Goal: Transaction & Acquisition: Purchase product/service

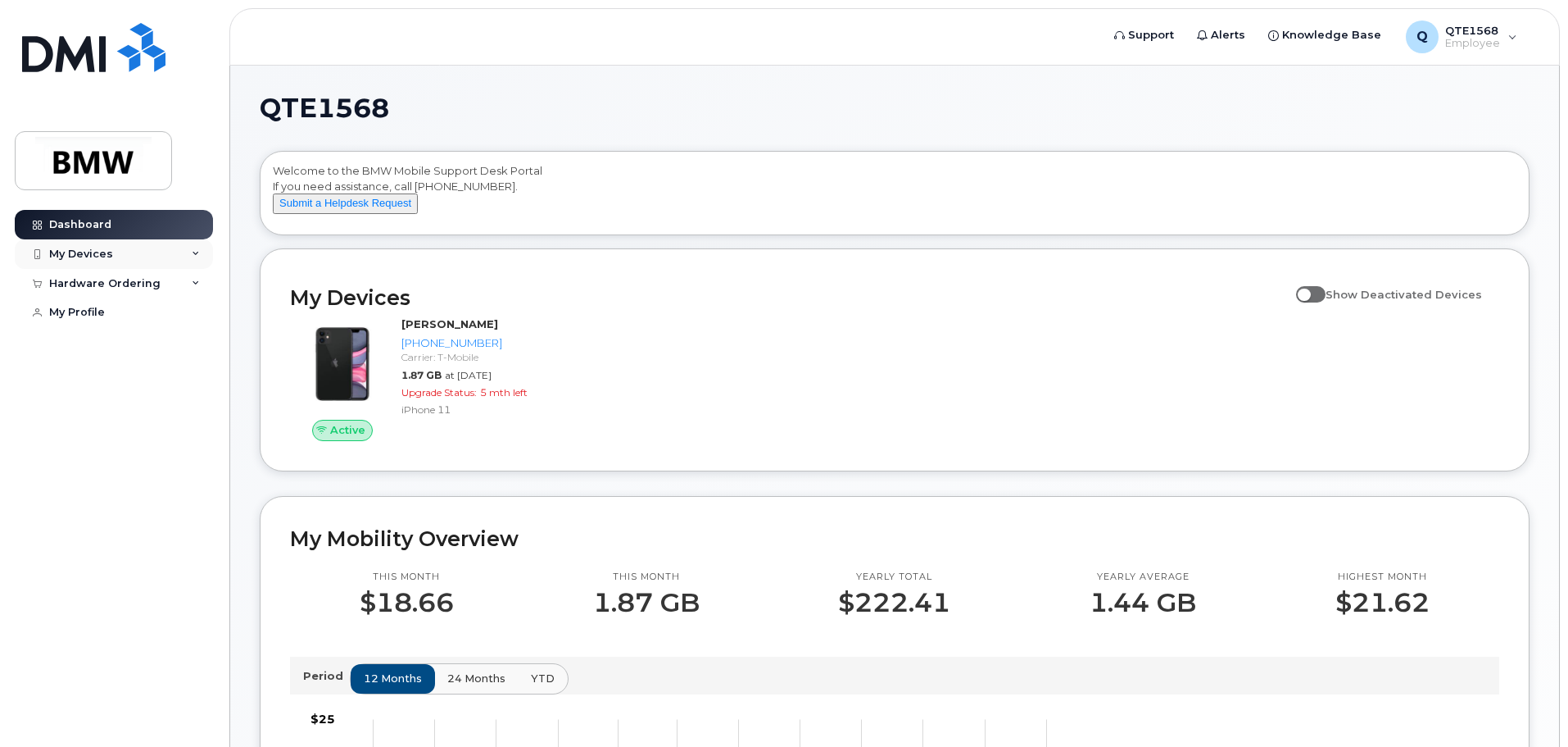
click at [134, 252] on div "My Devices" at bounding box center [113, 254] width 198 height 29
click at [161, 376] on div "Hardware Ordering" at bounding box center [113, 372] width 198 height 29
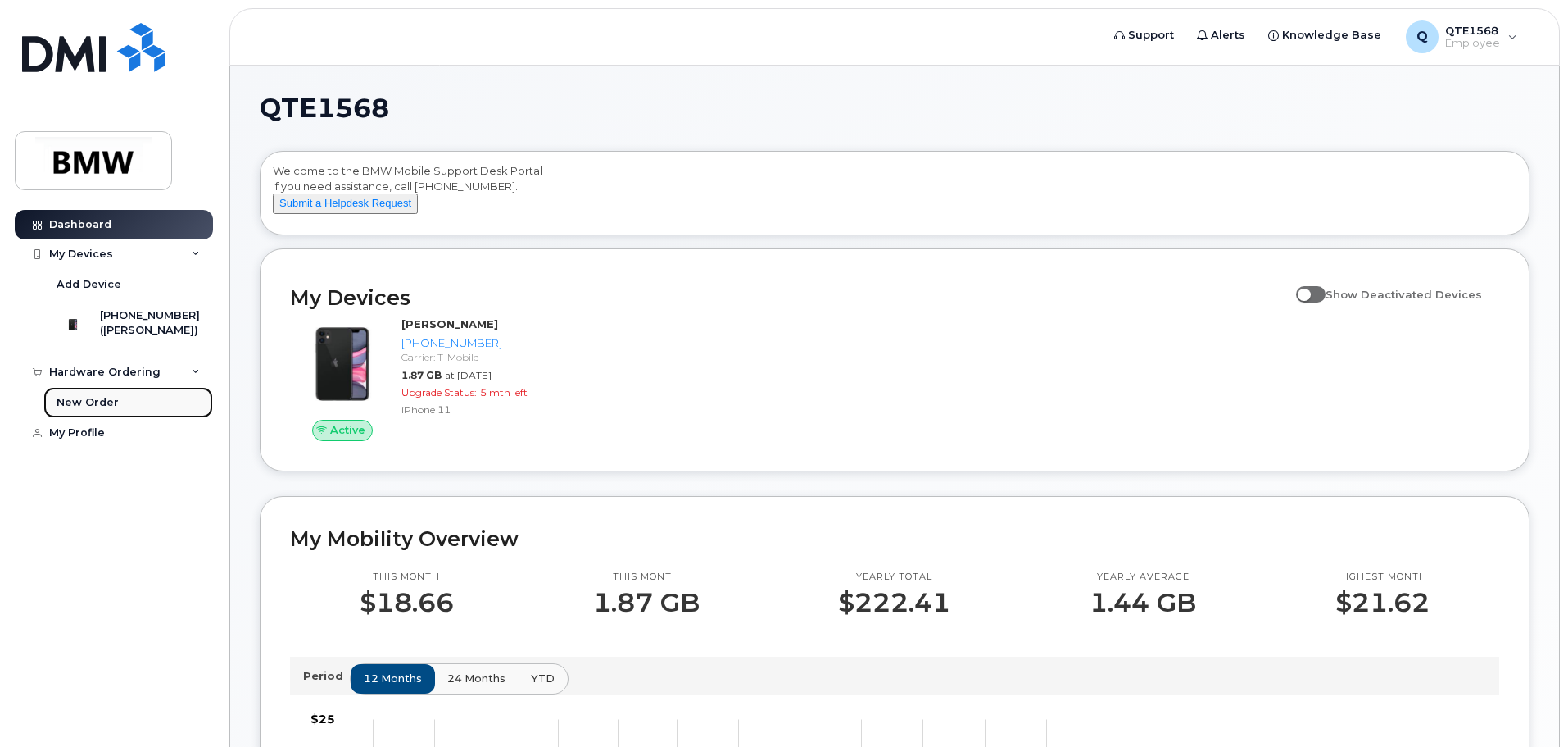
click at [165, 413] on link "New Order" at bounding box center [128, 403] width 170 height 31
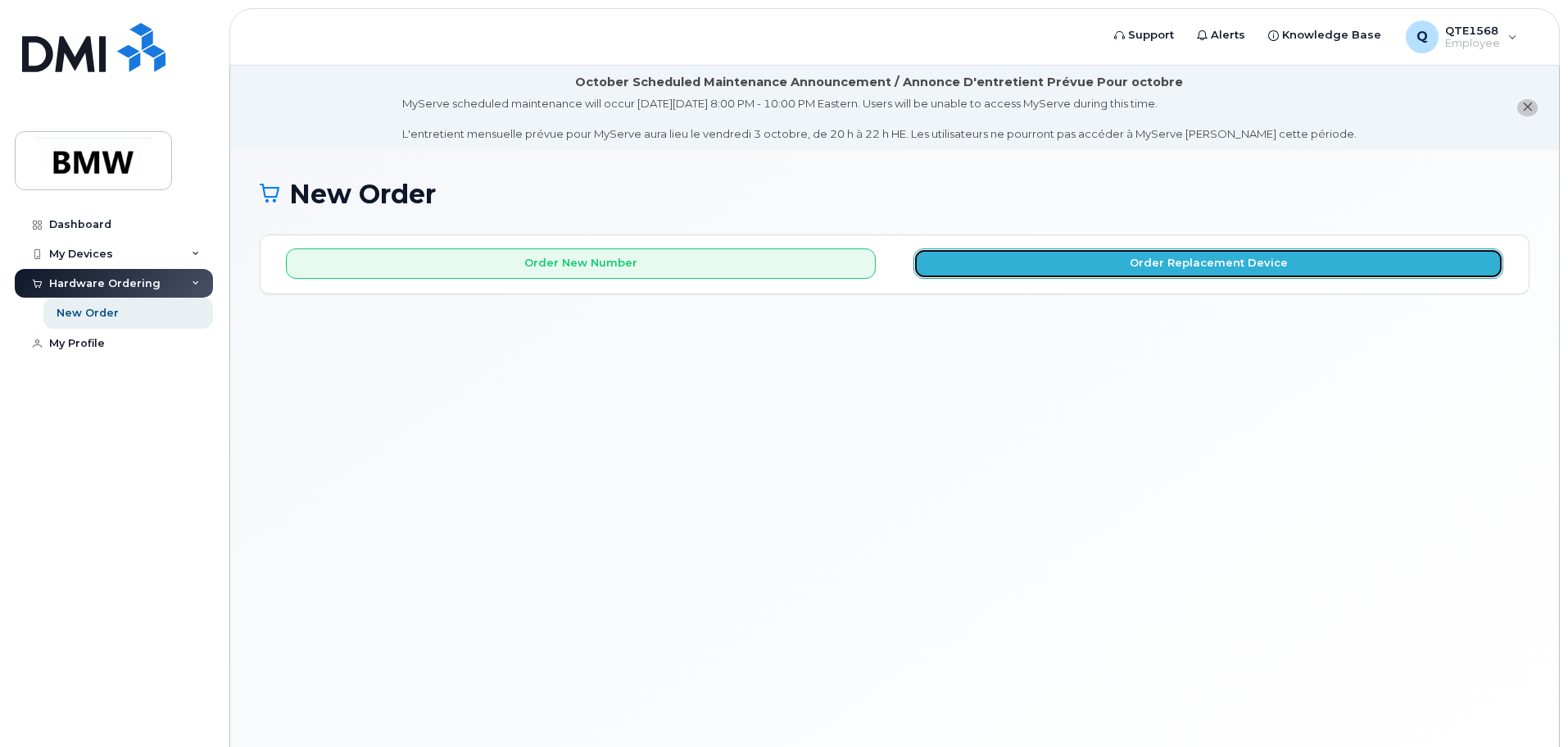
click at [1022, 275] on button "Order Replacement Device" at bounding box center [1209, 263] width 590 height 30
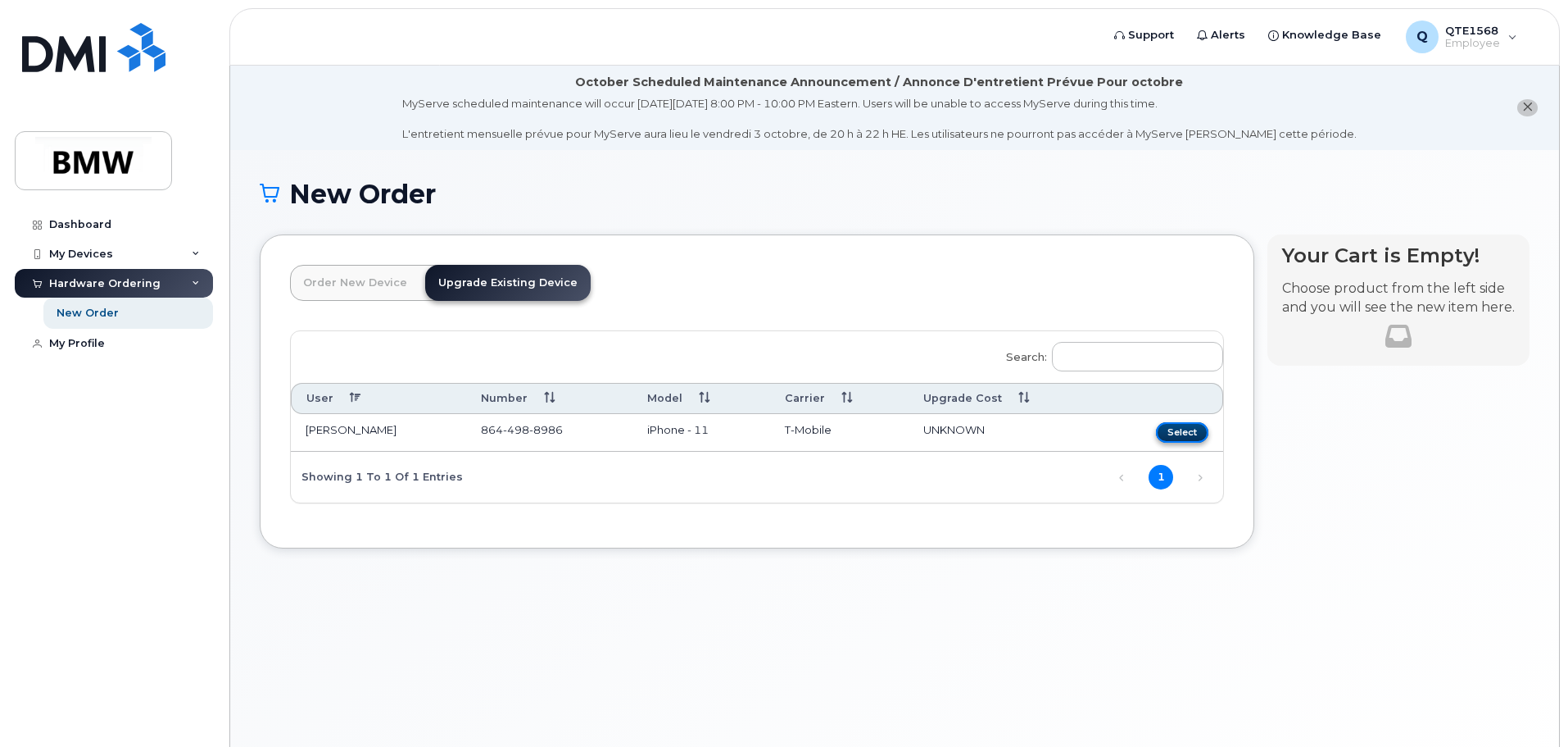
click at [1188, 430] on button "Select" at bounding box center [1183, 432] width 53 height 21
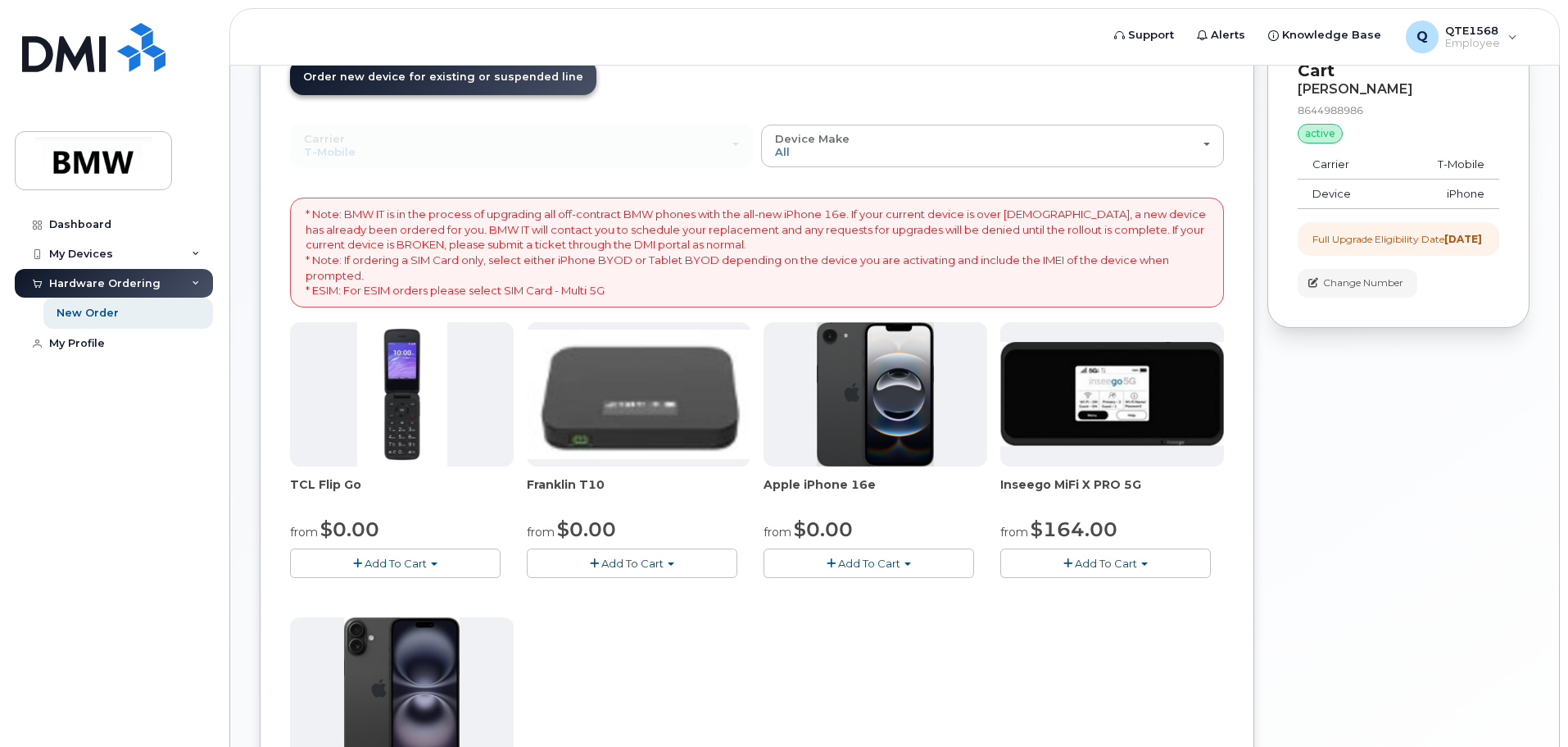
scroll to position [328, 0]
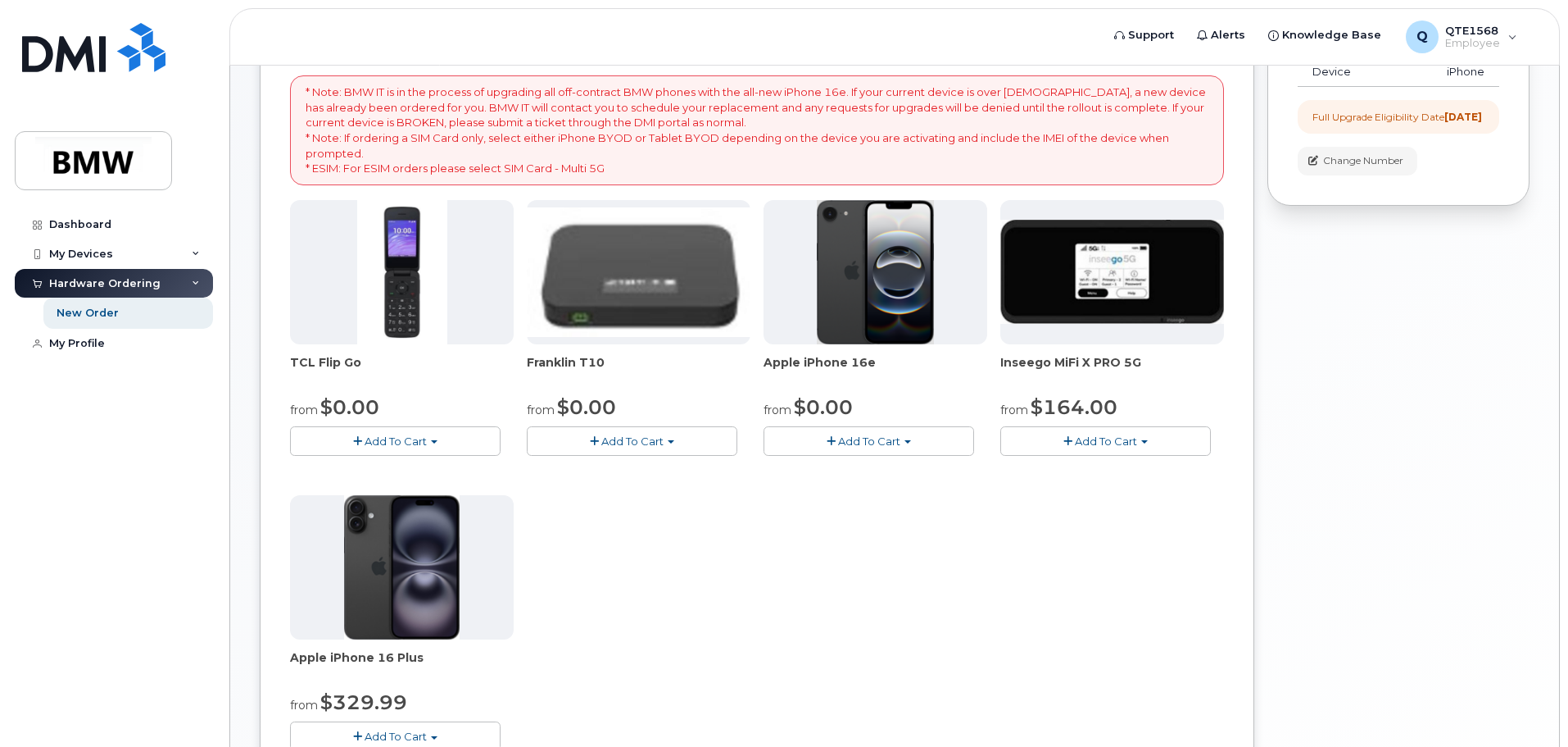
click at [872, 449] on button "Add To Cart" at bounding box center [868, 440] width 210 height 28
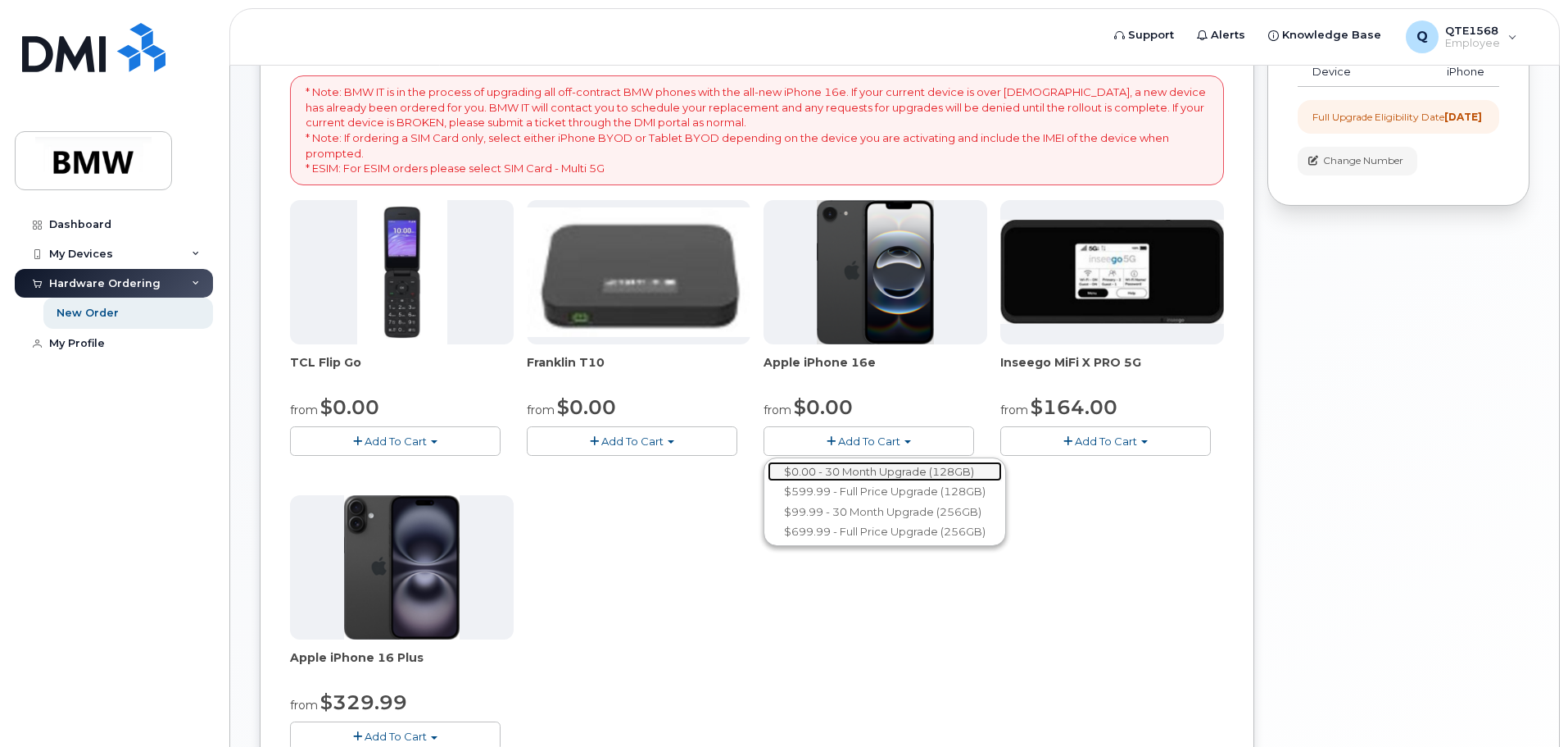
click at [870, 472] on link "$0.00 - 30 Month Upgrade (128GB)" at bounding box center [885, 471] width 235 height 21
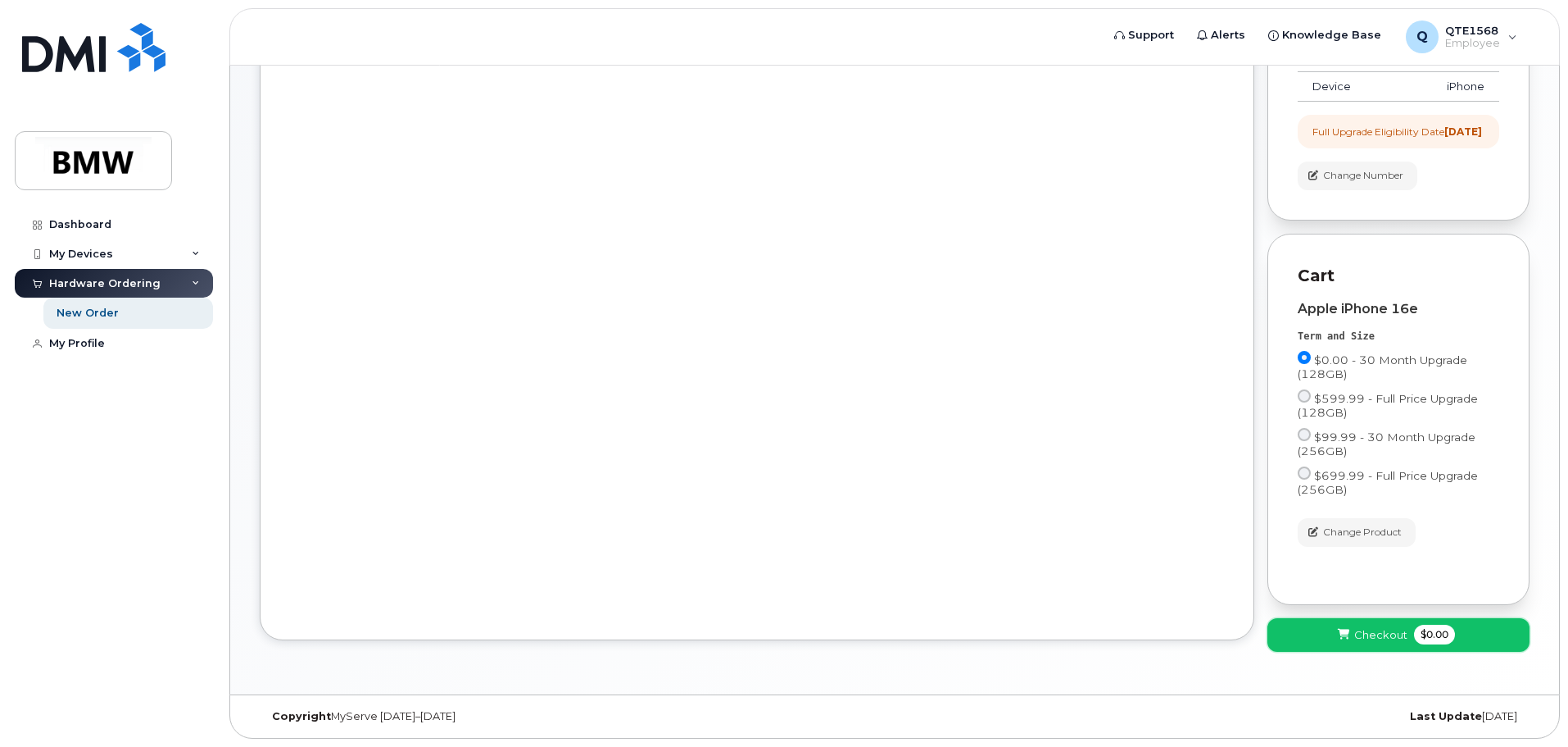
click at [1405, 645] on button "Checkout $0.00" at bounding box center [1399, 635] width 262 height 33
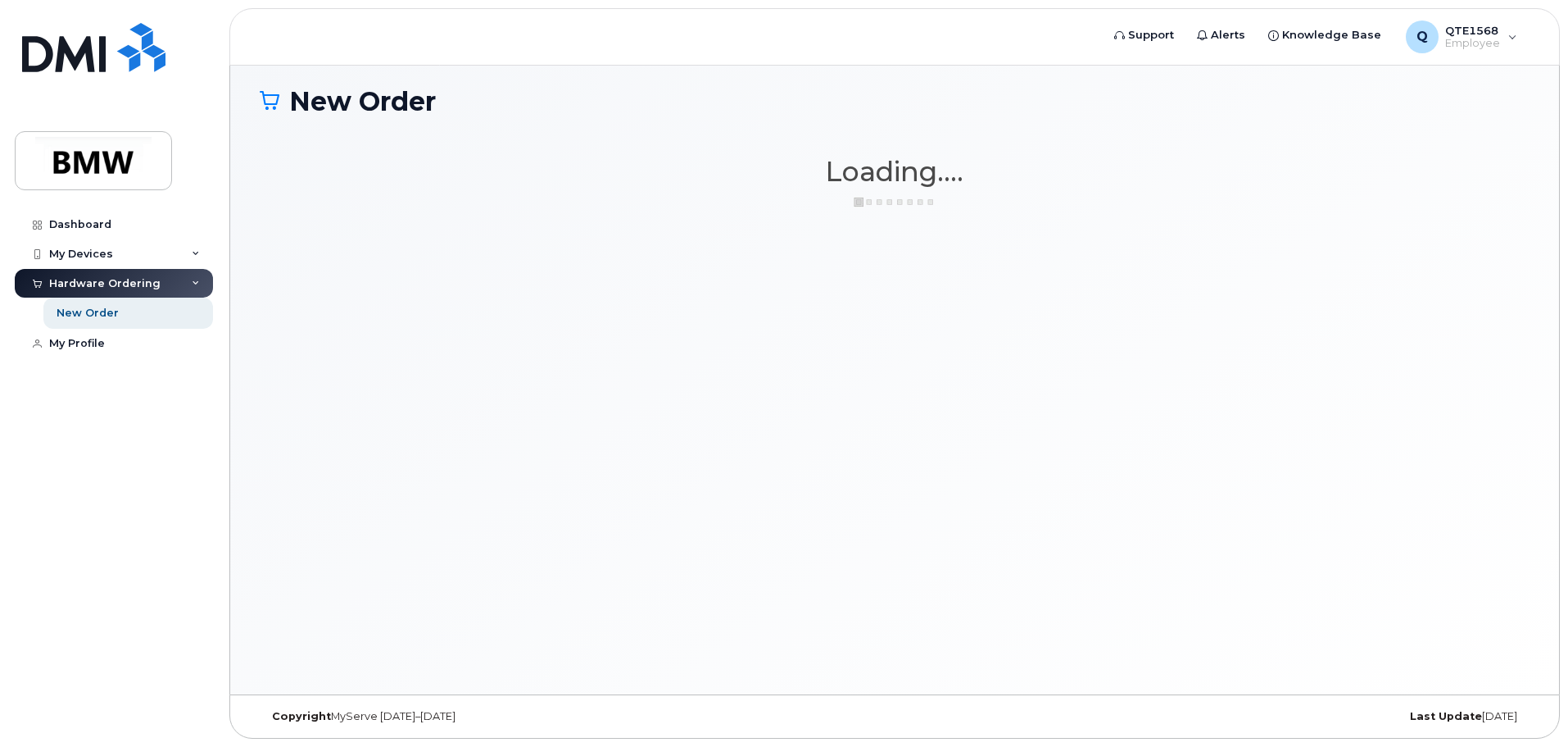
scroll to position [93, 0]
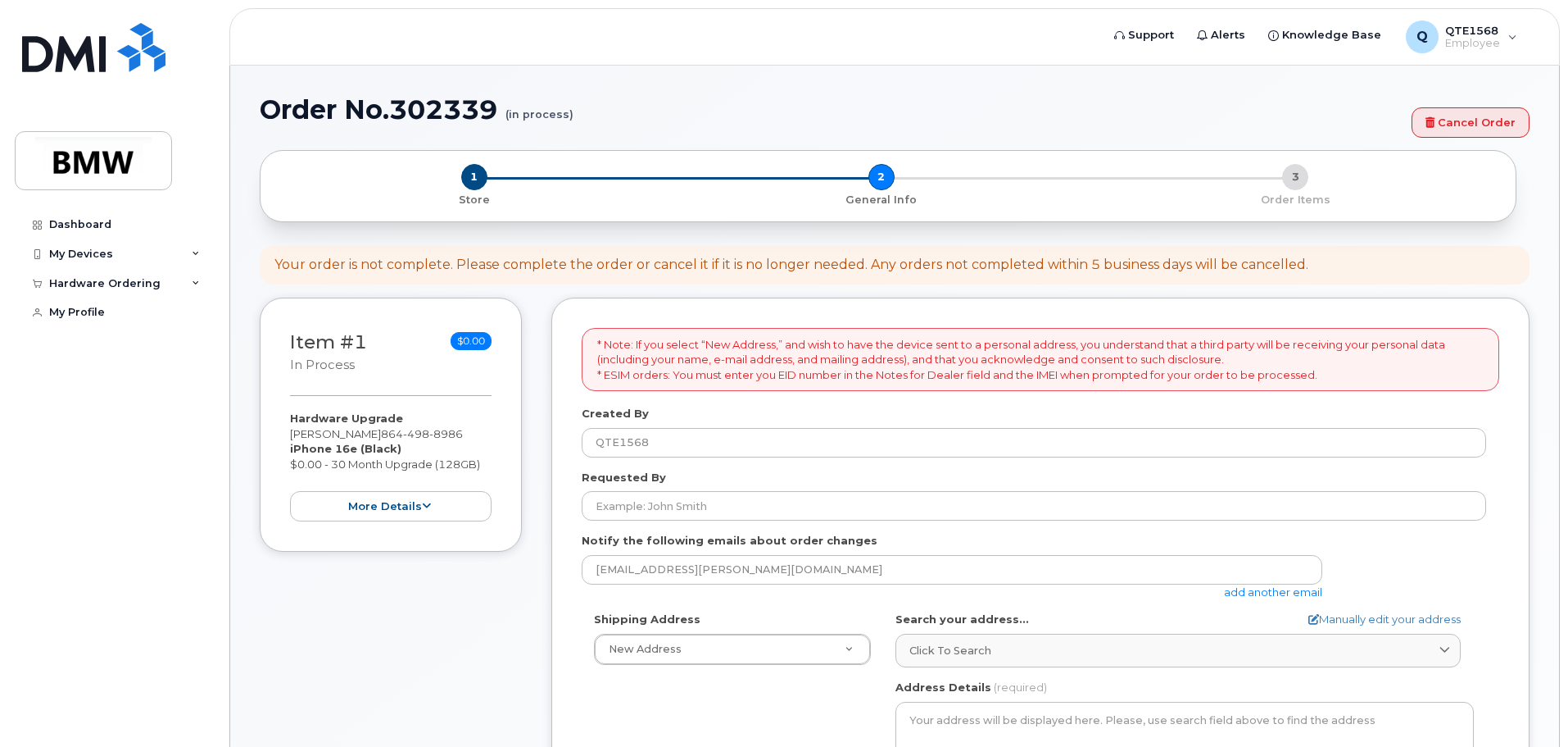
select select
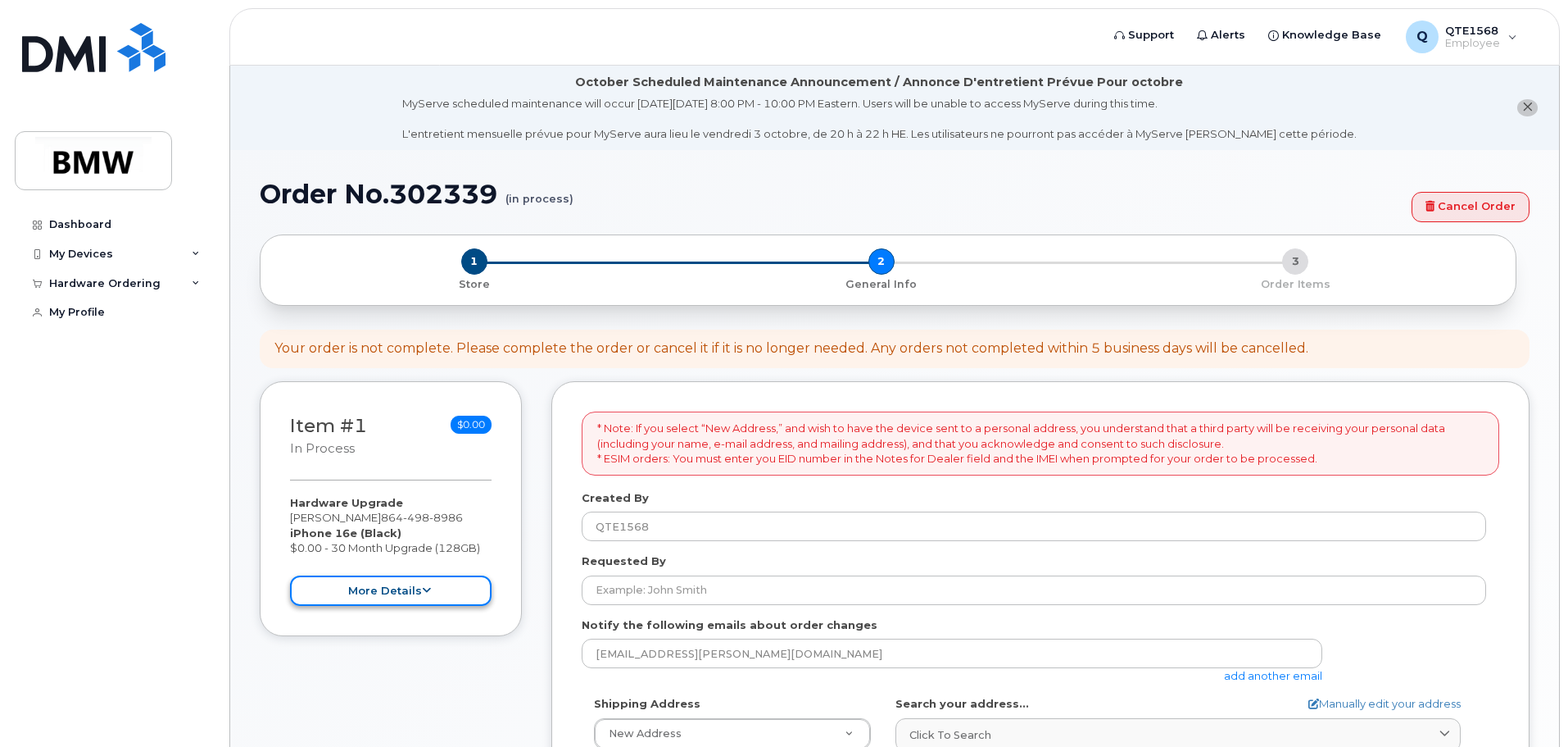
click at [393, 600] on button "more details" at bounding box center [391, 590] width 201 height 30
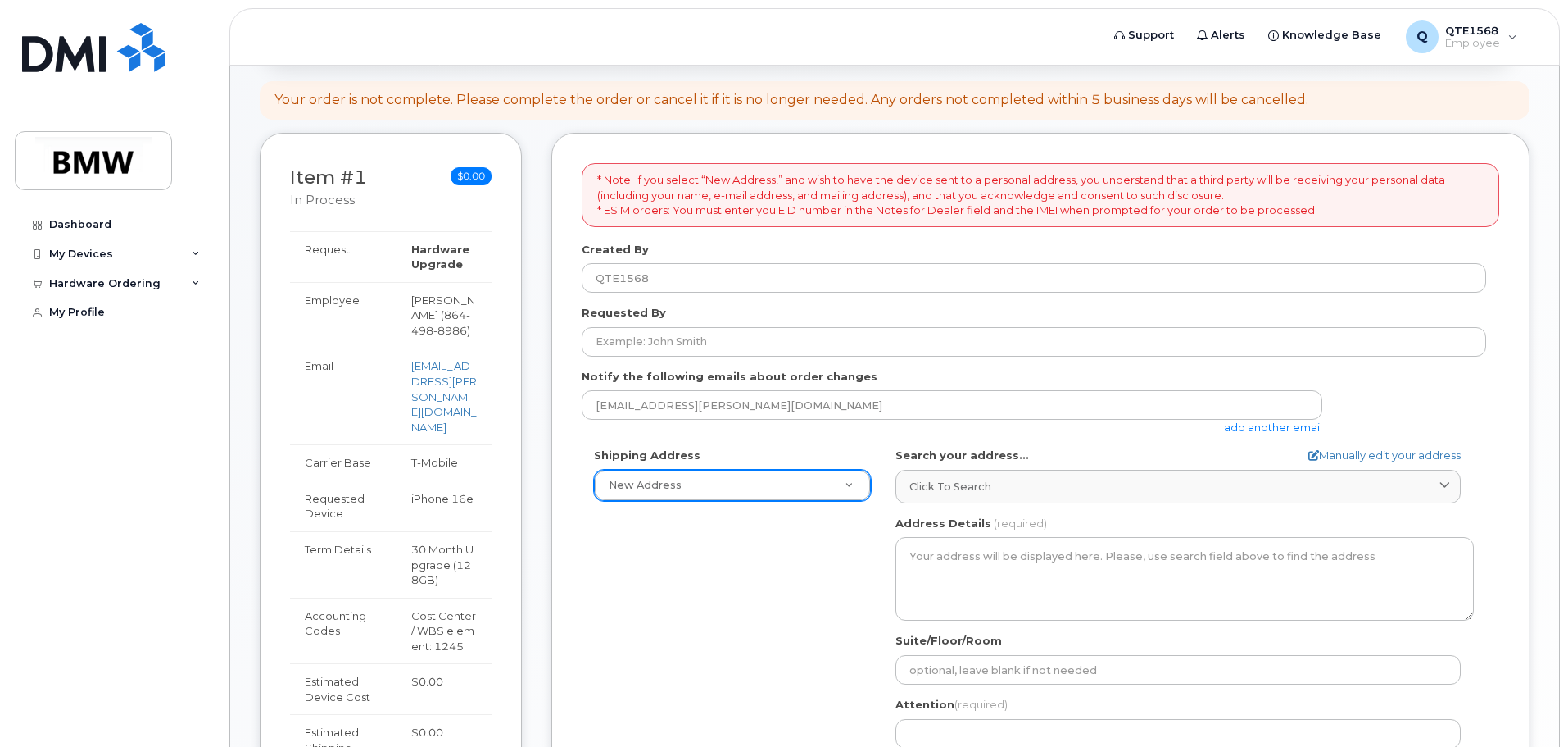
scroll to position [265, 0]
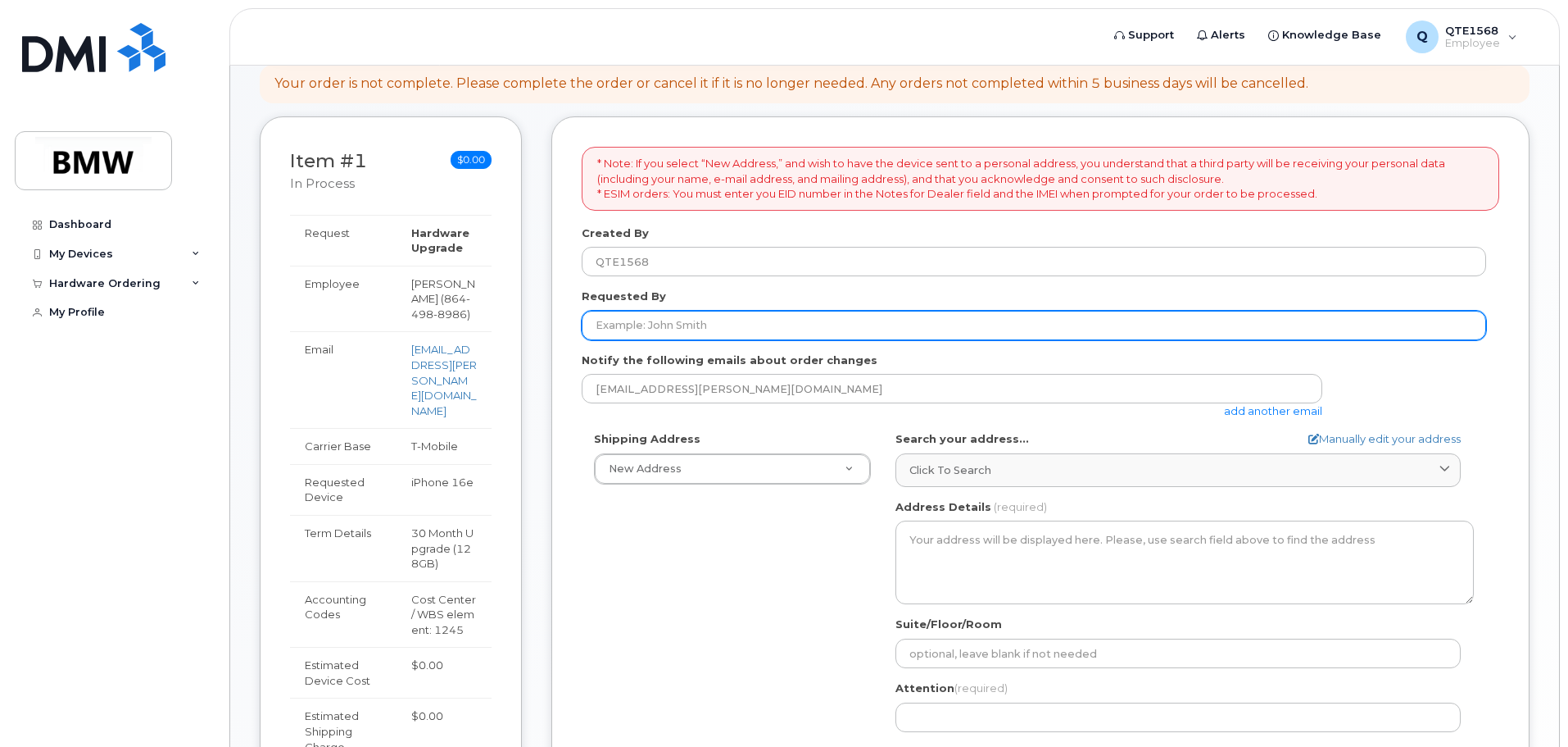
click at [697, 331] on input "Requested By" at bounding box center [1033, 326] width 904 height 29
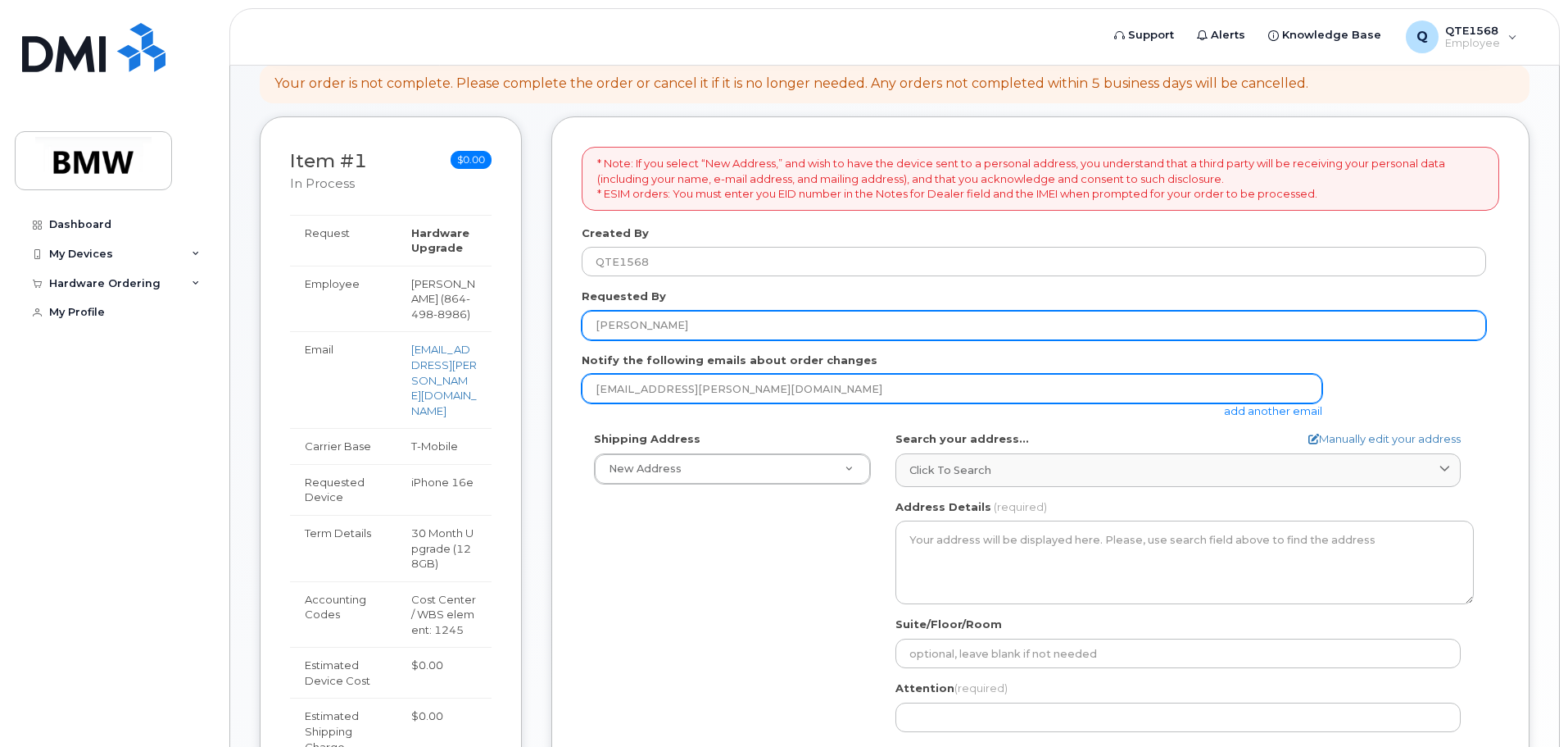
type input "[PERSON_NAME]"
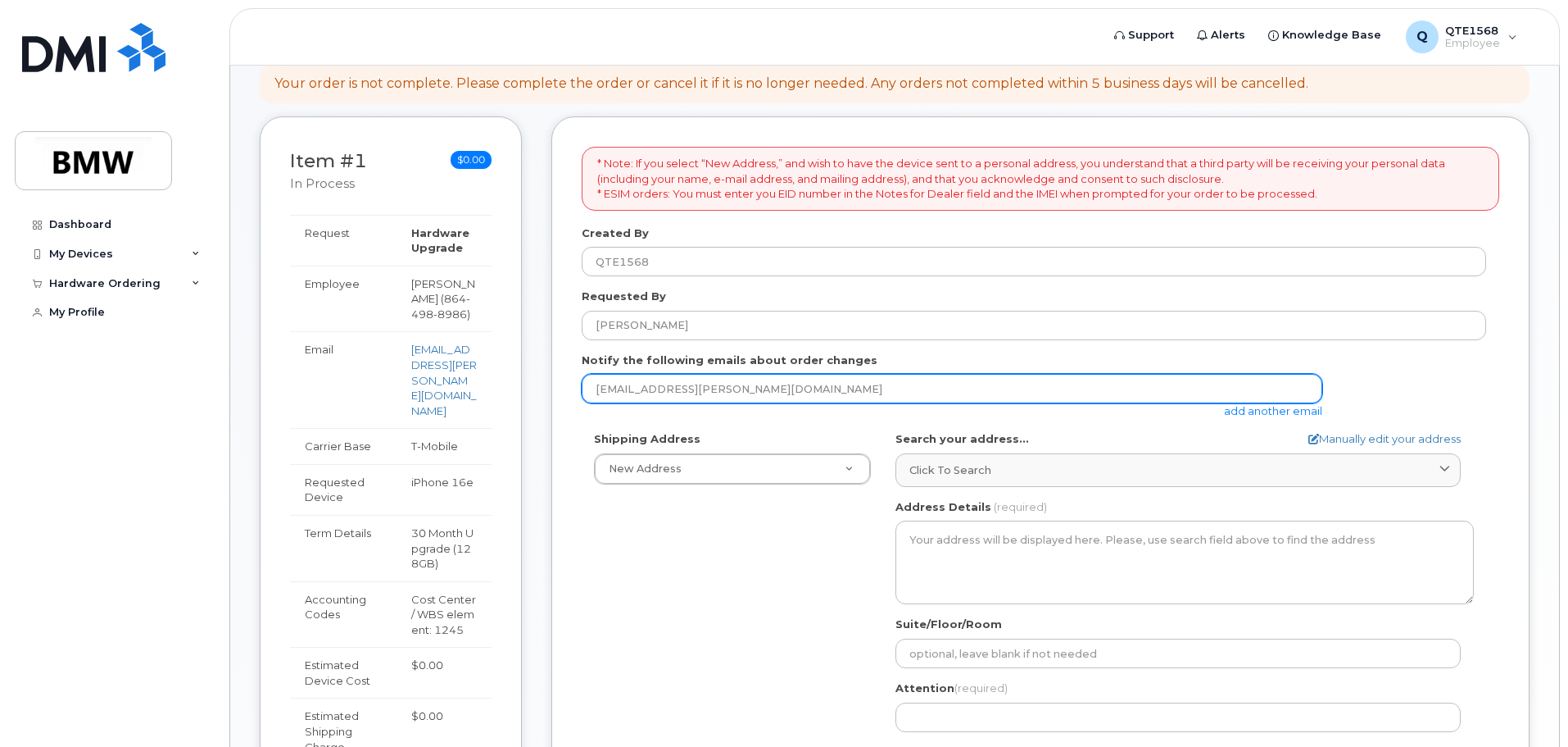
click at [799, 388] on input "[EMAIL_ADDRESS][PERSON_NAME][DOMAIN_NAME]" at bounding box center [952, 388] width 741 height 29
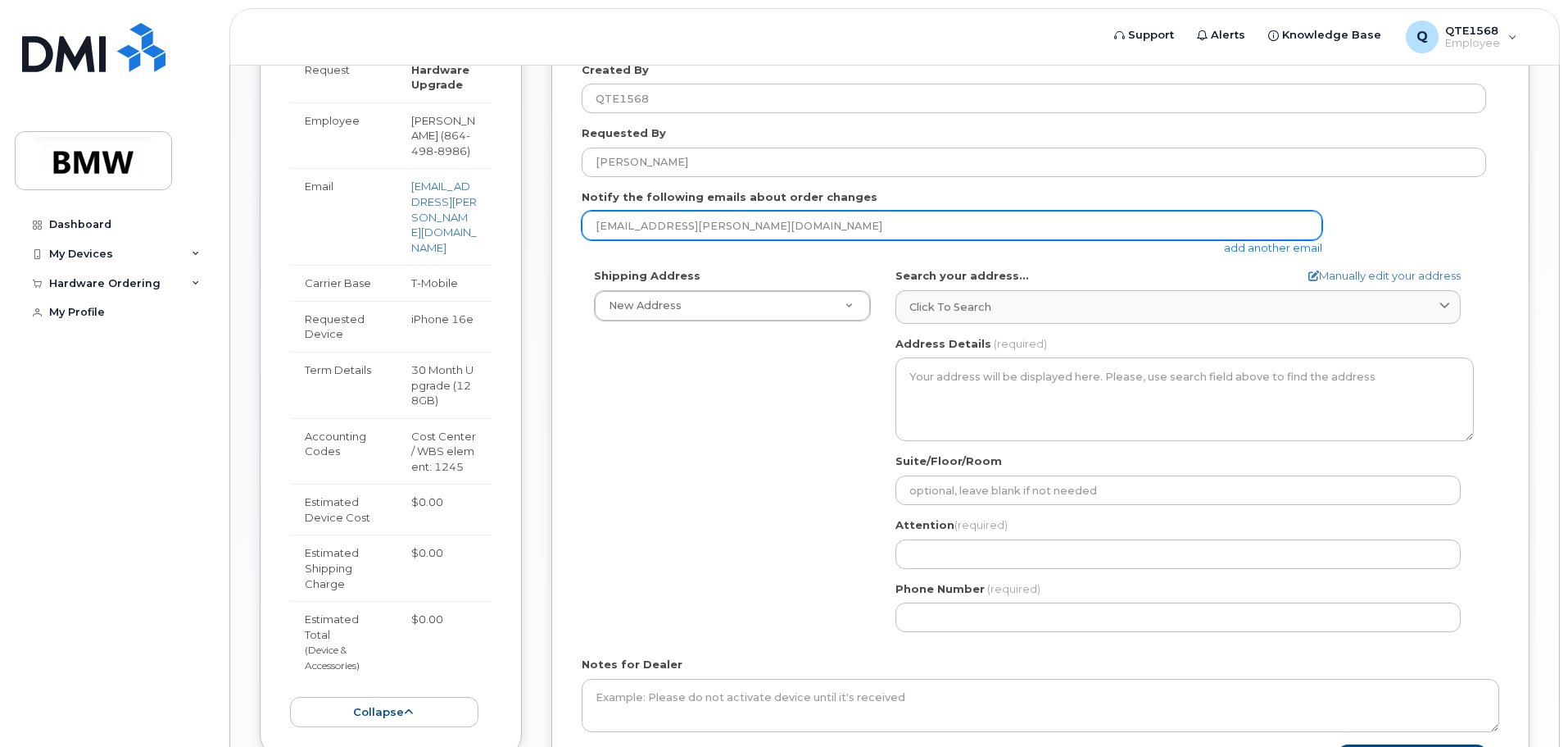
scroll to position [428, 0]
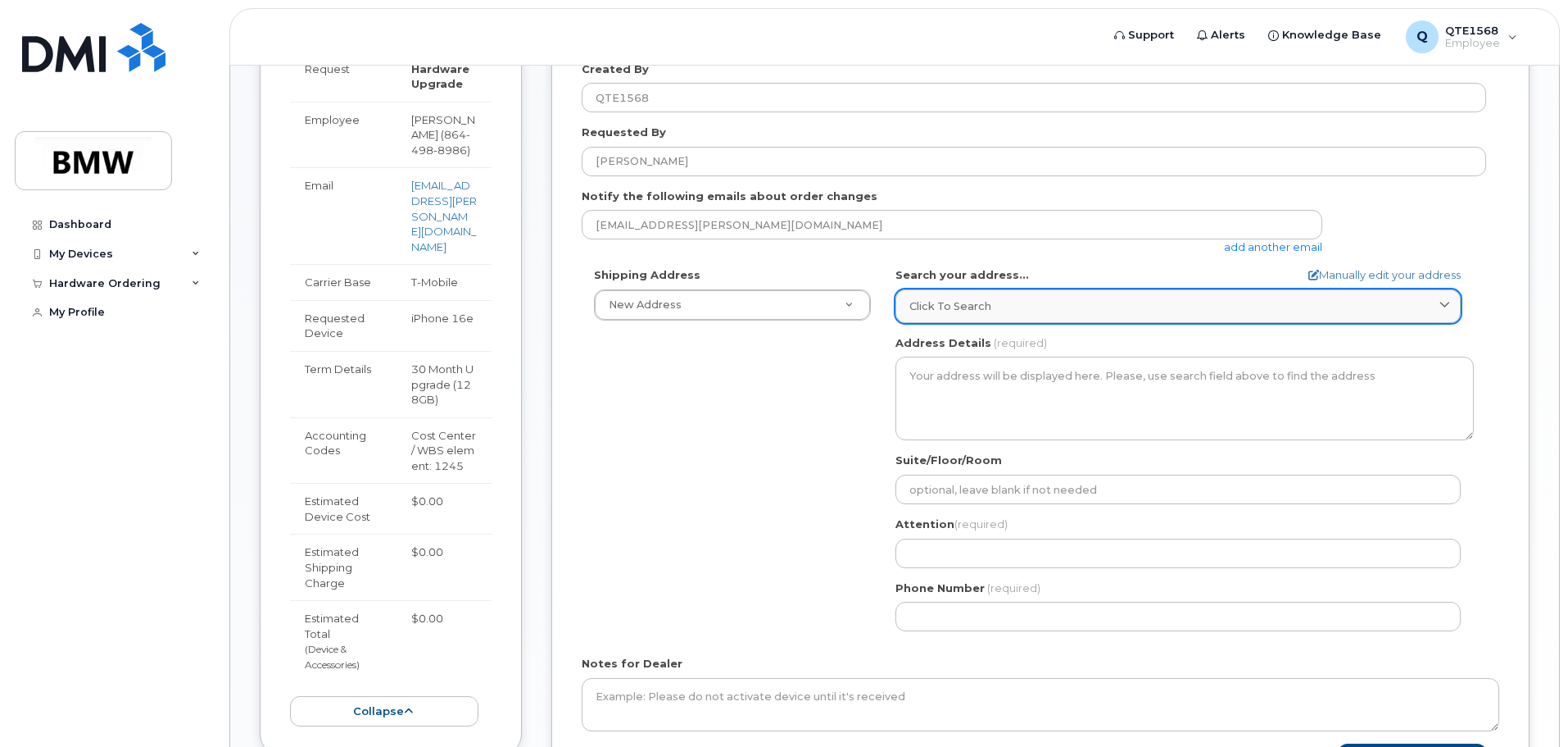
click at [1002, 312] on div "Click to search" at bounding box center [1178, 306] width 538 height 16
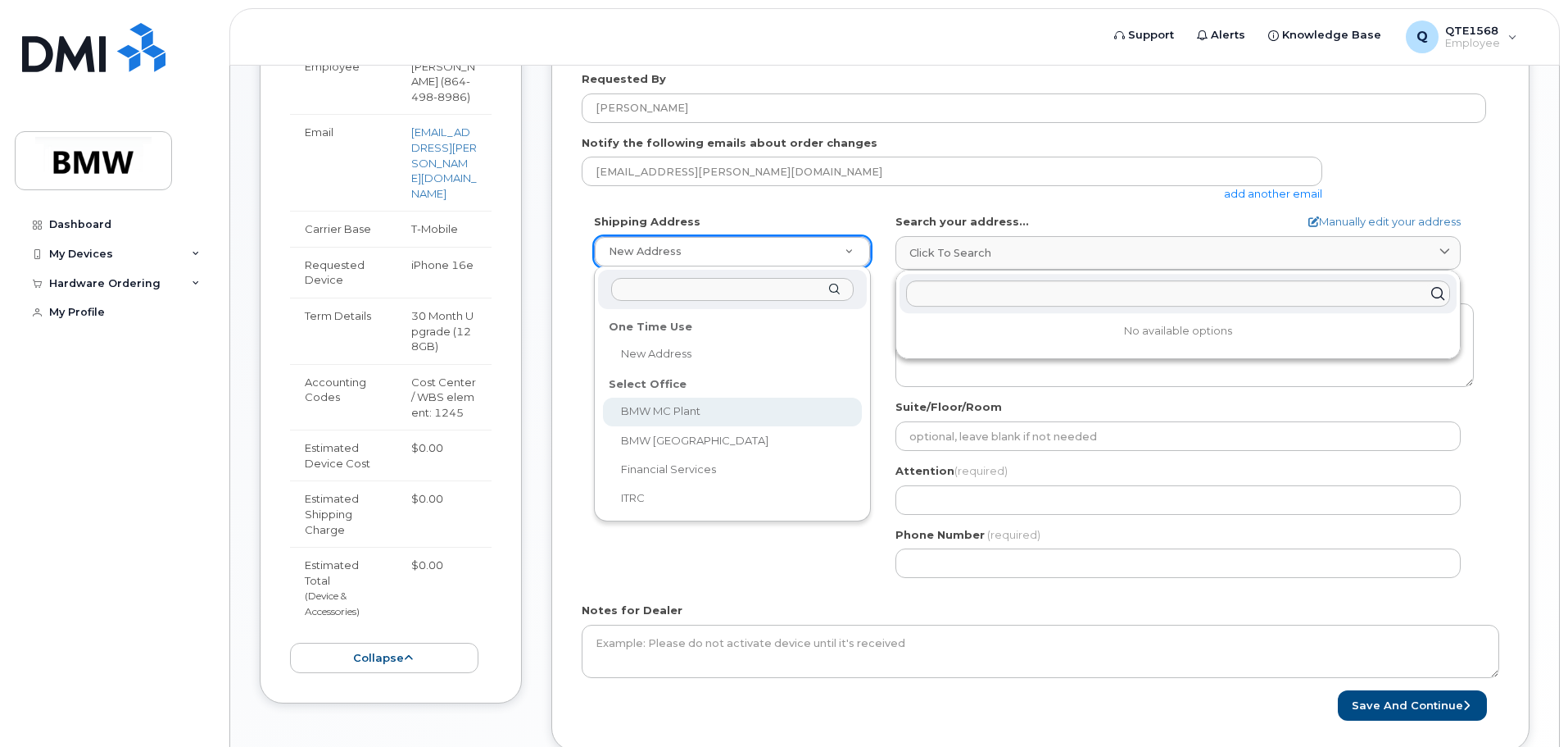
scroll to position [510, 0]
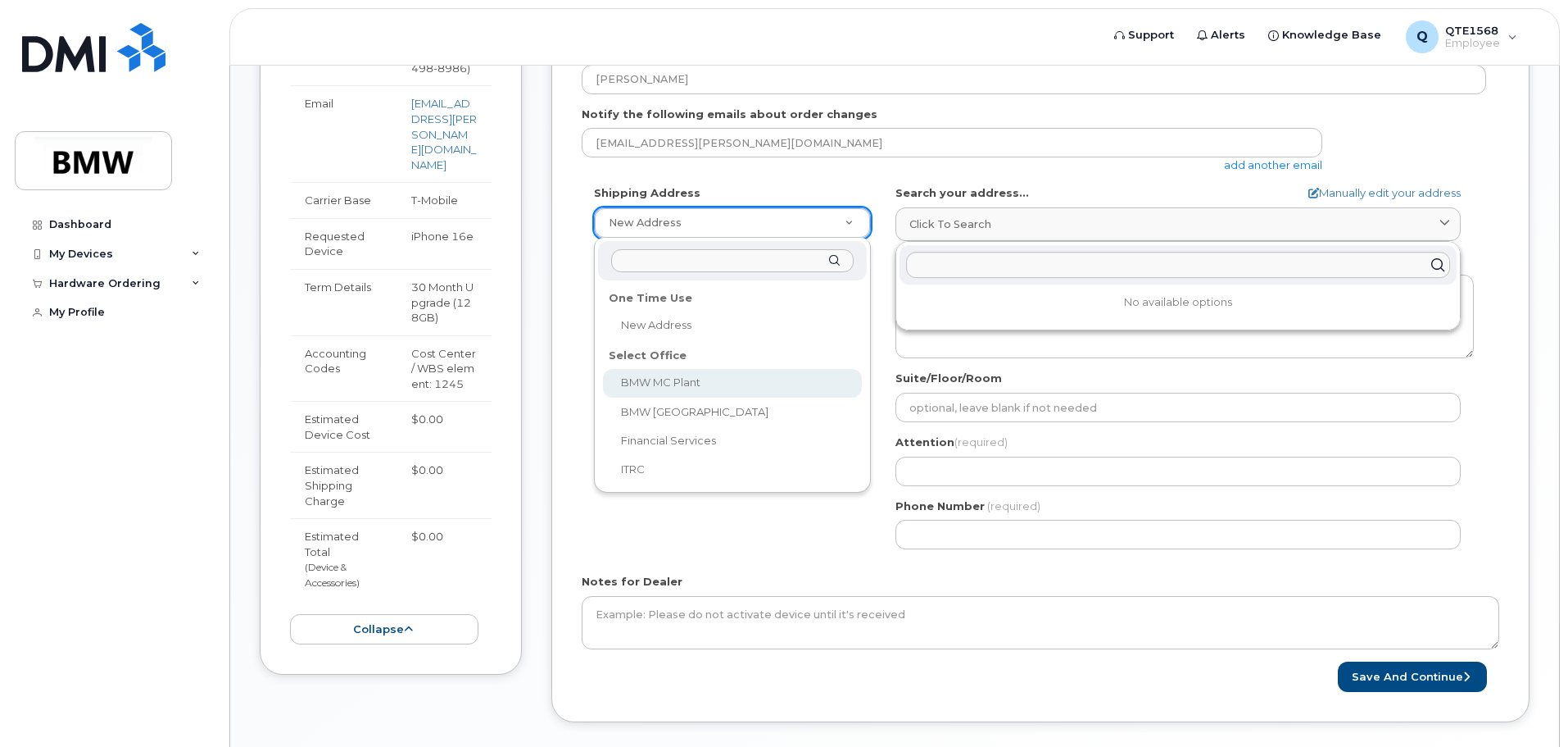
select select
type textarea "1400 Highway 101 S GREER SC 29651-6731 UNITED STATES Greer South Carolina 29651…"
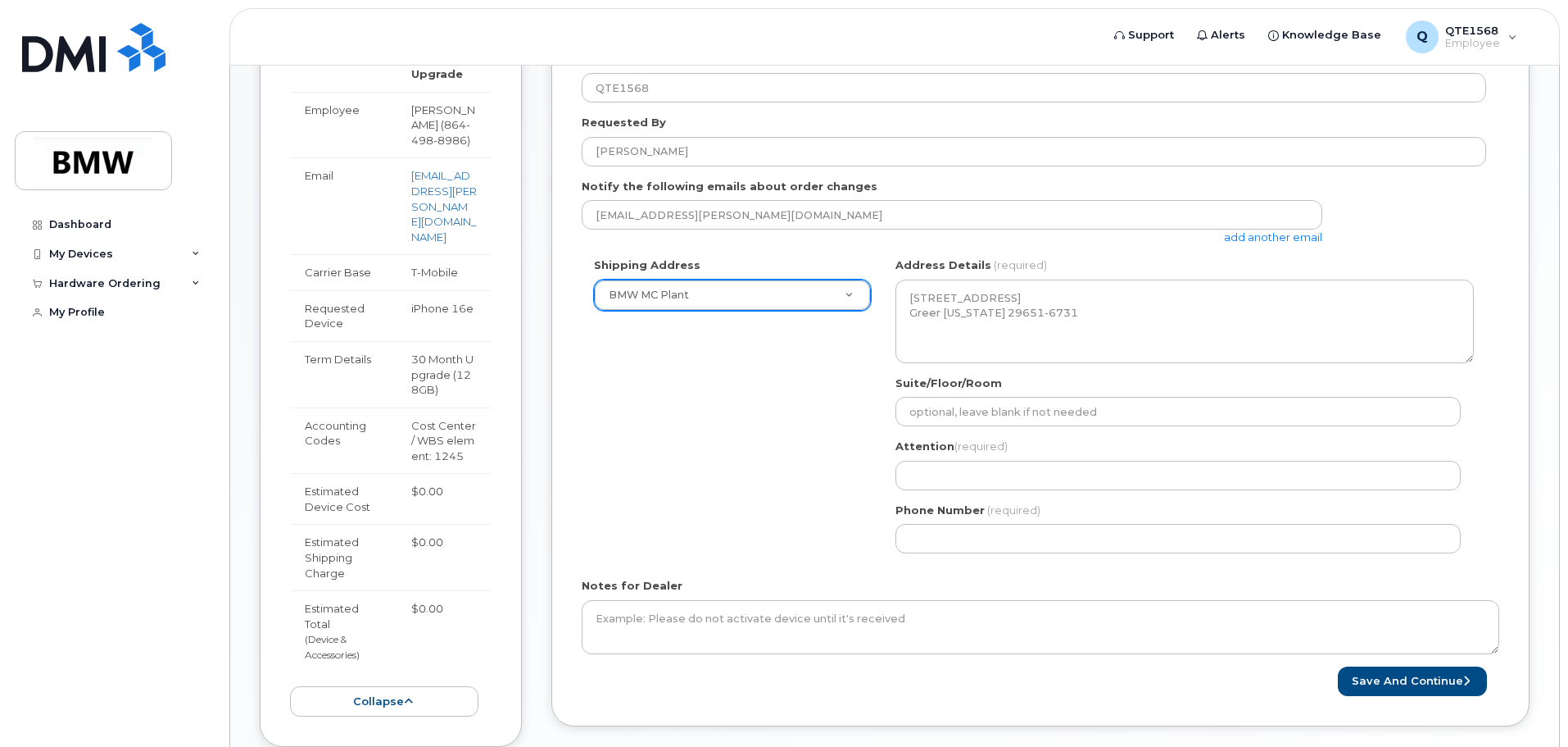
scroll to position [347, 0]
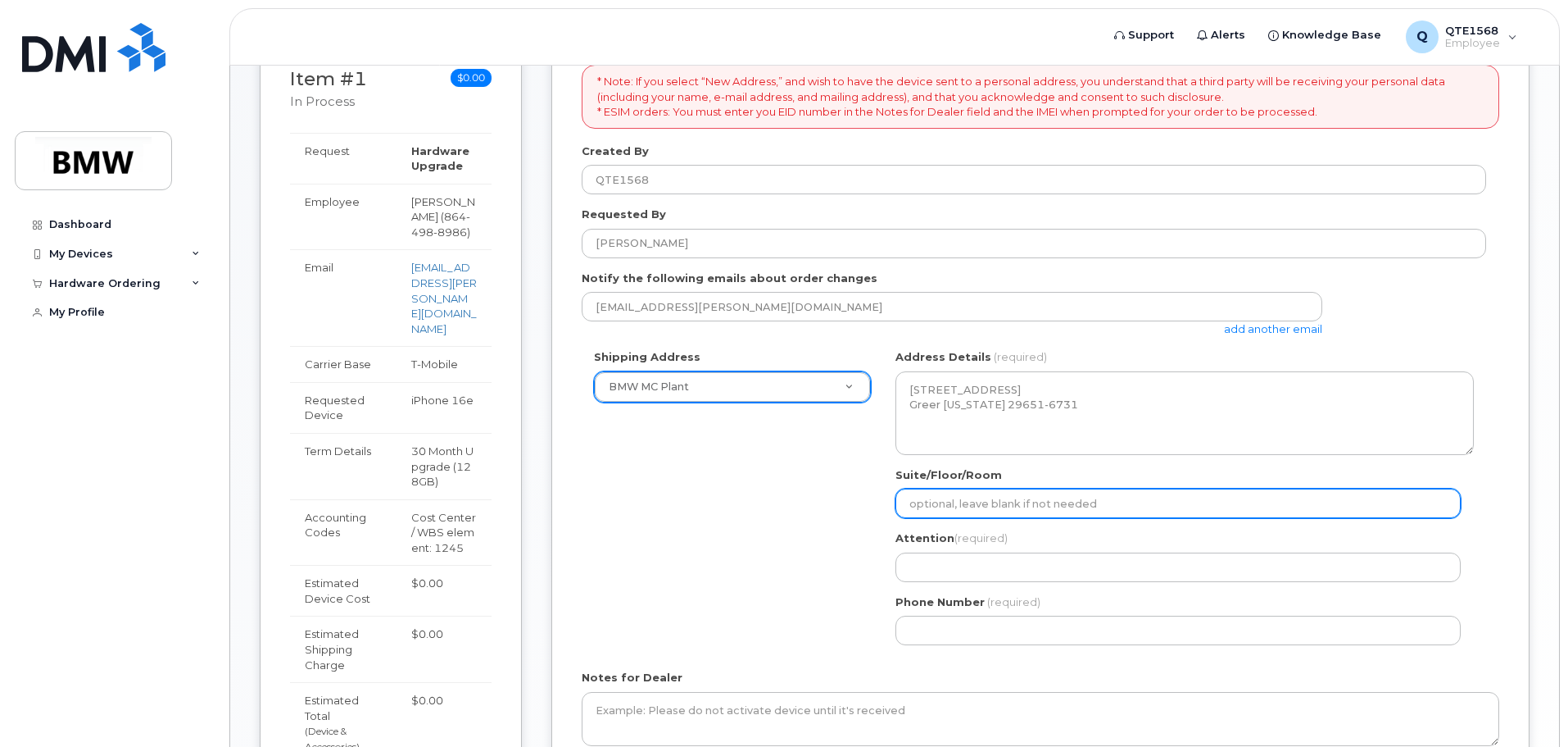
click at [1065, 506] on input "Suite/Floor/Room" at bounding box center [1178, 504] width 565 height 29
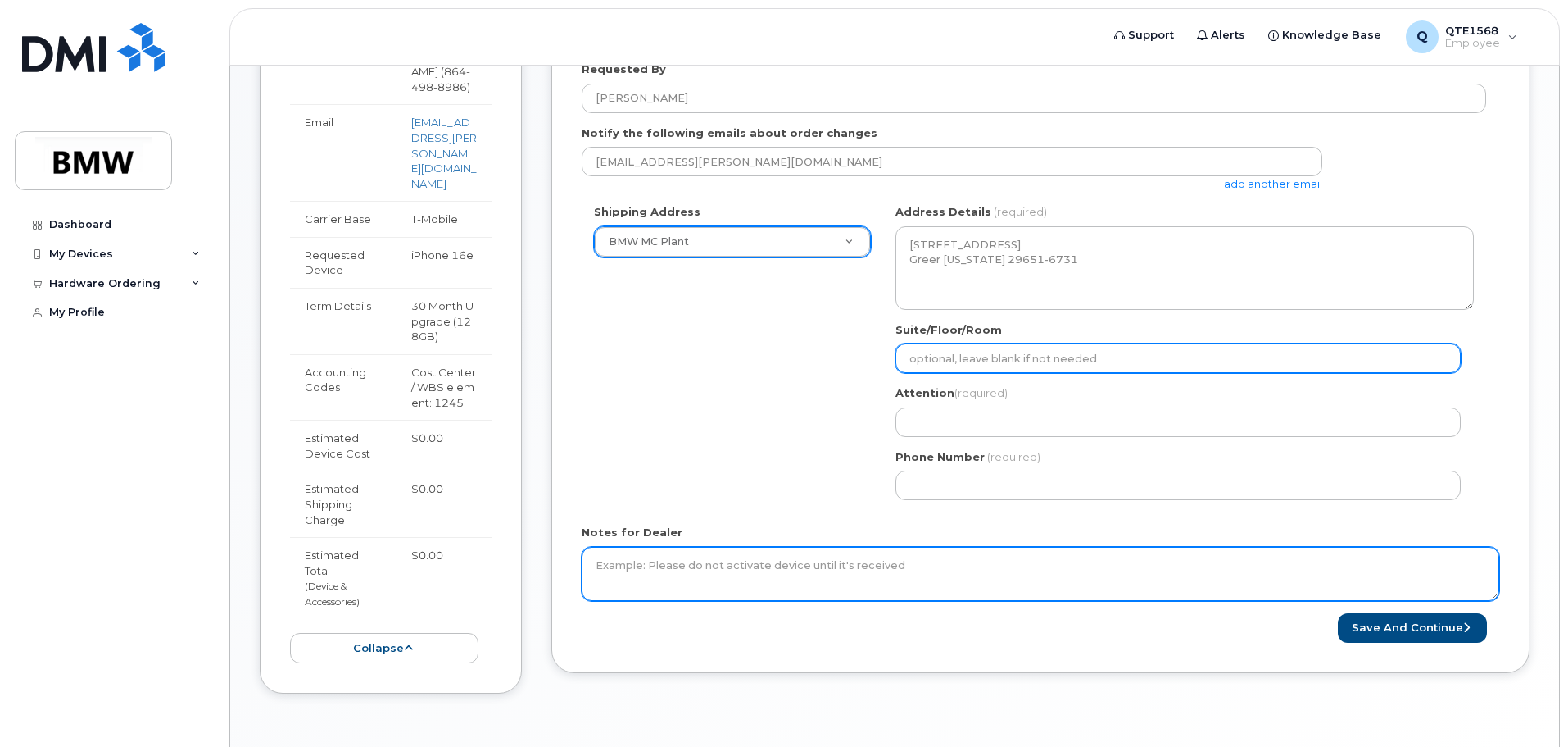
scroll to position [545, 0]
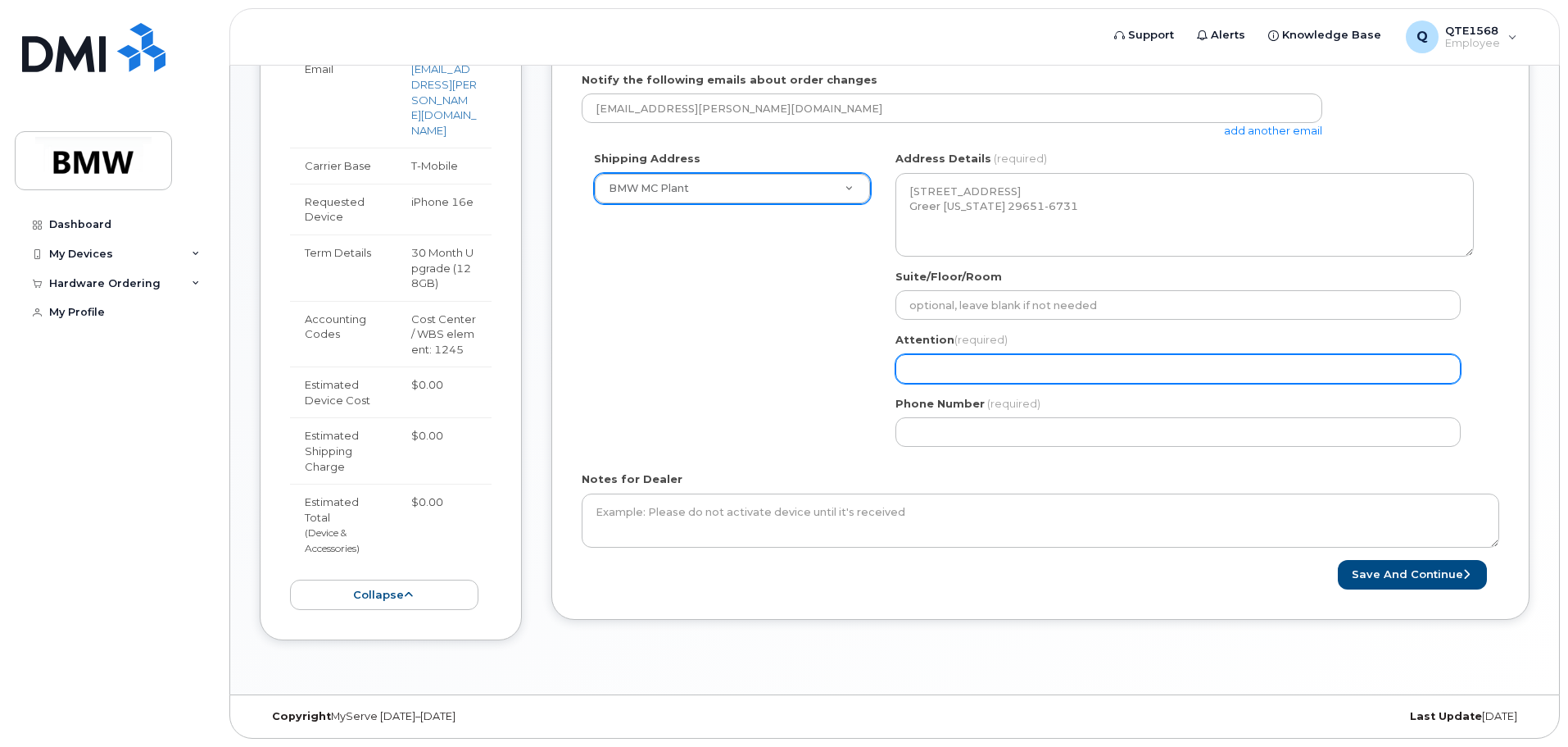
click at [1000, 370] on input "Attention (required)" at bounding box center [1178, 369] width 565 height 29
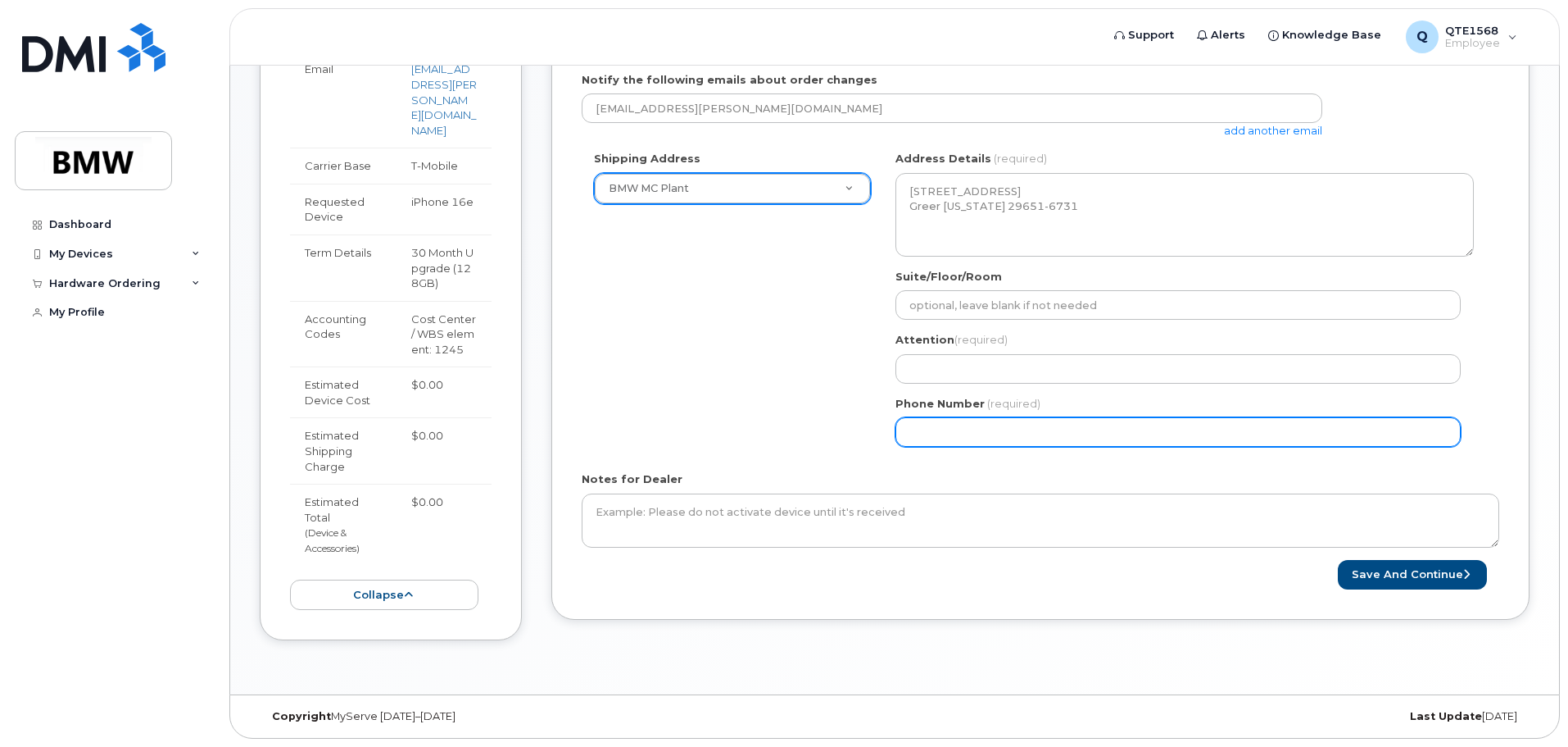
click at [989, 445] on input "Phone Number" at bounding box center [1178, 432] width 565 height 29
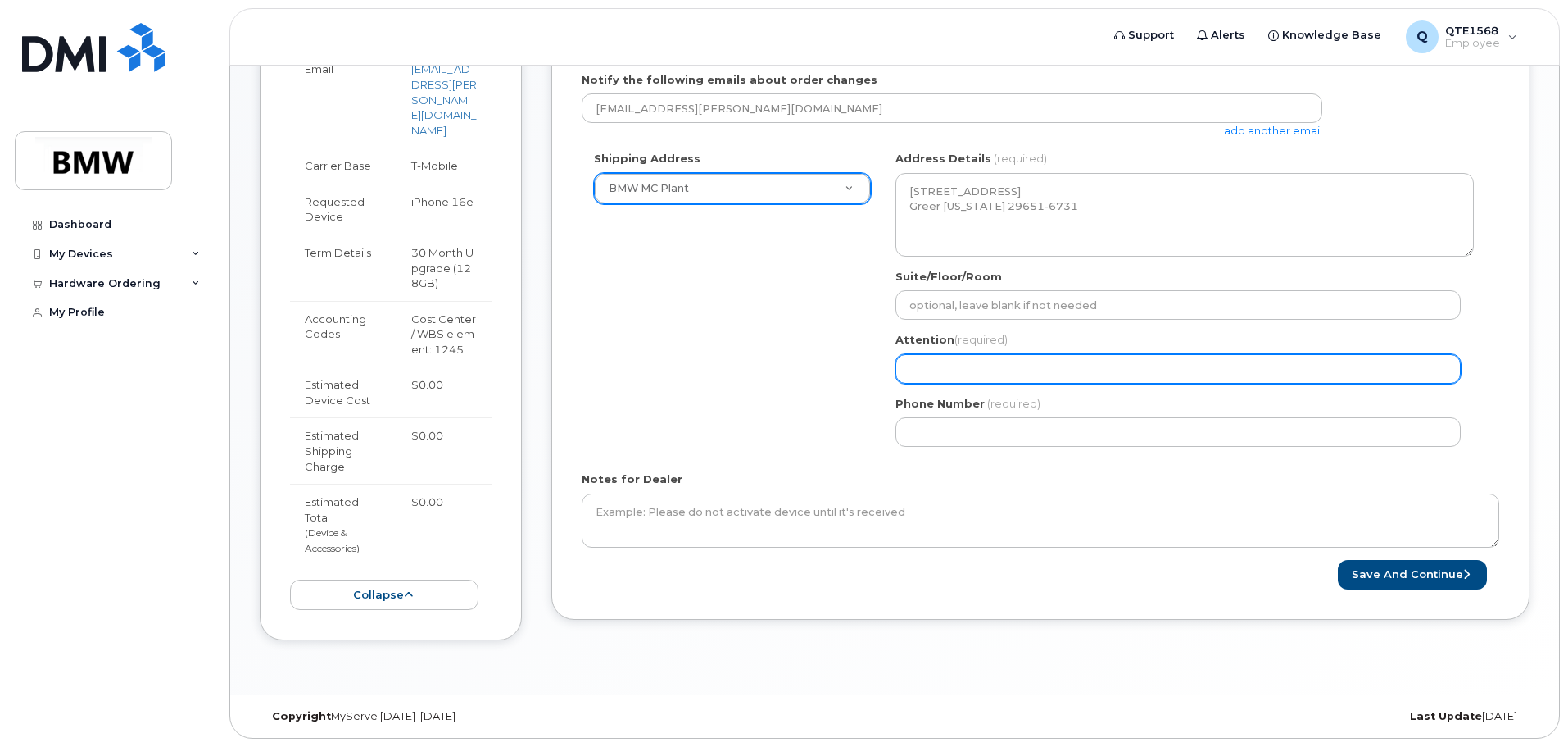
click at [994, 368] on input "Attention (required)" at bounding box center [1178, 369] width 565 height 29
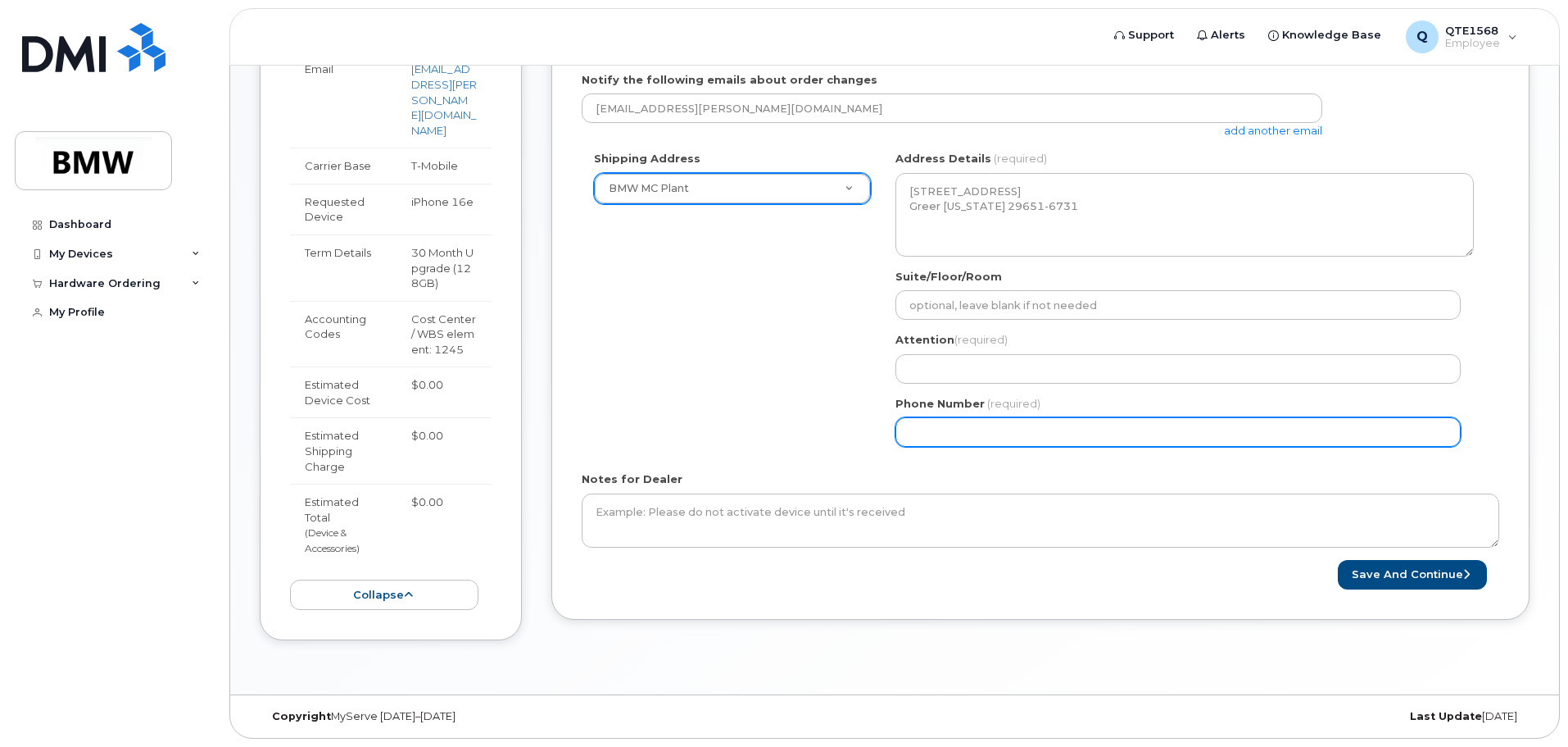
click at [975, 431] on input "Phone Number" at bounding box center [1178, 432] width 565 height 29
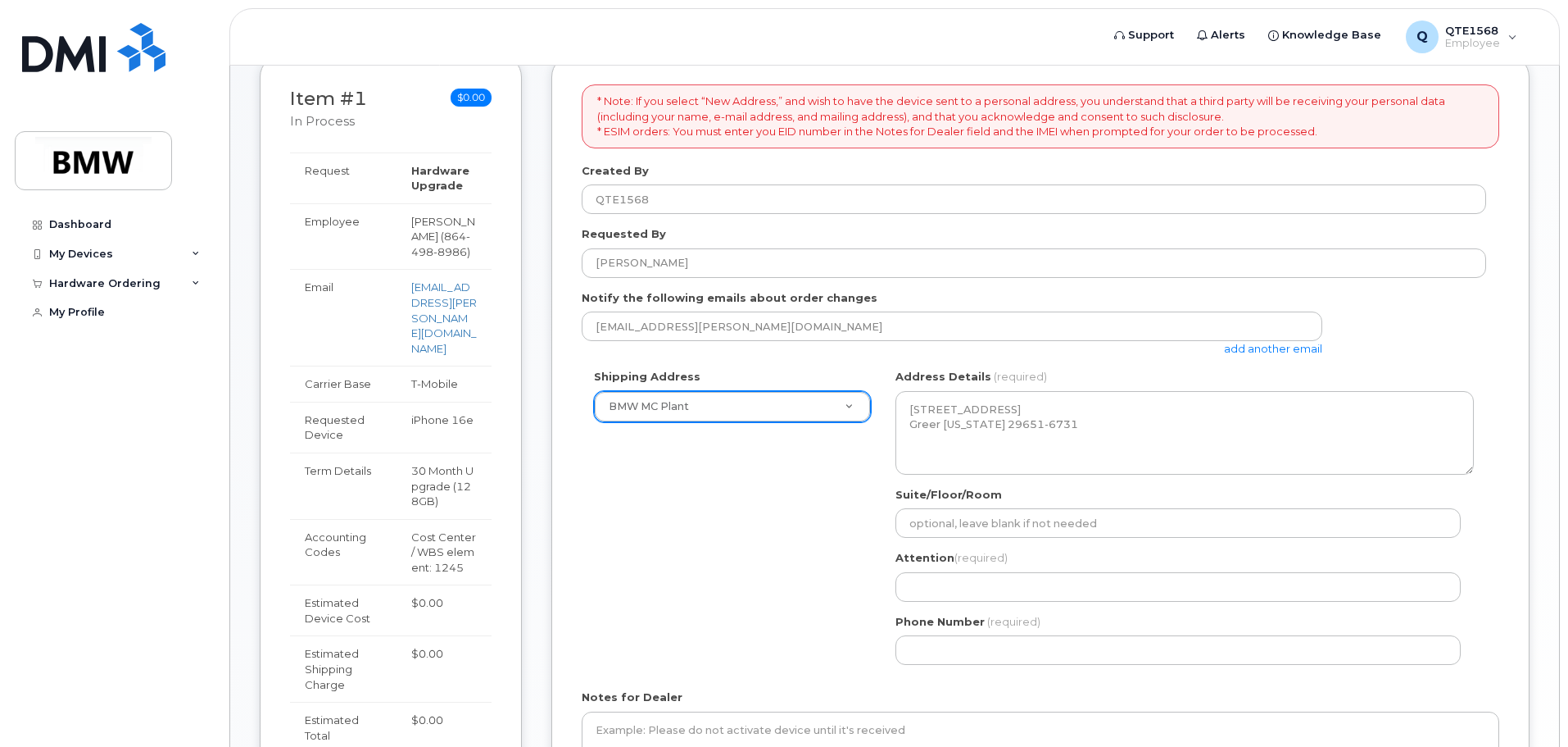
scroll to position [410, 0]
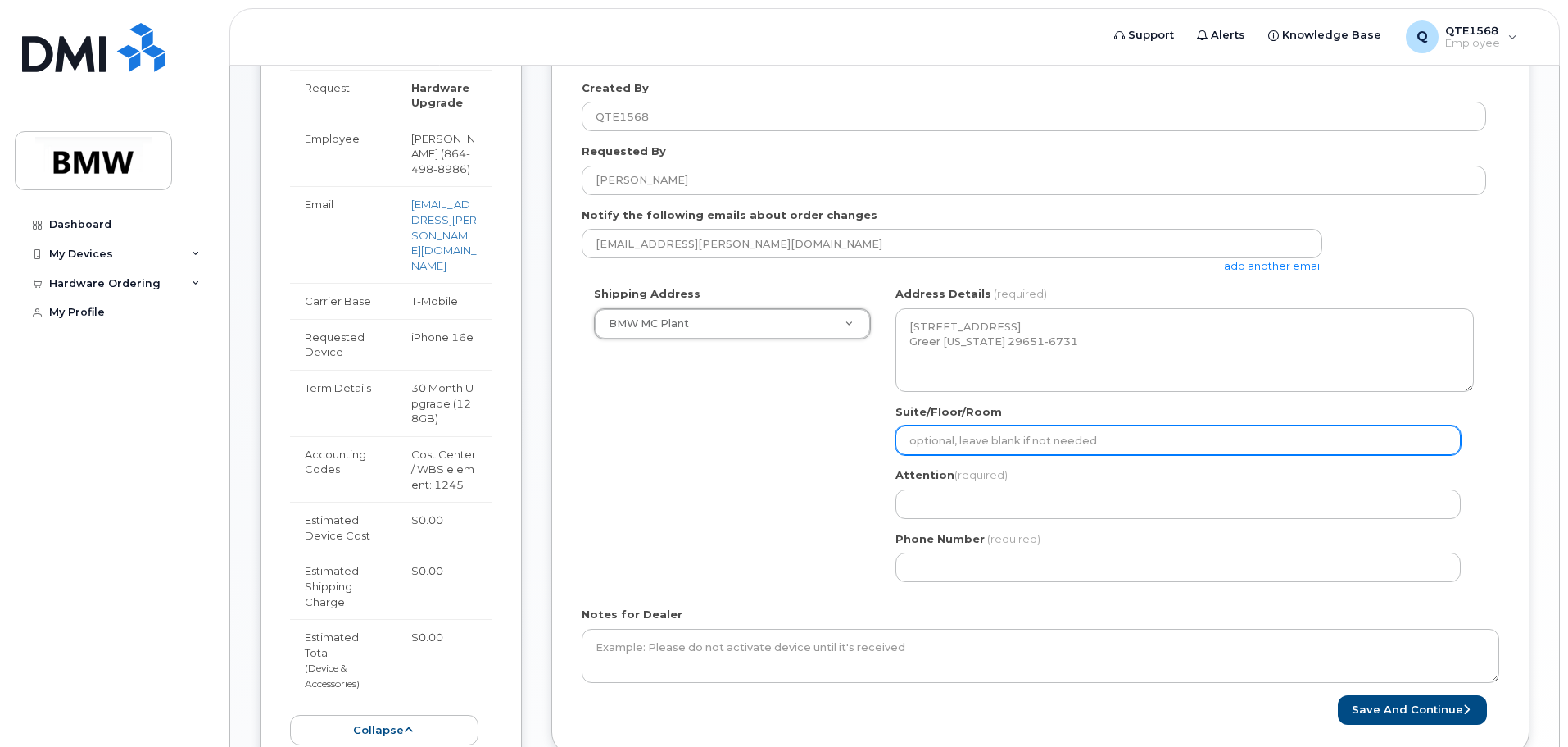
click at [966, 443] on input "Suite/Floor/Room" at bounding box center [1178, 440] width 565 height 29
click at [965, 443] on input "Suite/Floor/Room" at bounding box center [1178, 440] width 565 height 29
select select
type input "O"
select select
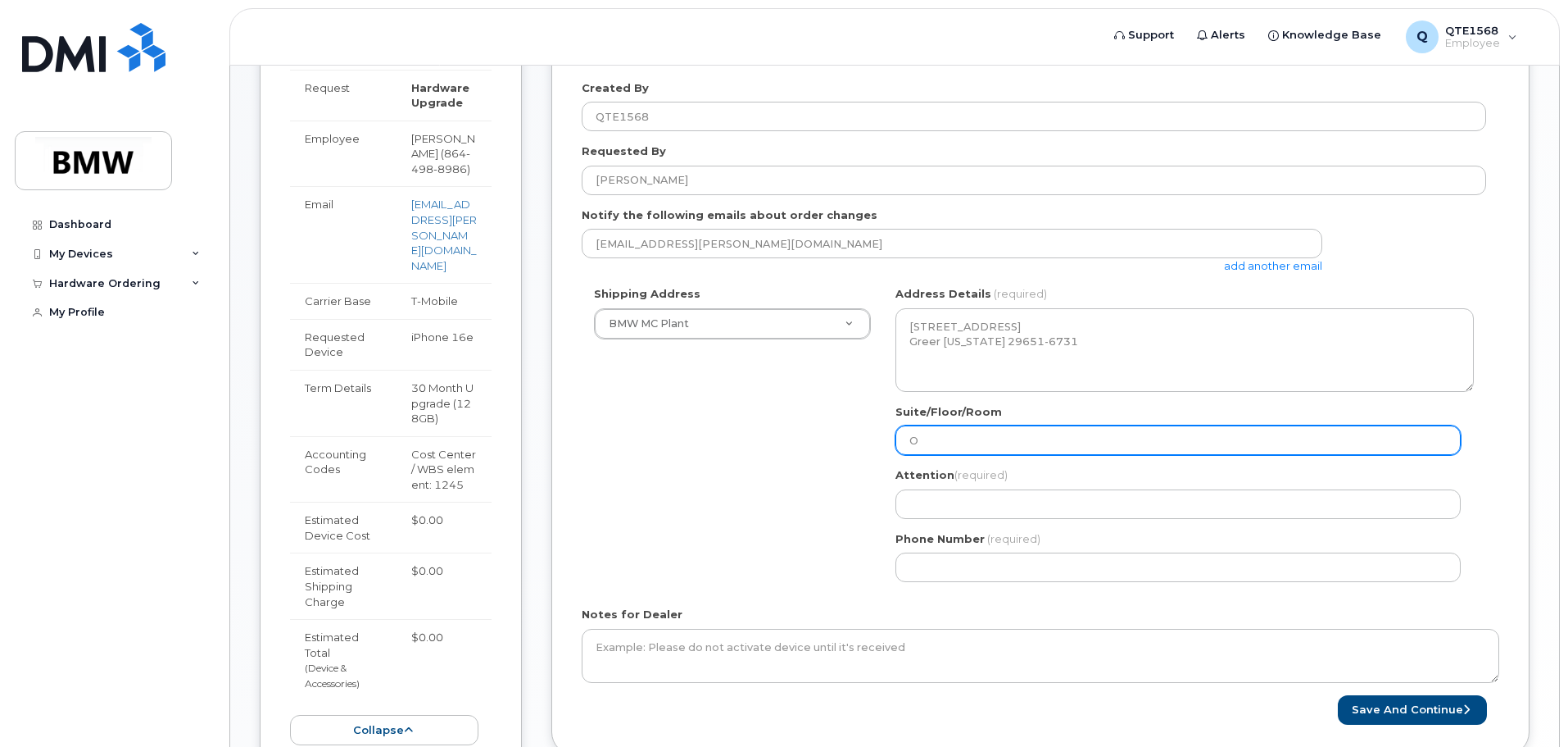
type input "Of"
select select
type input "Off"
select select
type input "Offi"
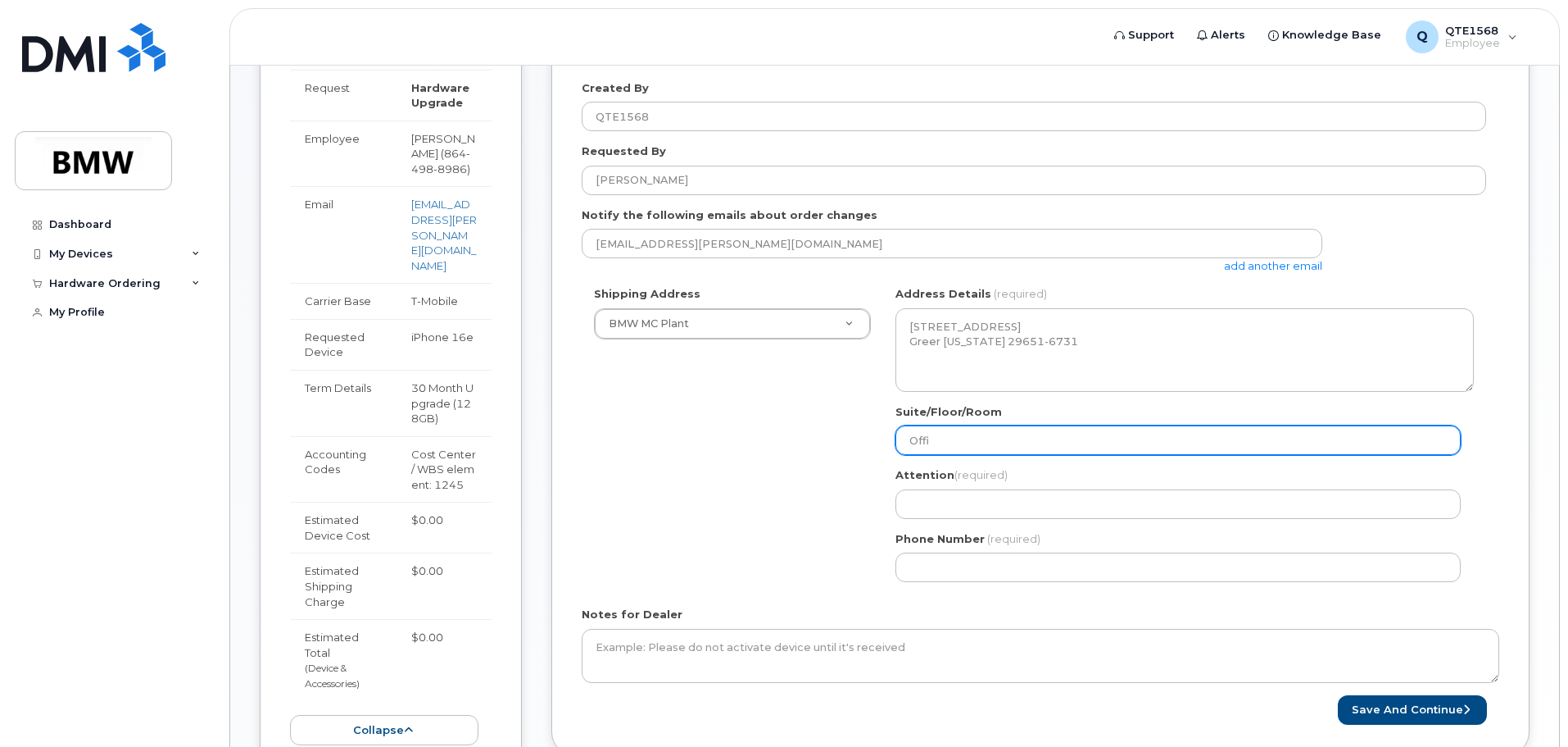
select select
type input "Offic"
select select
type input "Office"
select select
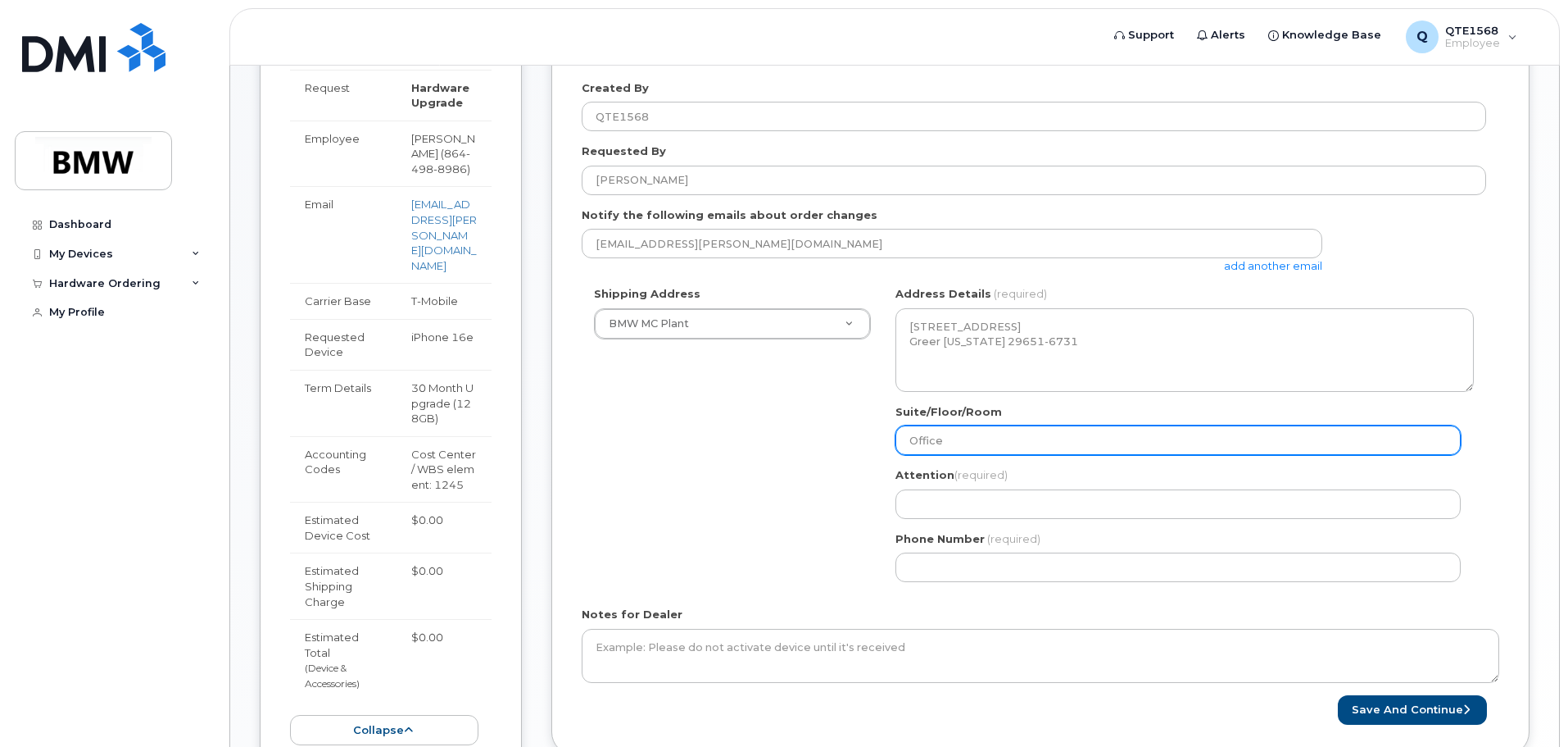
type input "Office A"
select select
type input "Office Ar"
select select
type input "Office Are"
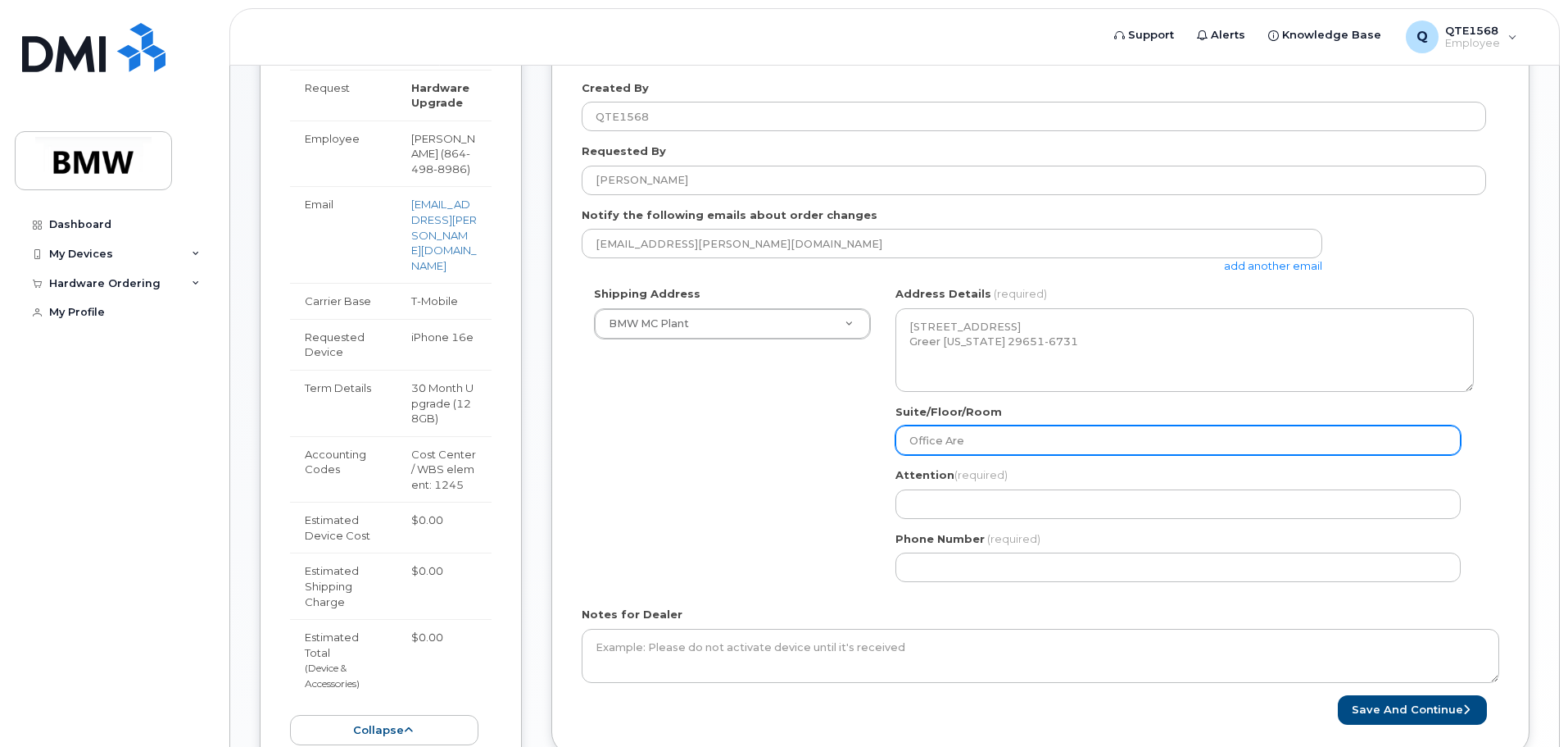
select select
type input "Office Area"
select select
type input "Office Area F"
select select
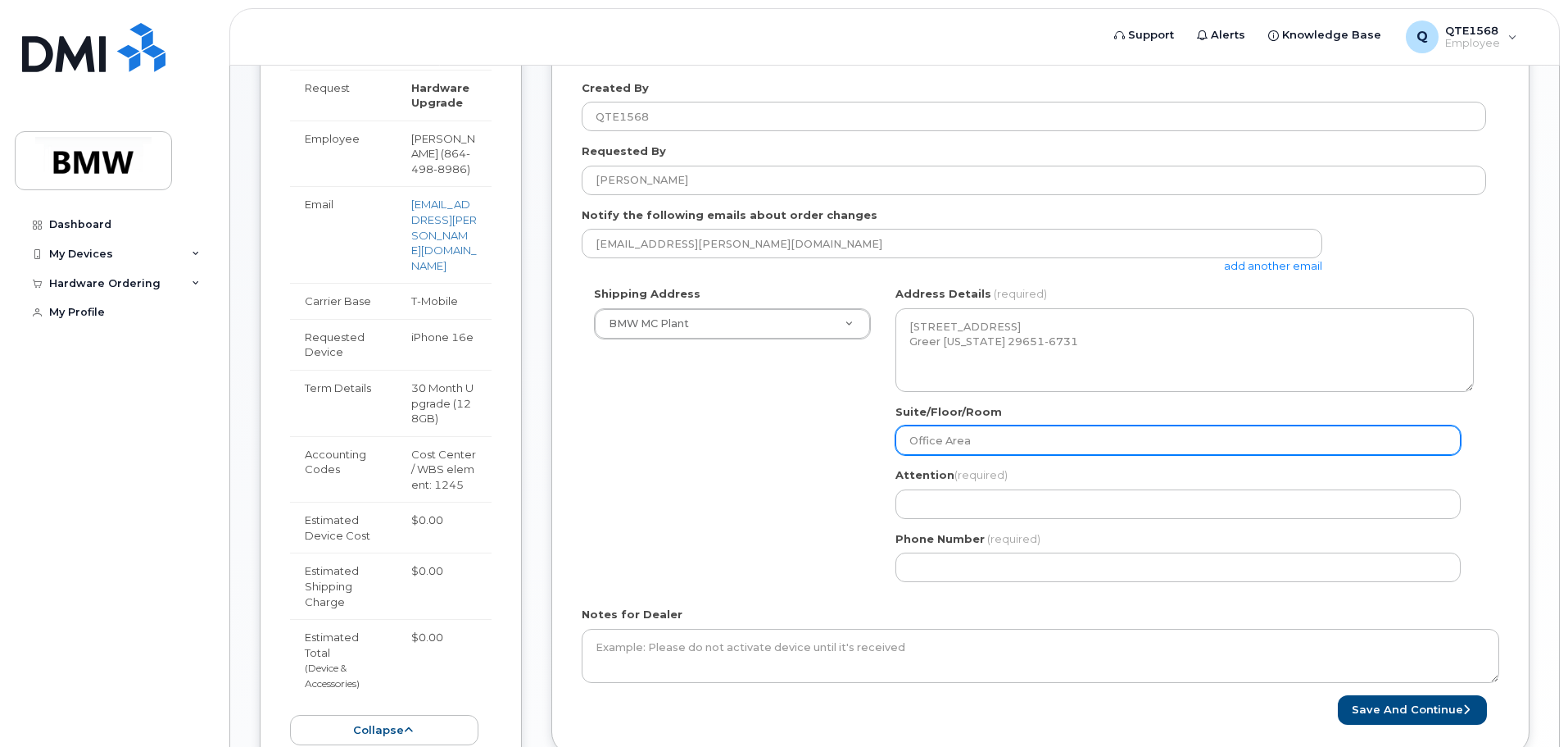
type input "Office Area"
select select
type input "Office Are"
select select
type input "Office Ar"
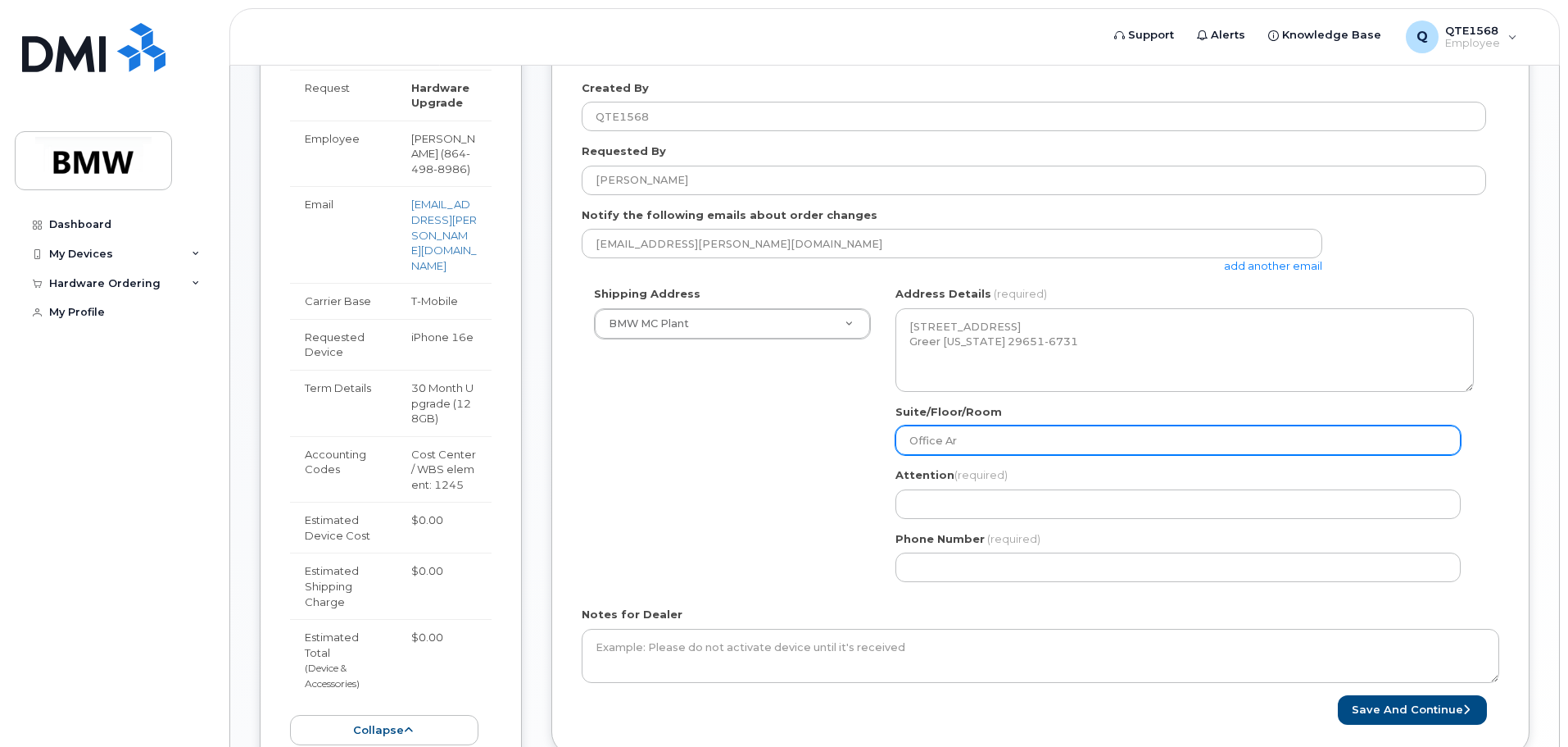
select select
type input "Office A"
select select
type input "Office"
select select
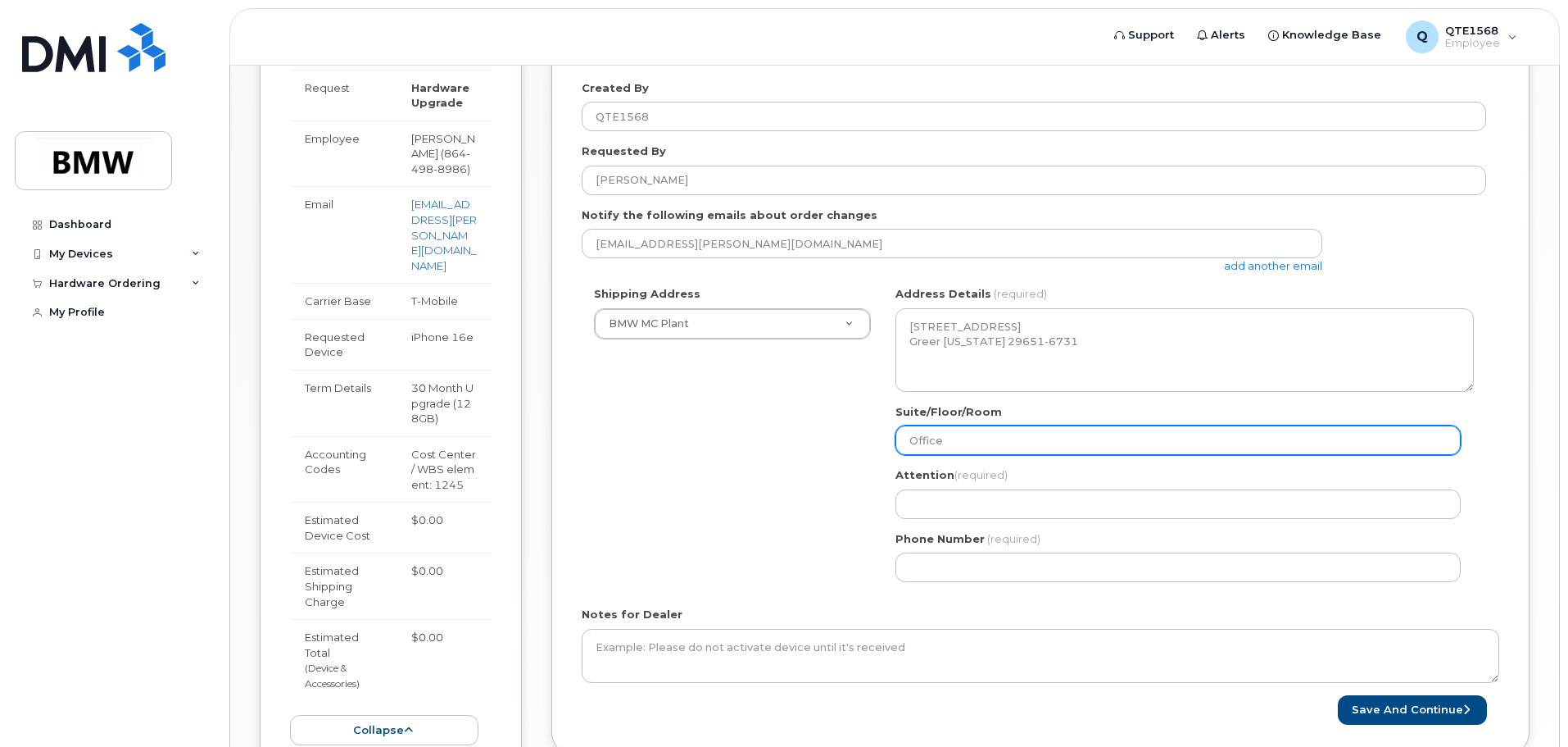
type input "Offic"
select select
type input "Offi"
select select
type input "Off"
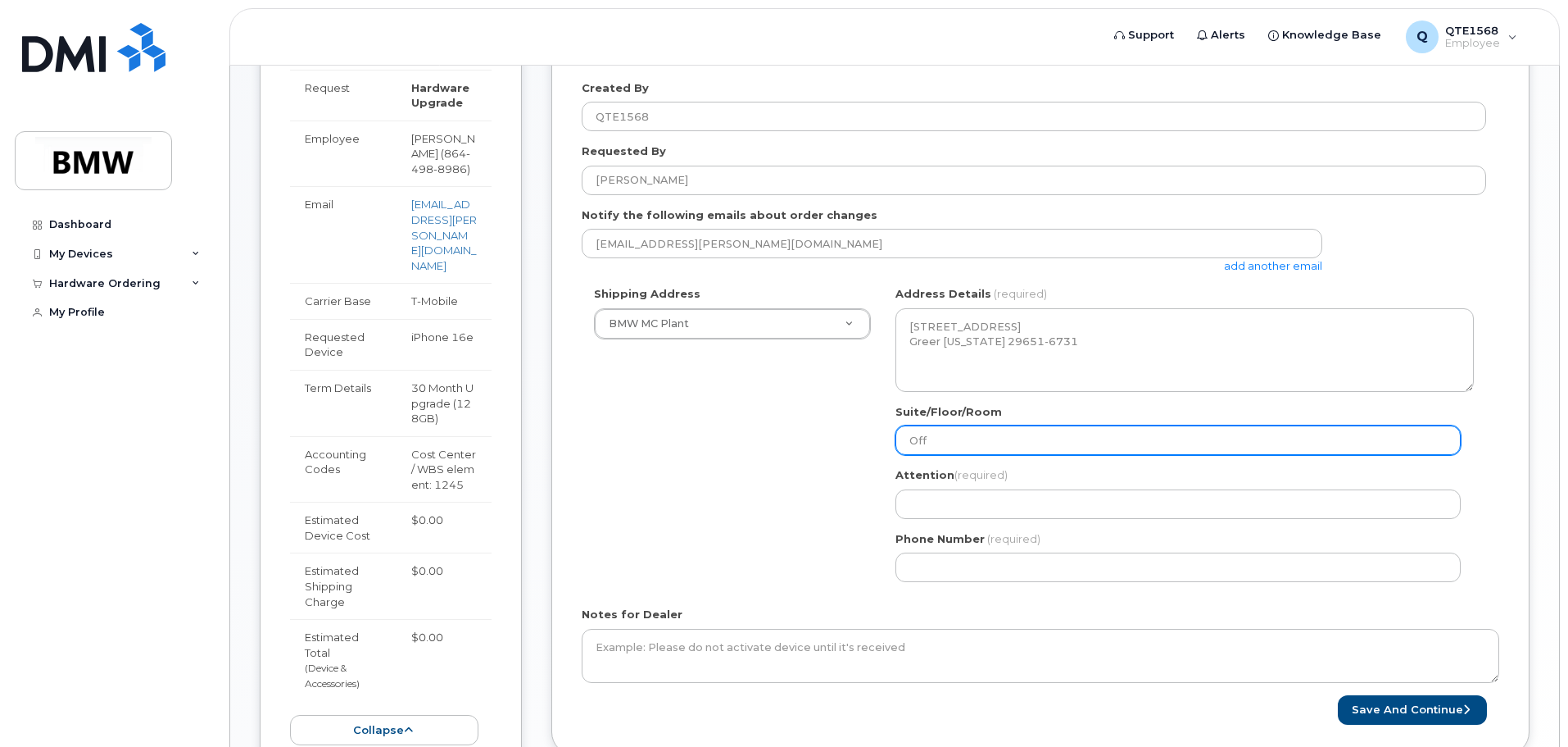
select select
type input "Of"
select select
type input "O"
select select
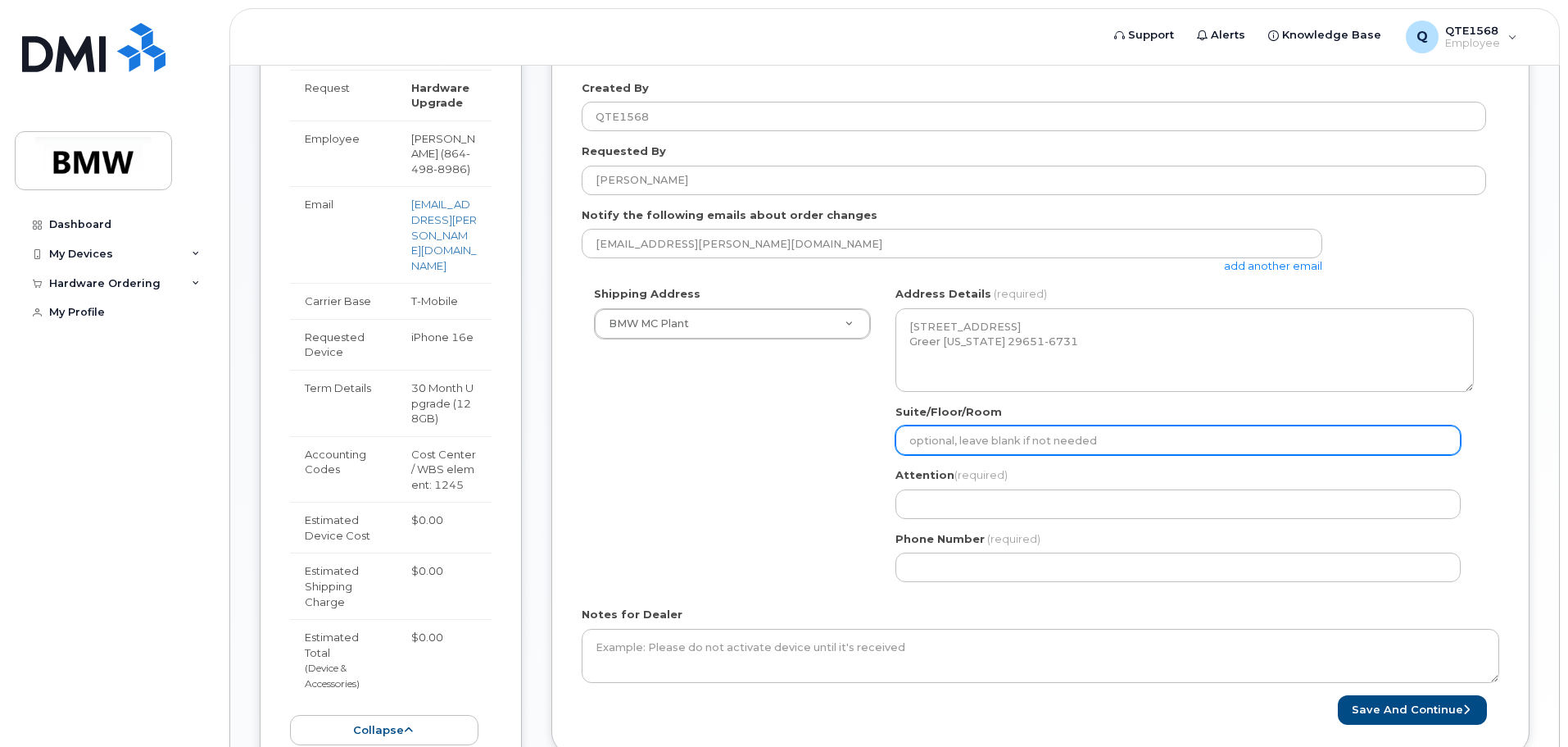
select select
type input "H"
select select
type input "Ha"
select select
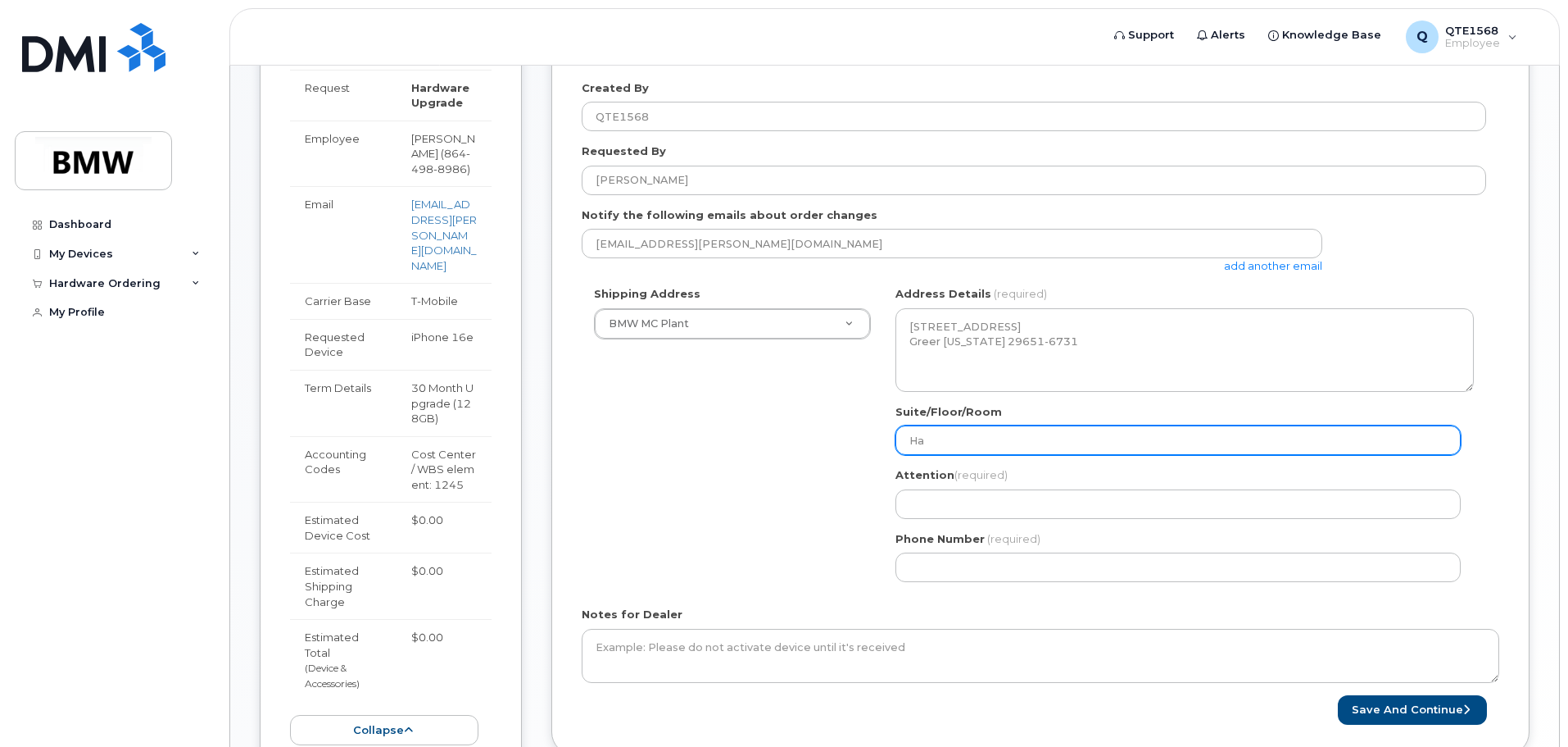
type input "Hal"
select select
type input "Hall"
select select
type input "Hall 5"
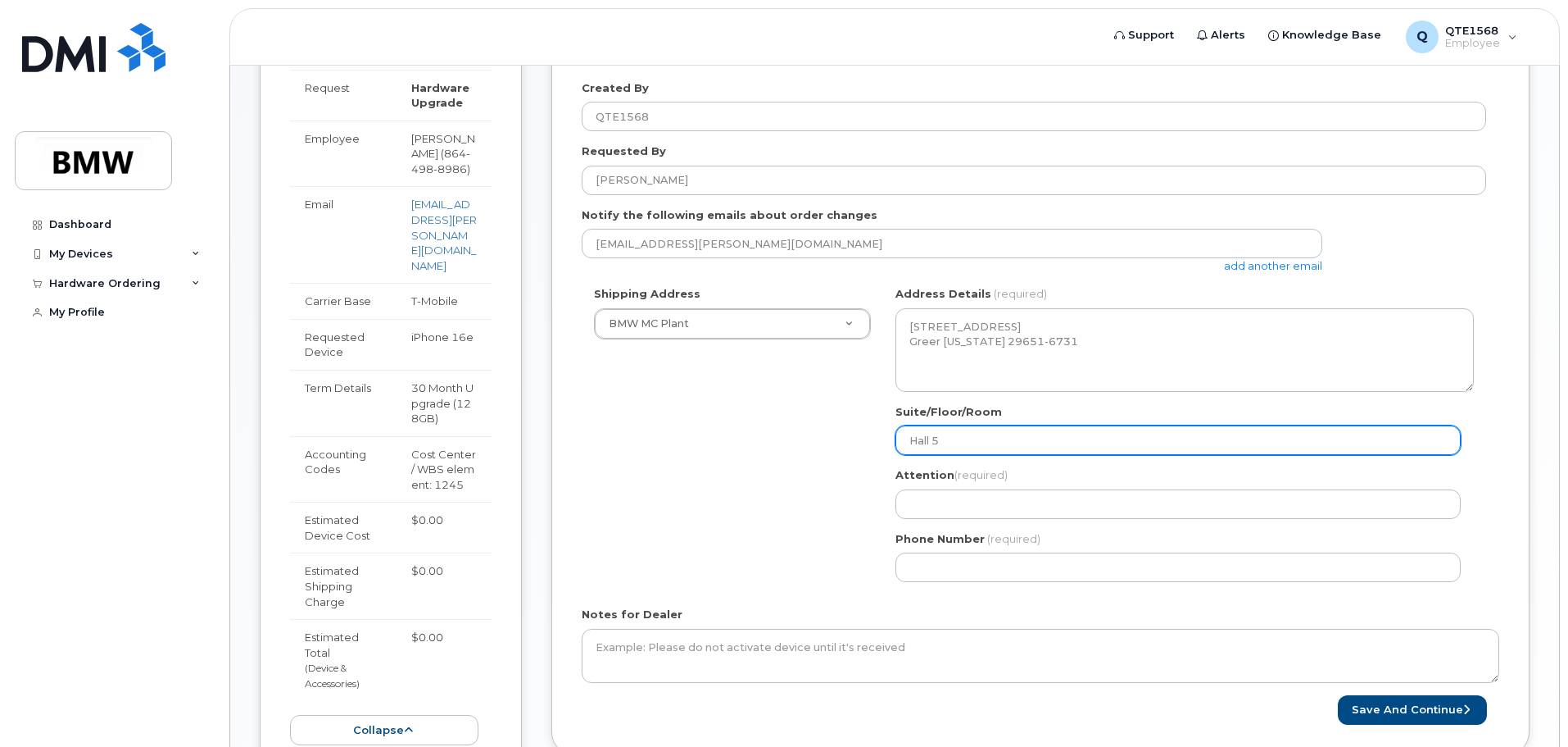
select select
type input "Hall 50"
select select
type input "Hall 50,"
select select
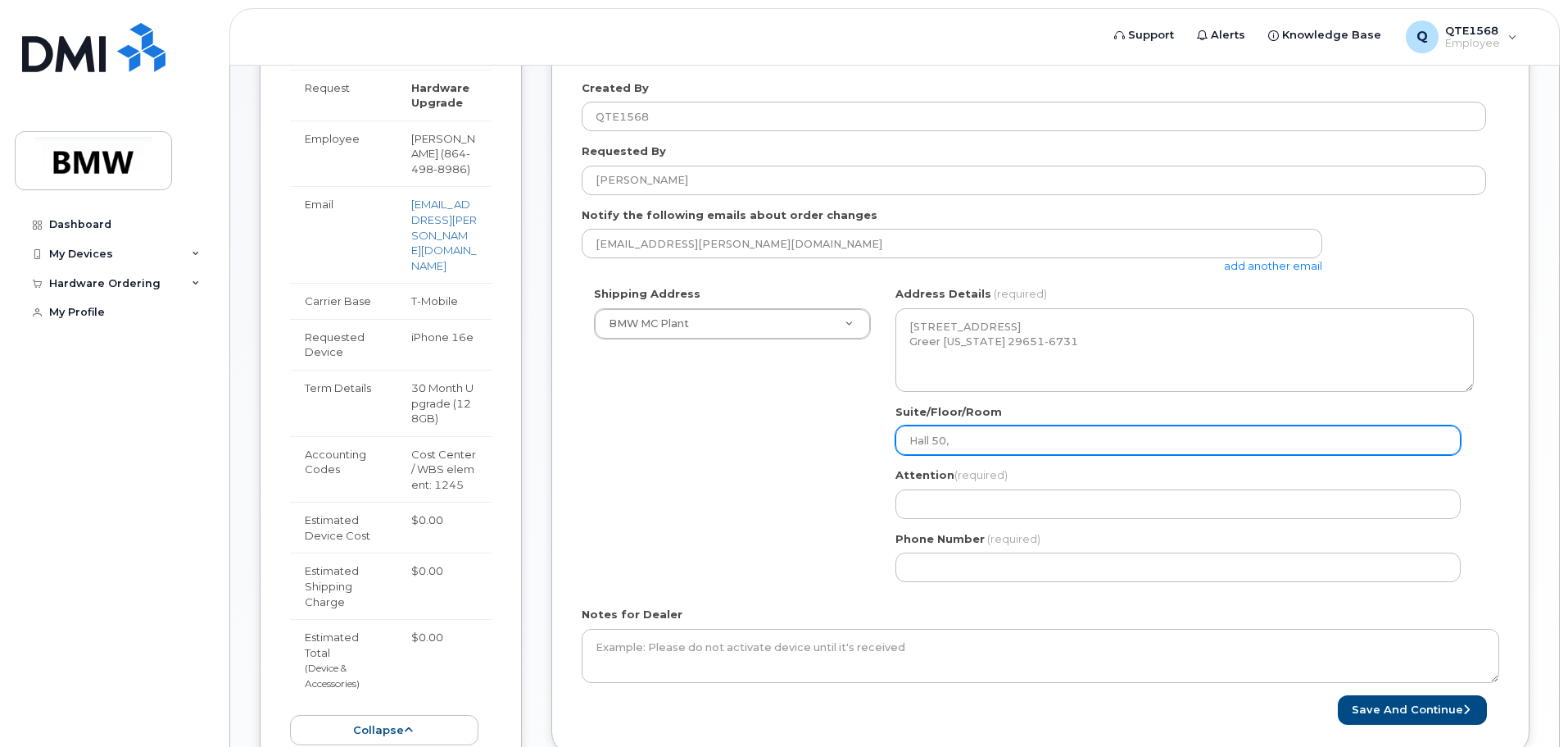
type input "Hall 50, O"
select select
type input "Hall 50, Of"
select select
type input "Hall 50, Off"
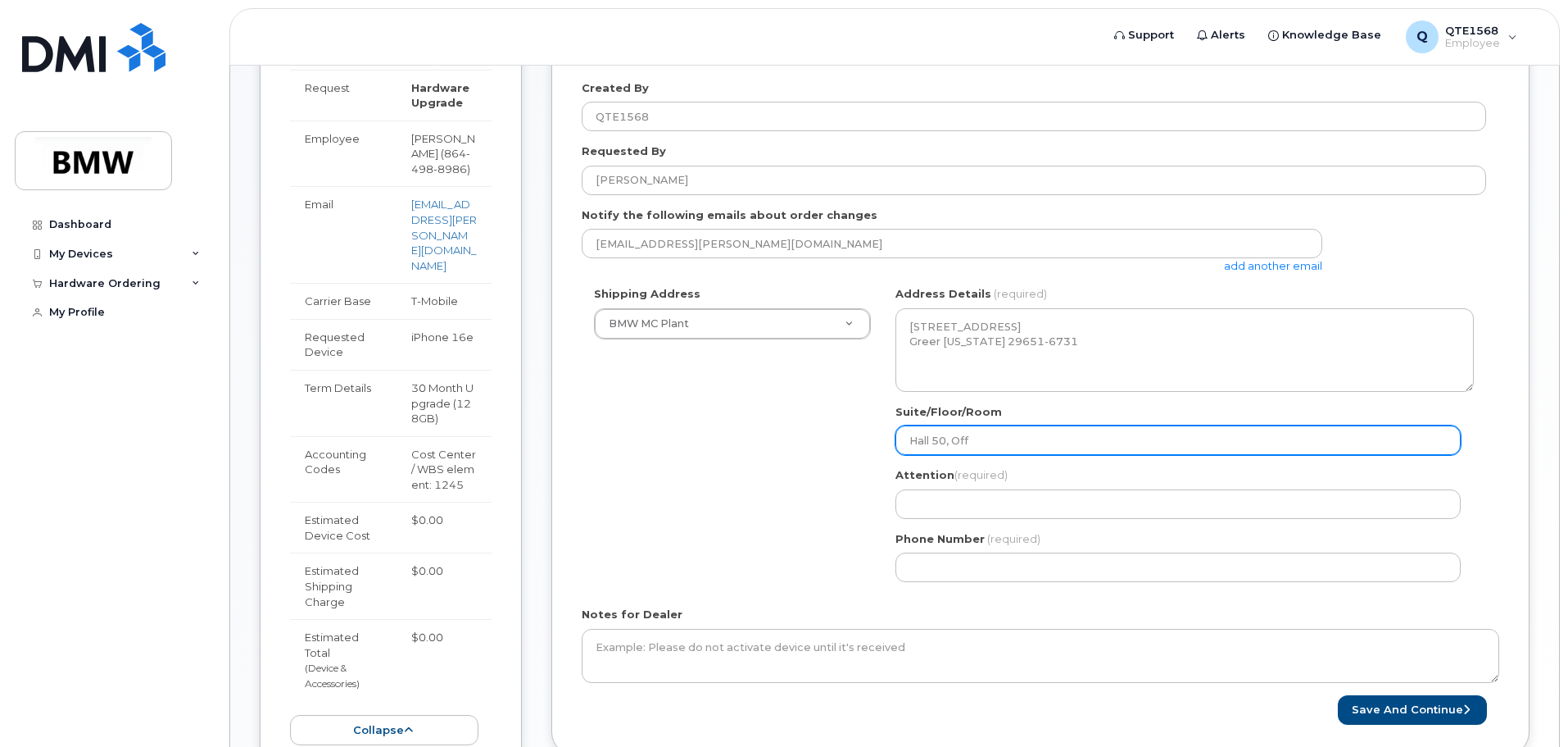
select select
type input "Hall 50, Offi"
select select
type input "Hall 50, Offic"
select select
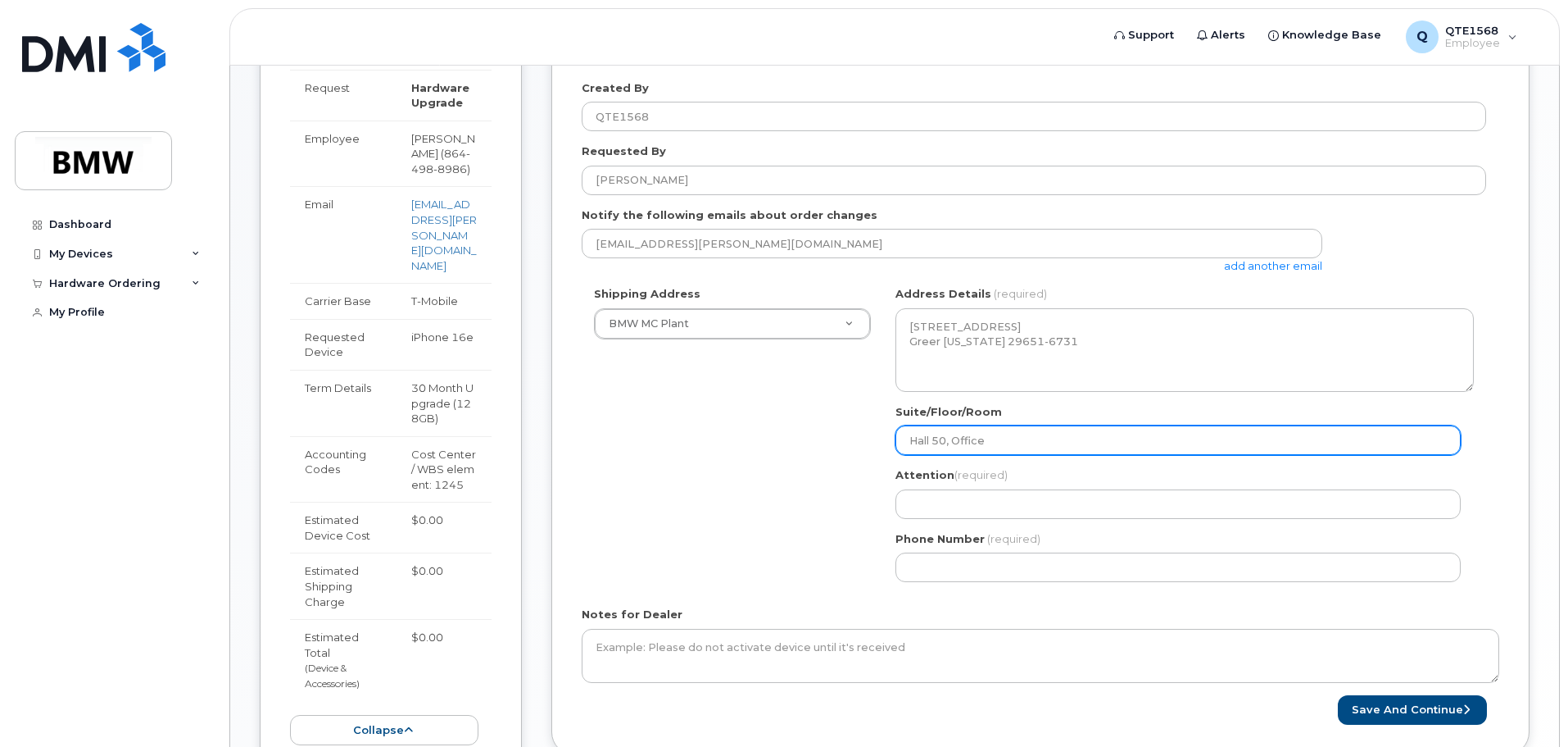
type input "Hall 50, Office"
select select
type input "Hall 50, Office A"
select select
type input "Hall 50, Office Ar"
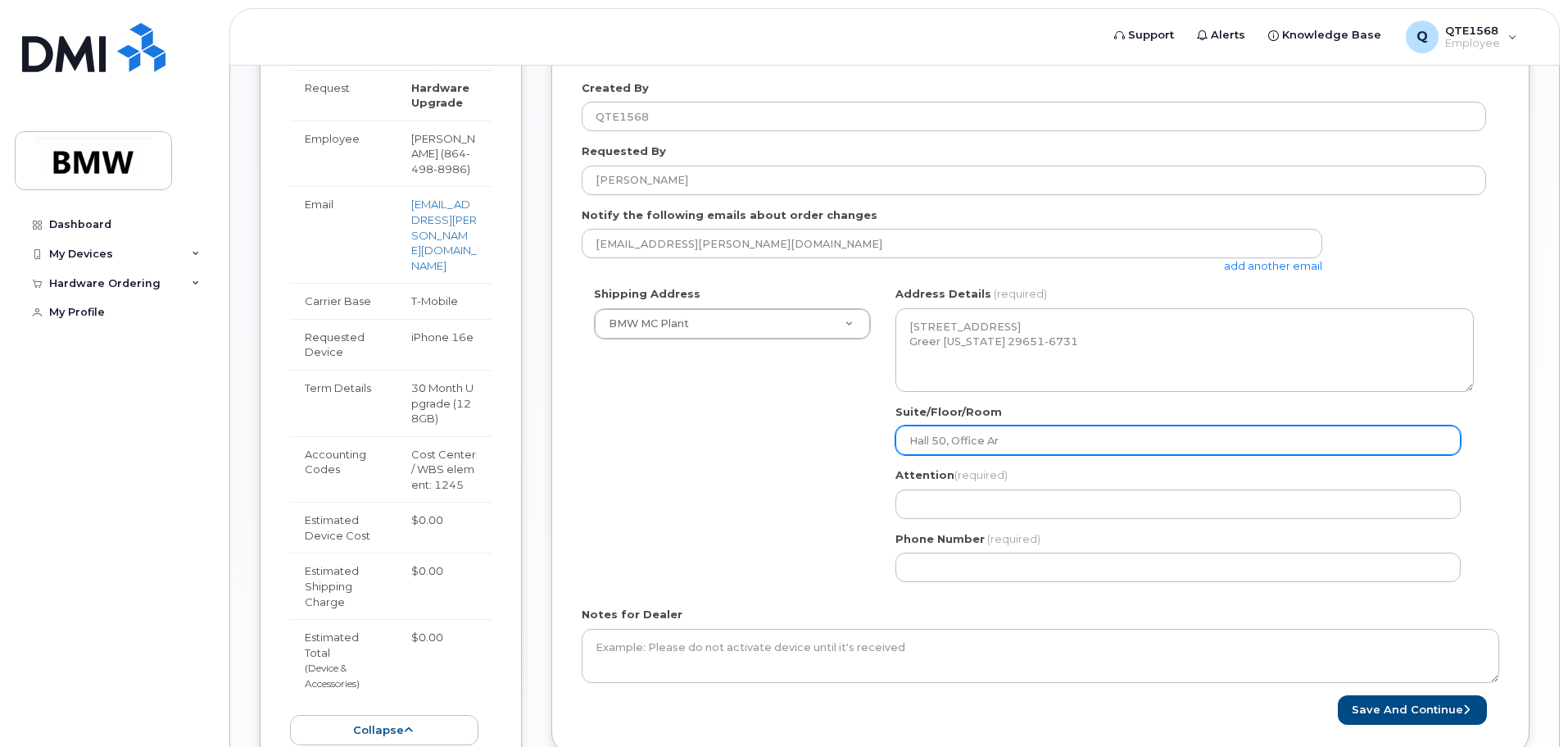
select select
type input "Hall 50, Office Are"
select select
type input "Hall 50, Office Area"
select select
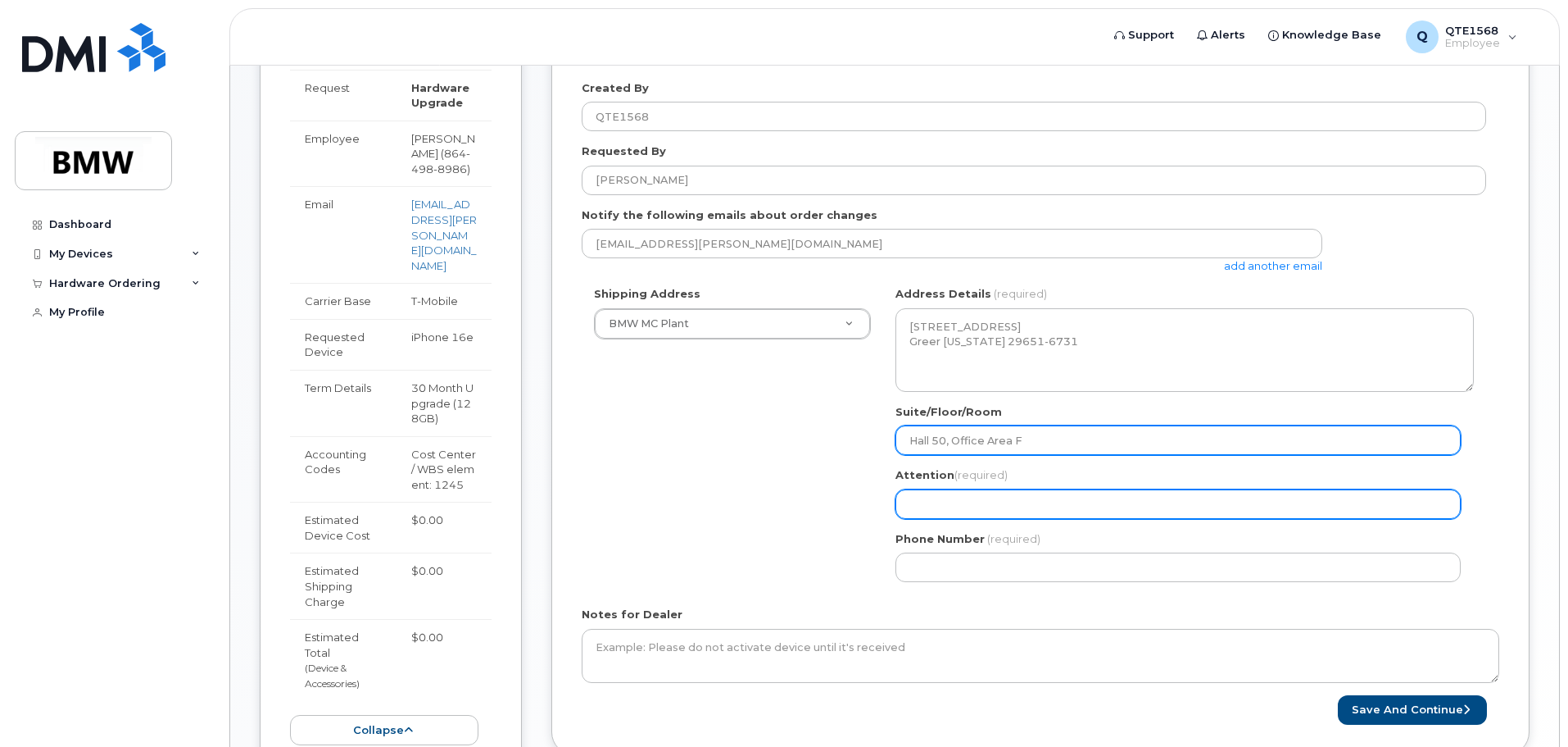
type input "Hall 50, Office Area F"
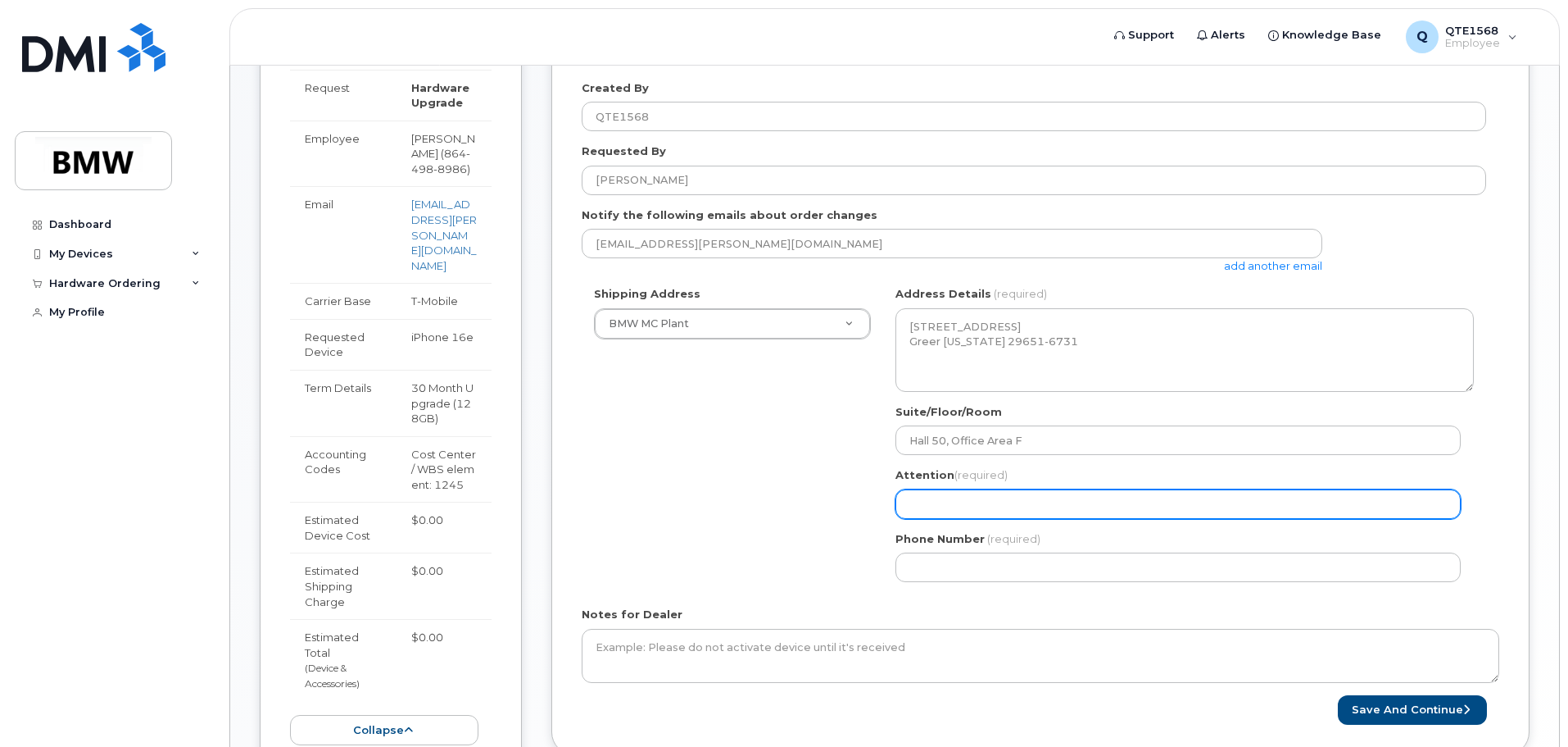
click at [929, 500] on input "Attention (required)" at bounding box center [1178, 504] width 565 height 29
select select
type input "M"
select select
type input "Ma"
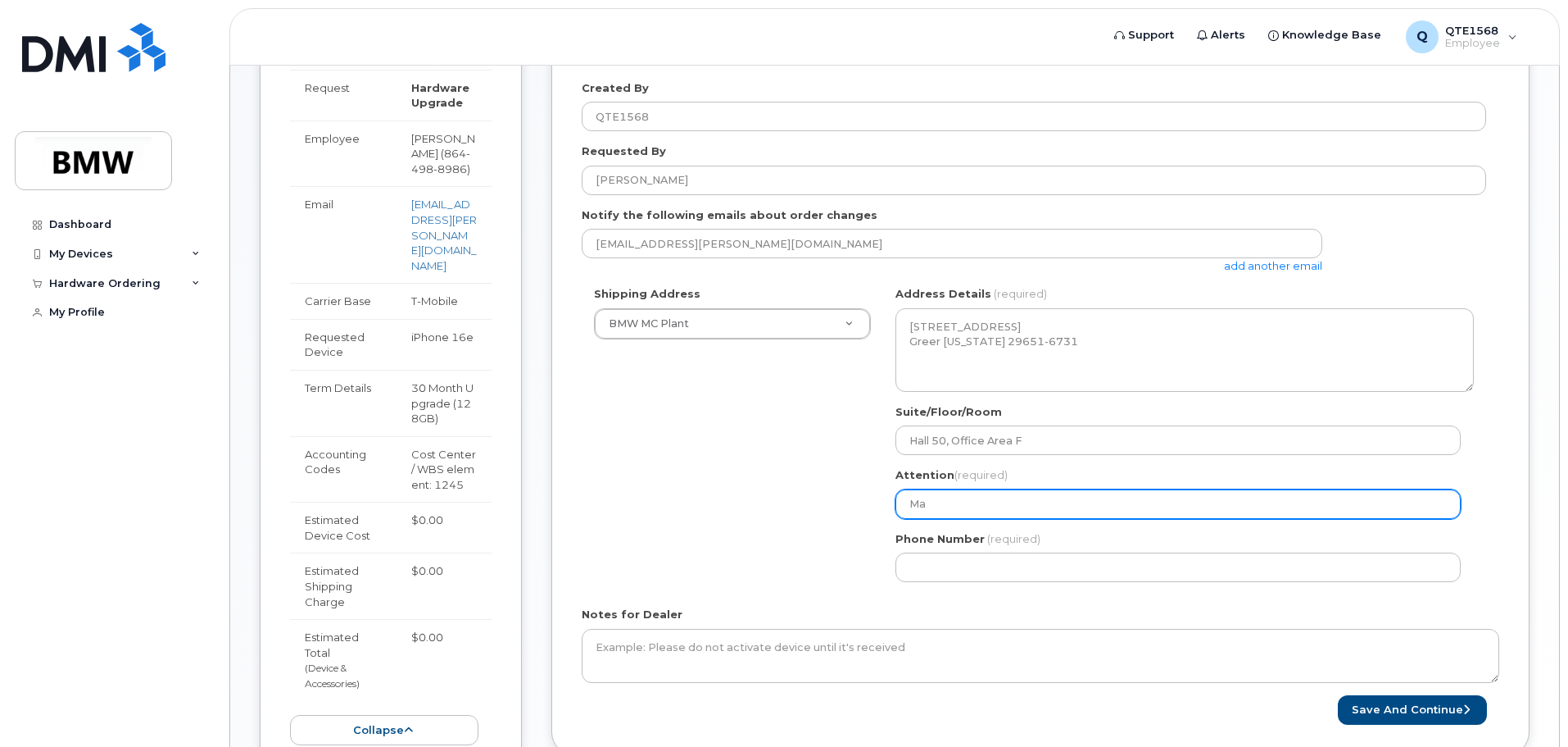
select select
type input "Max"
select select
type input "Maxi"
select select
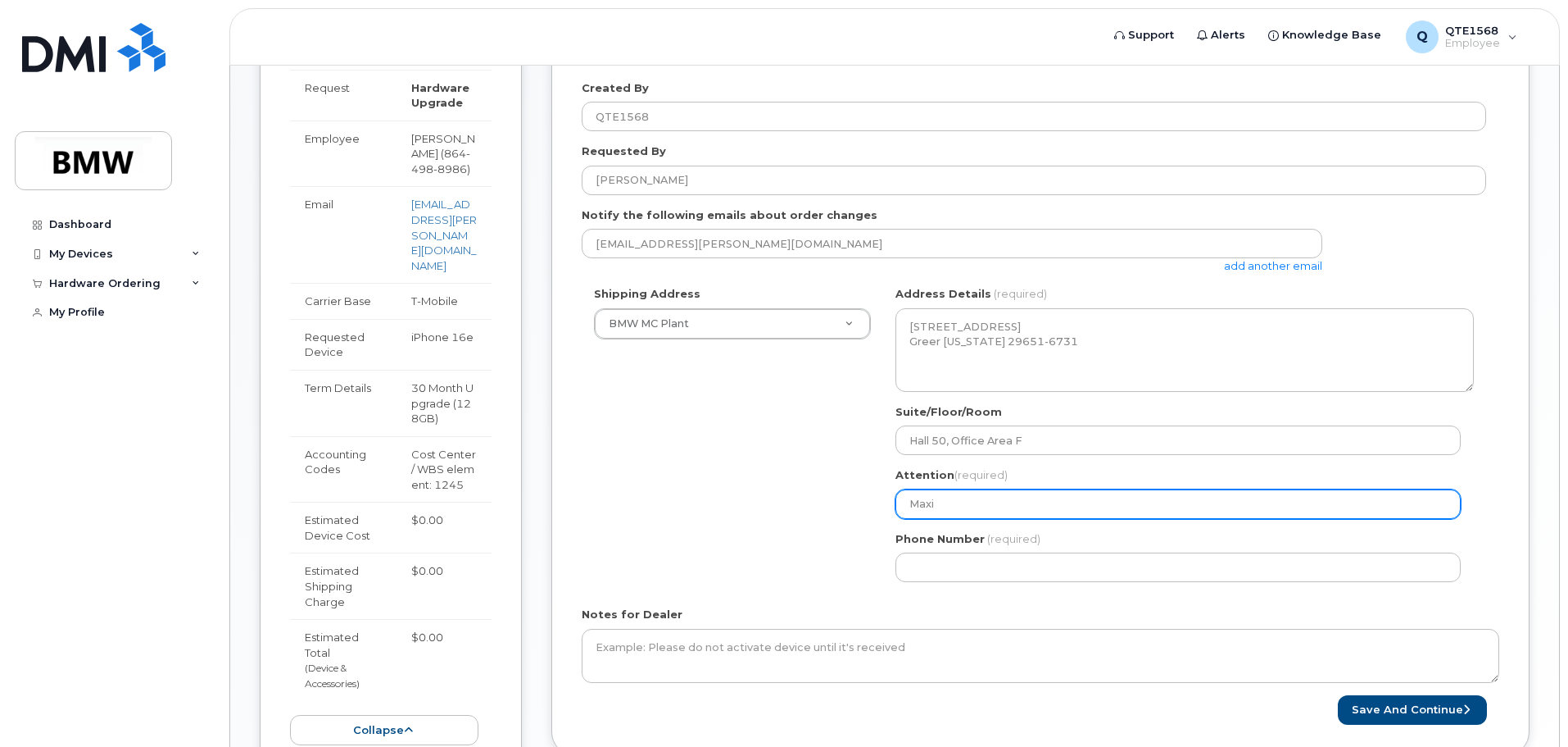
type input "Maxim"
select select
type input "Maximi"
select select
type input "Maximil"
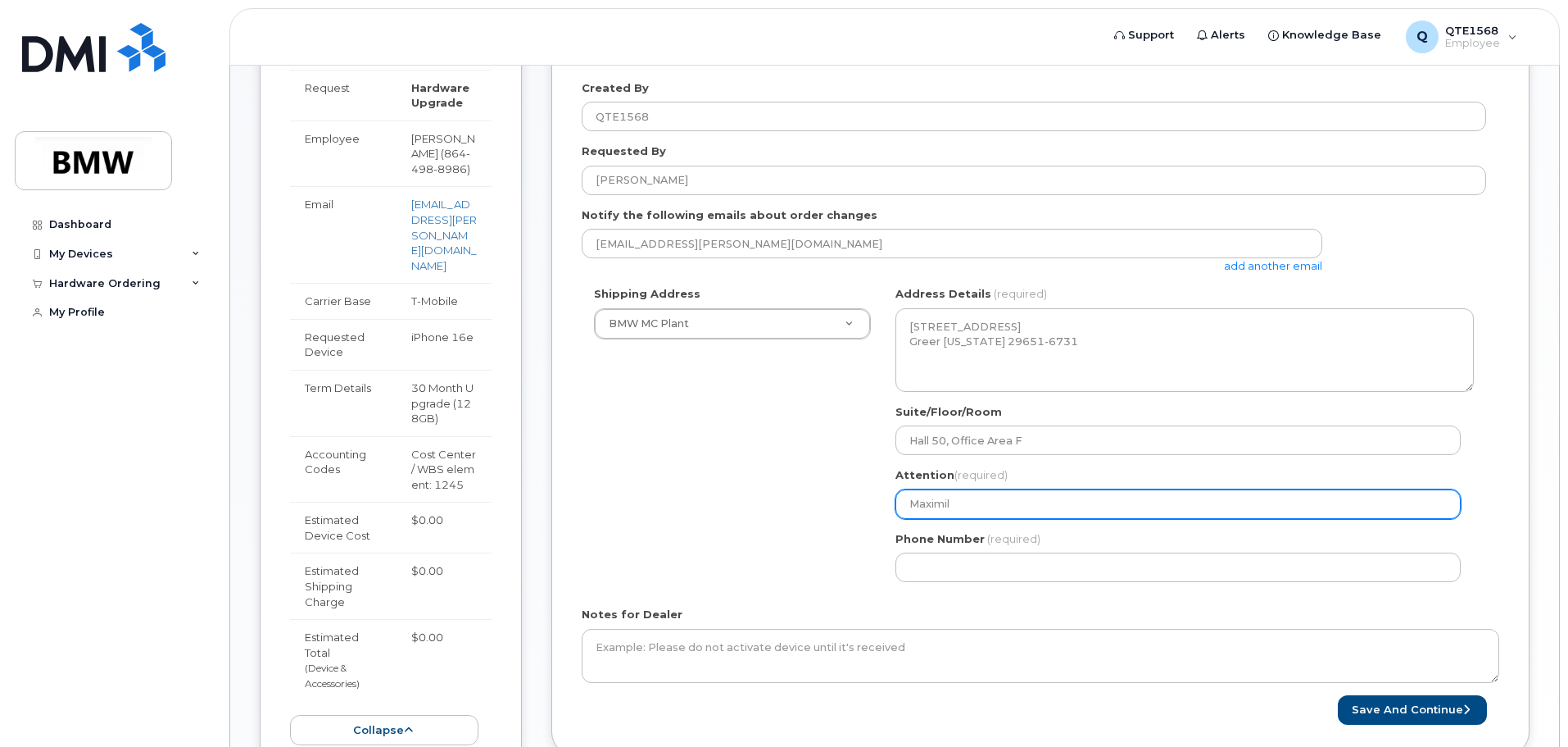
select select
type input "Maximili"
select select
type input "Maximilia"
select select
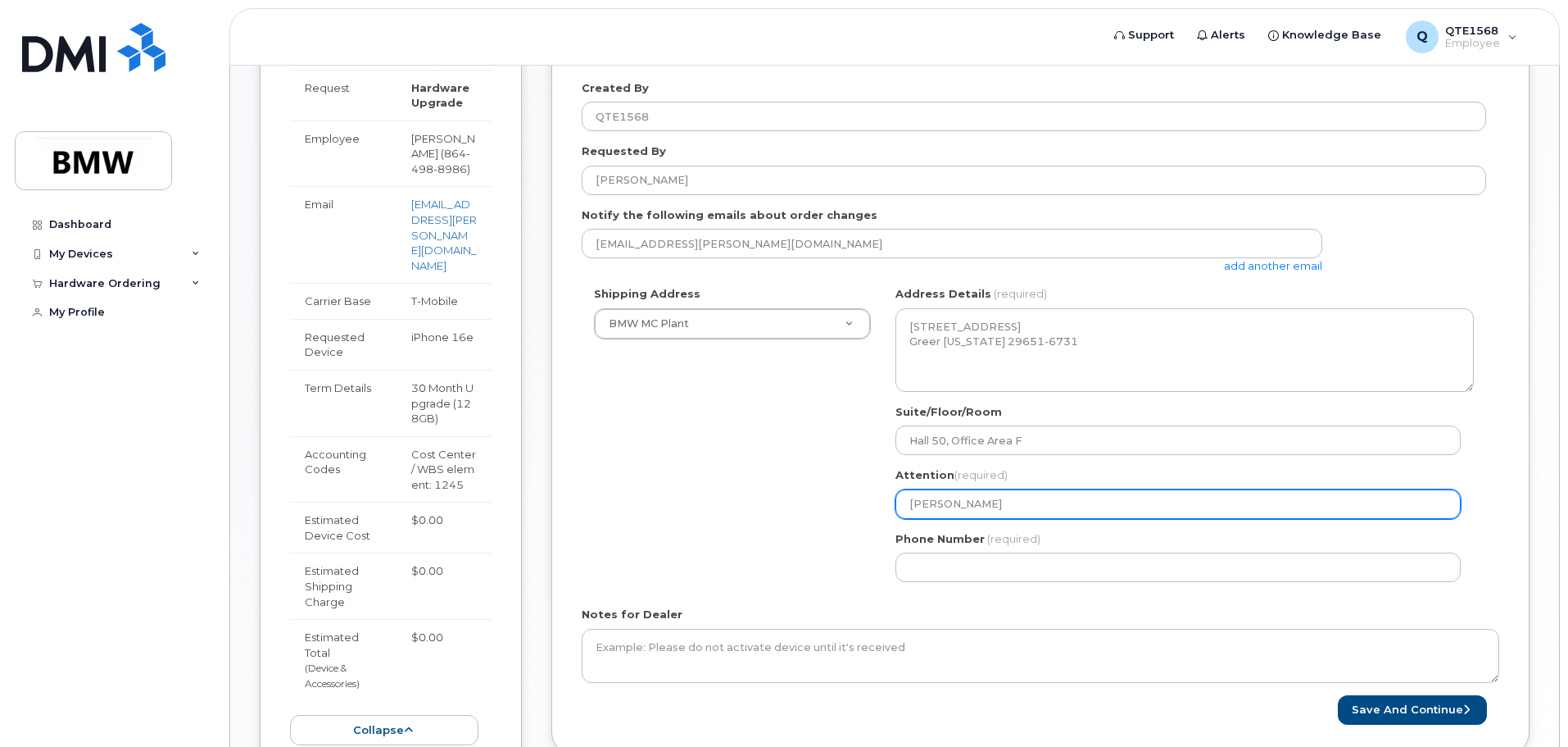
type input "Maximilian"
select select
type input "Maximilian B"
select select
type input "Maximilian Bu"
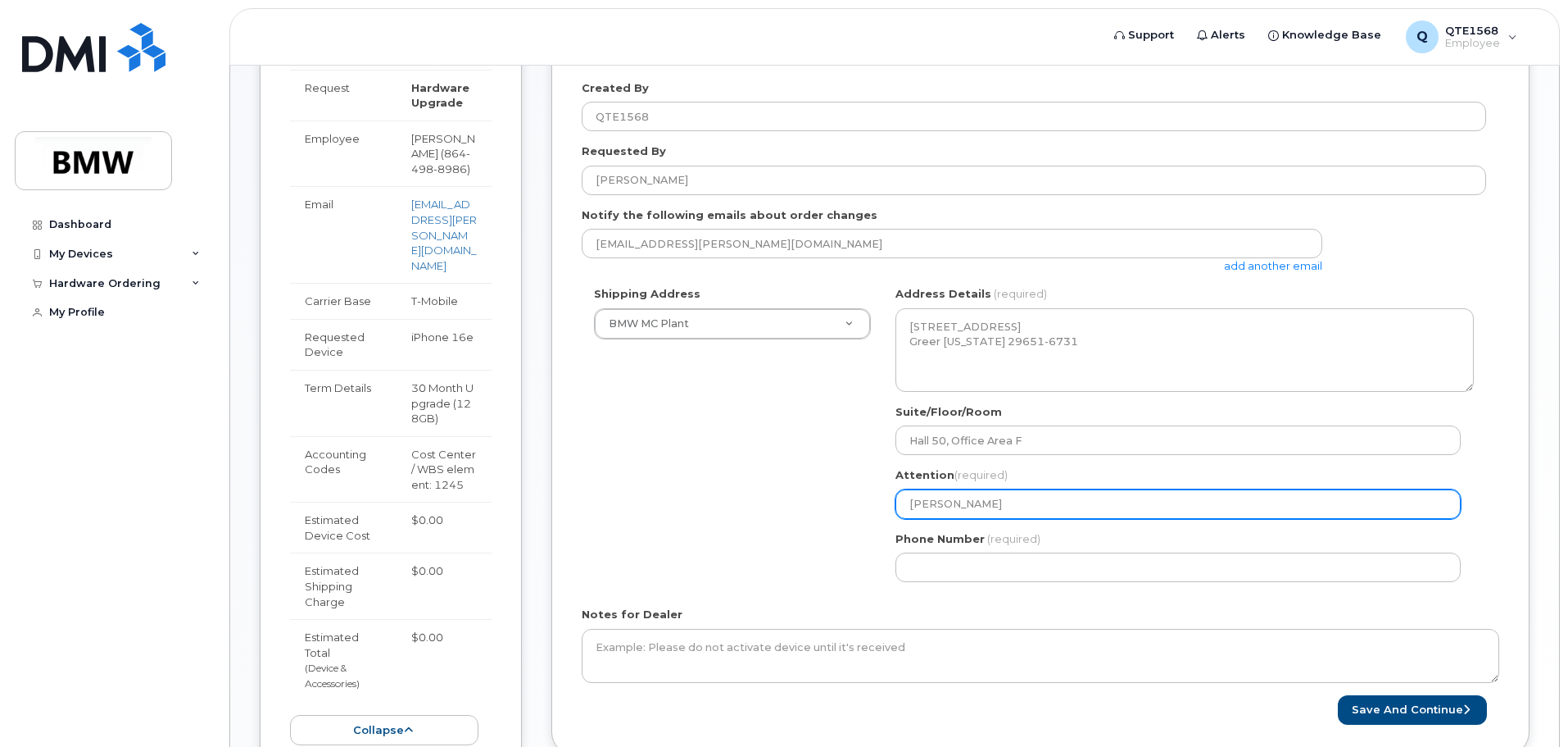
select select
type input "Maximilian Bus"
select select
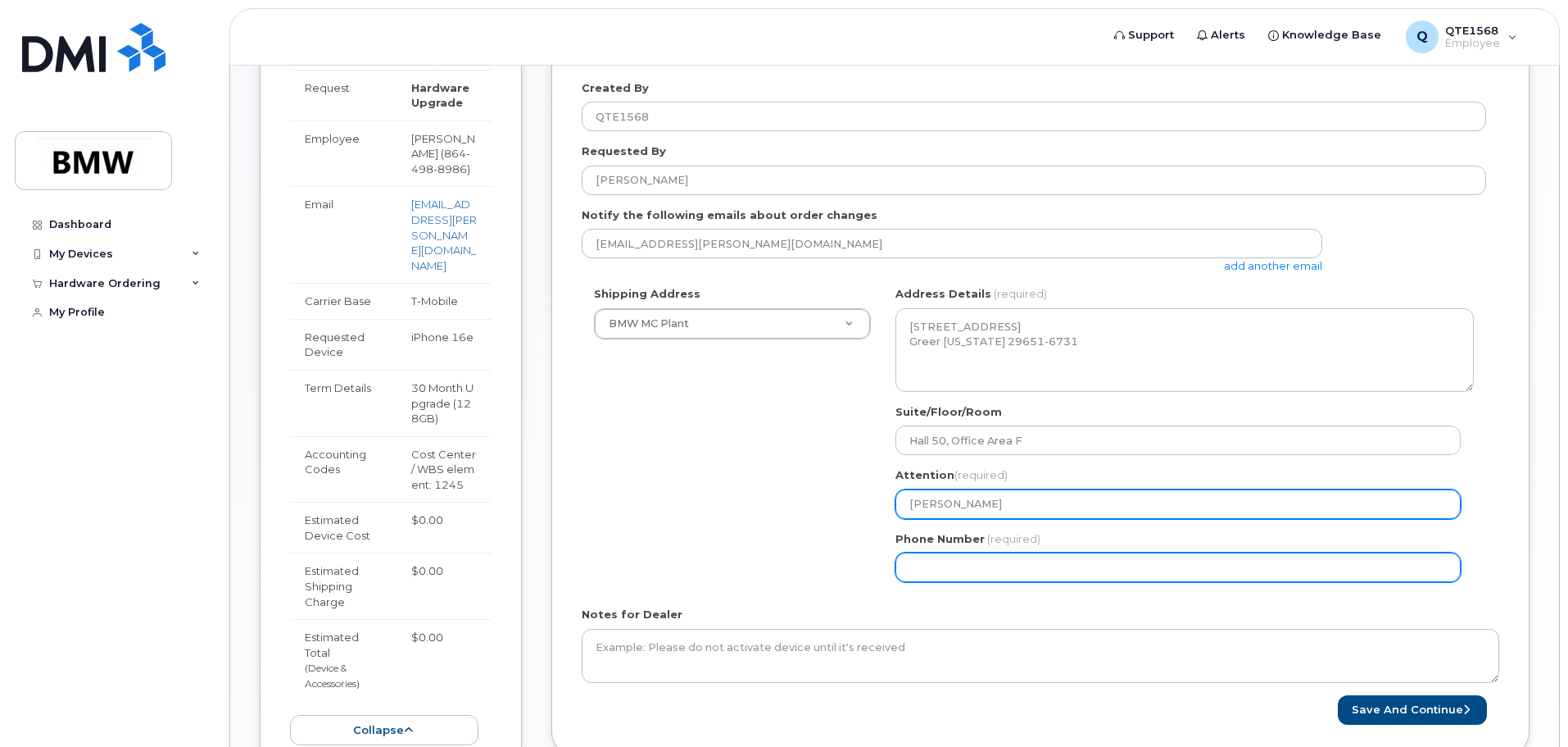
type input "[PERSON_NAME]"
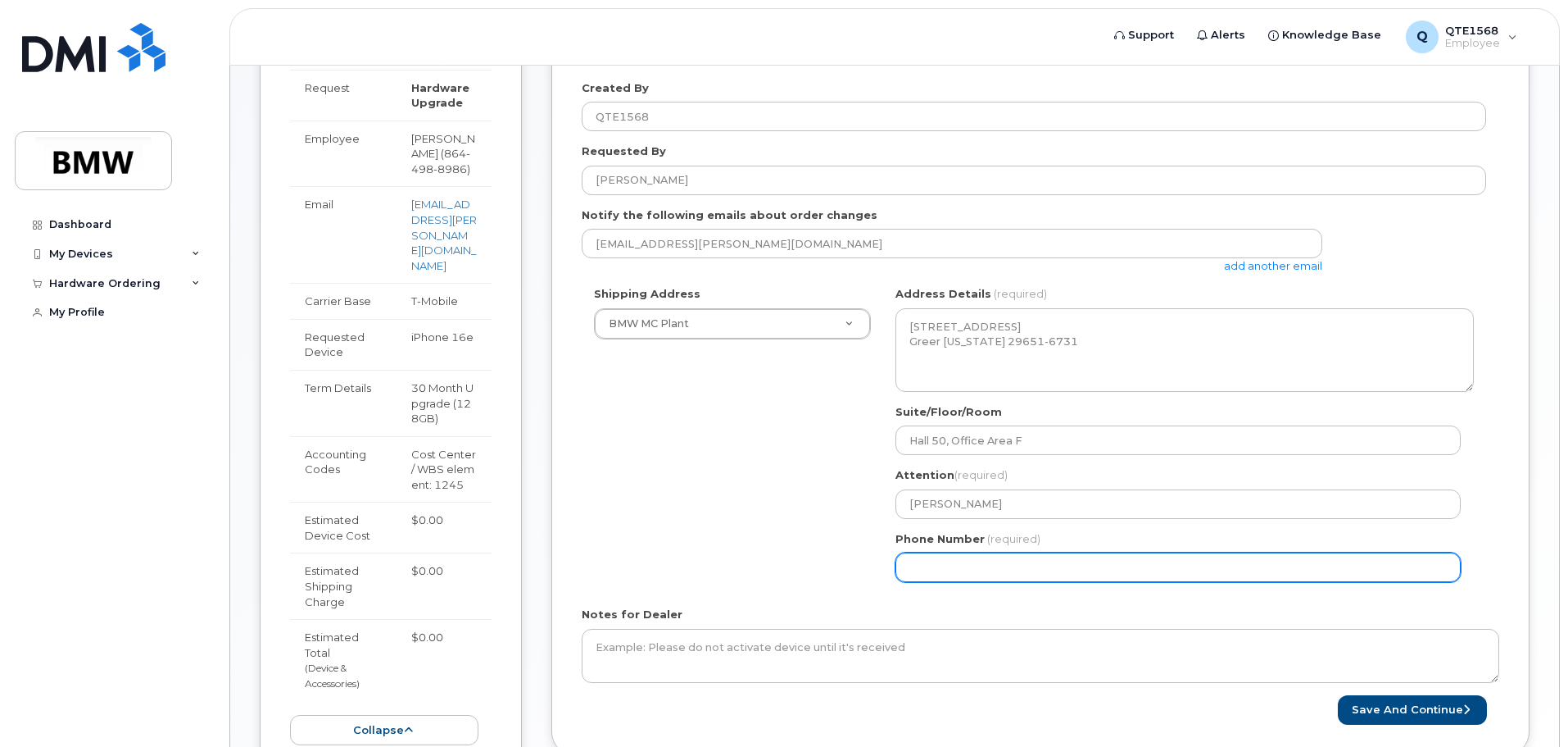
click at [995, 560] on input "Phone Number" at bounding box center [1178, 567] width 565 height 29
select select
type input "864498898"
select select
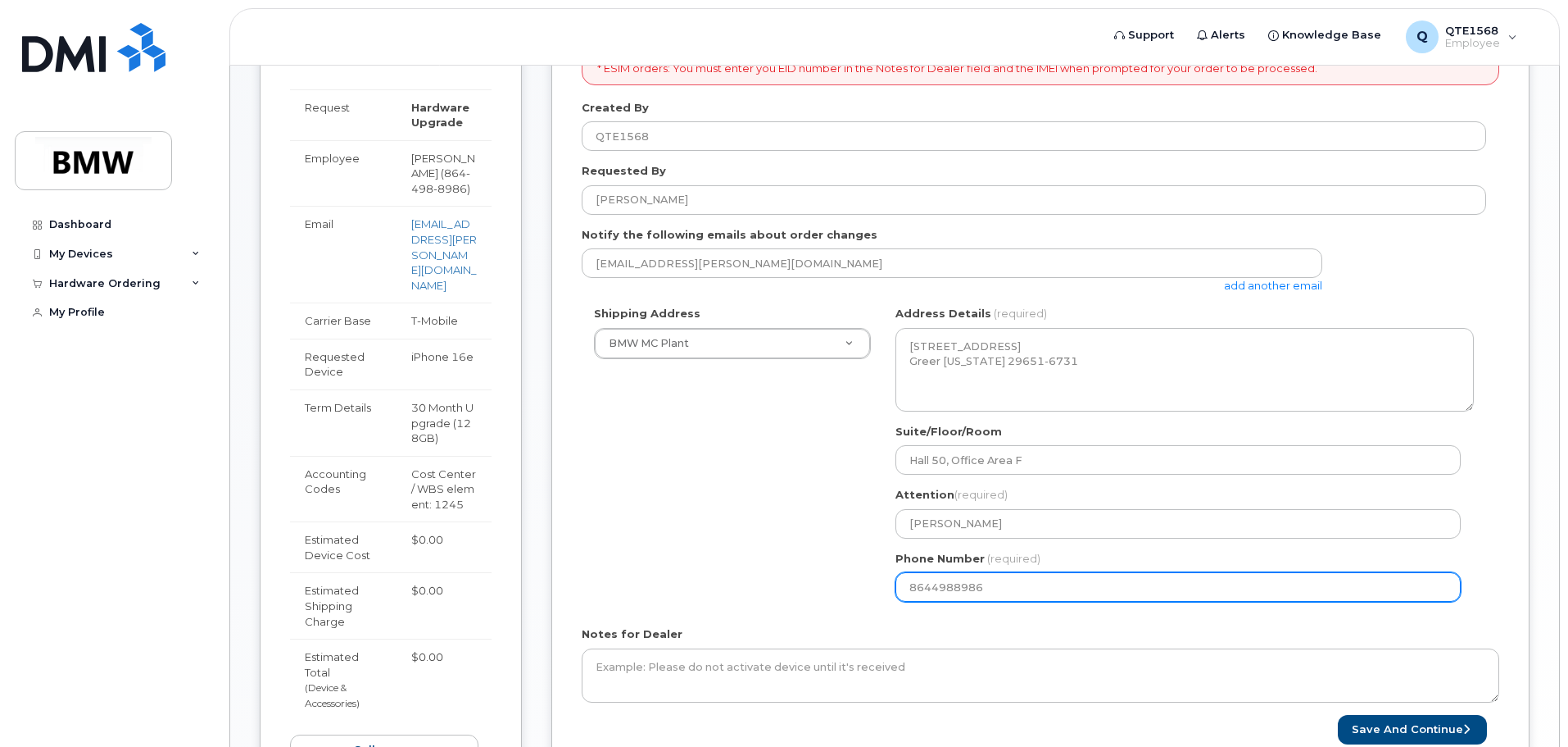
scroll to position [381, 0]
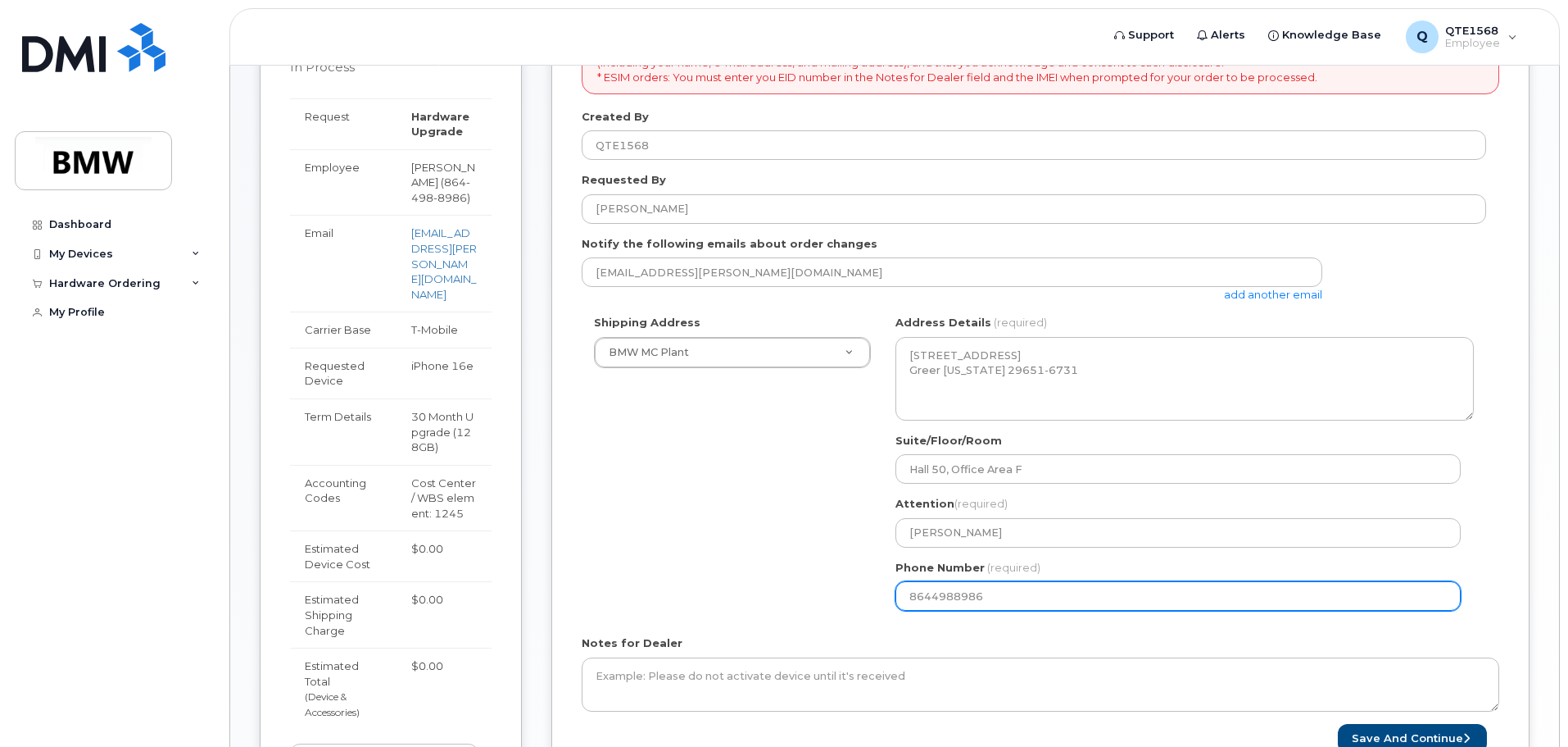
type input "8644988986"
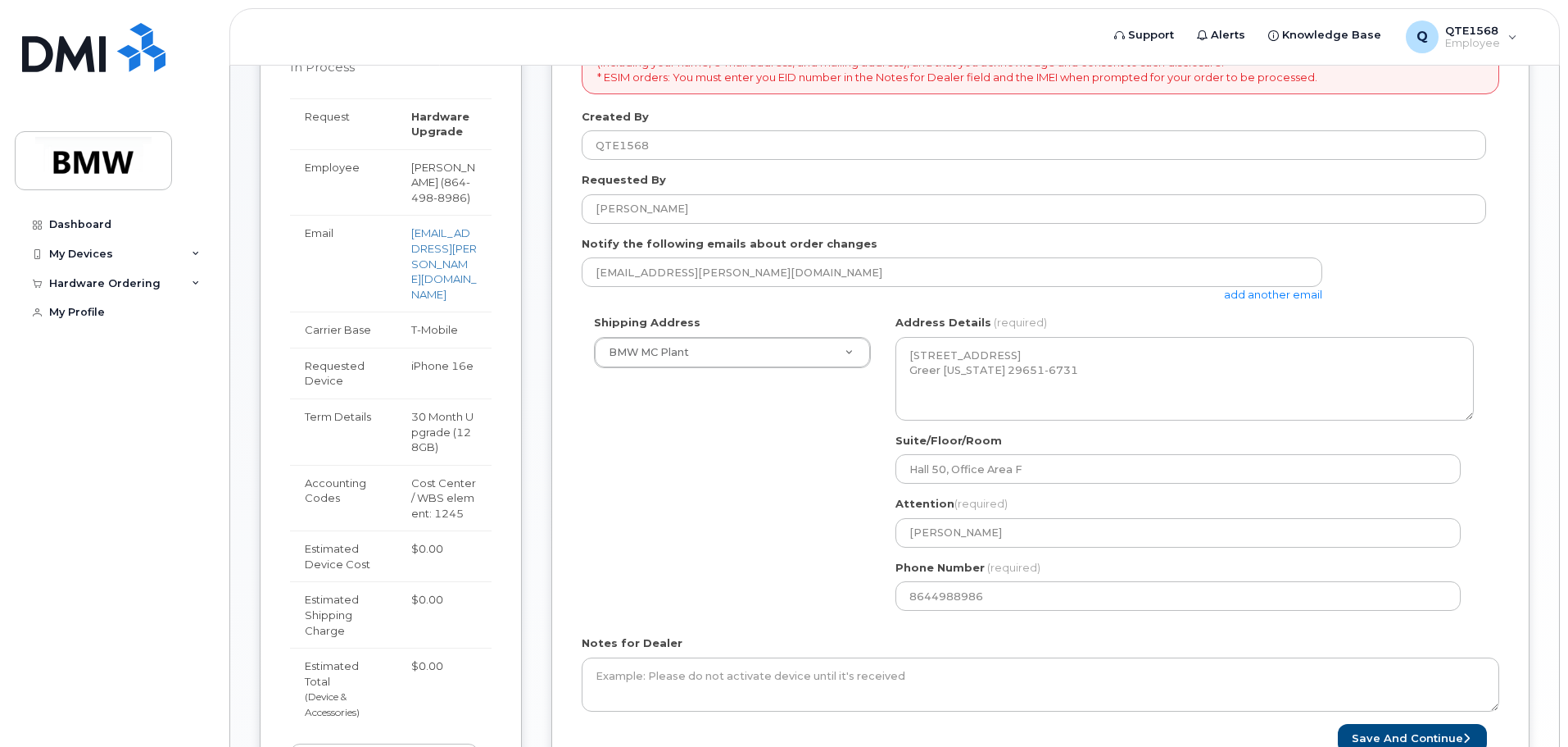
drag, startPoint x: 415, startPoint y: 365, endPoint x: 469, endPoint y: 389, distance: 59.1
click at [469, 389] on td "iPhone 16e" at bounding box center [444, 373] width 95 height 51
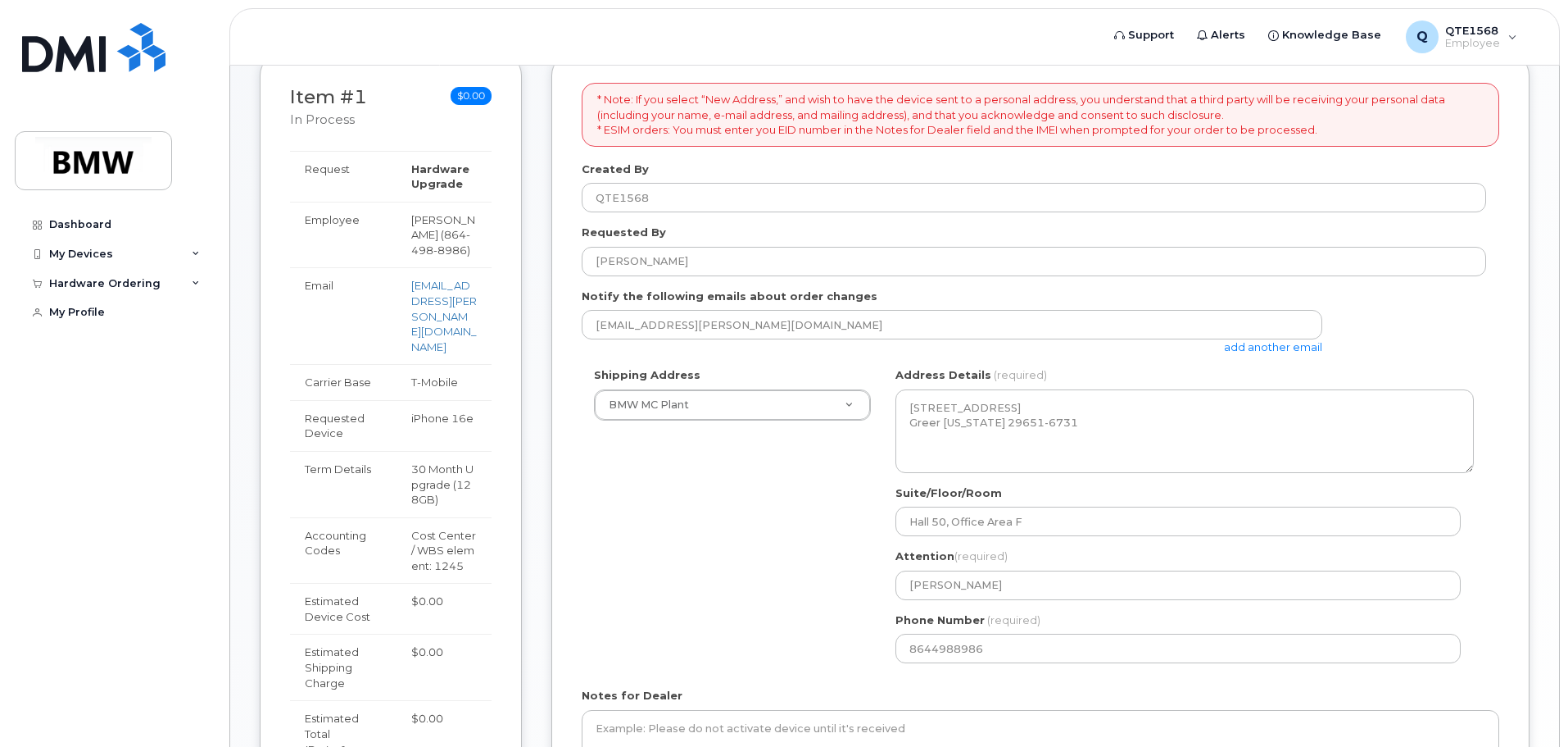
scroll to position [545, 0]
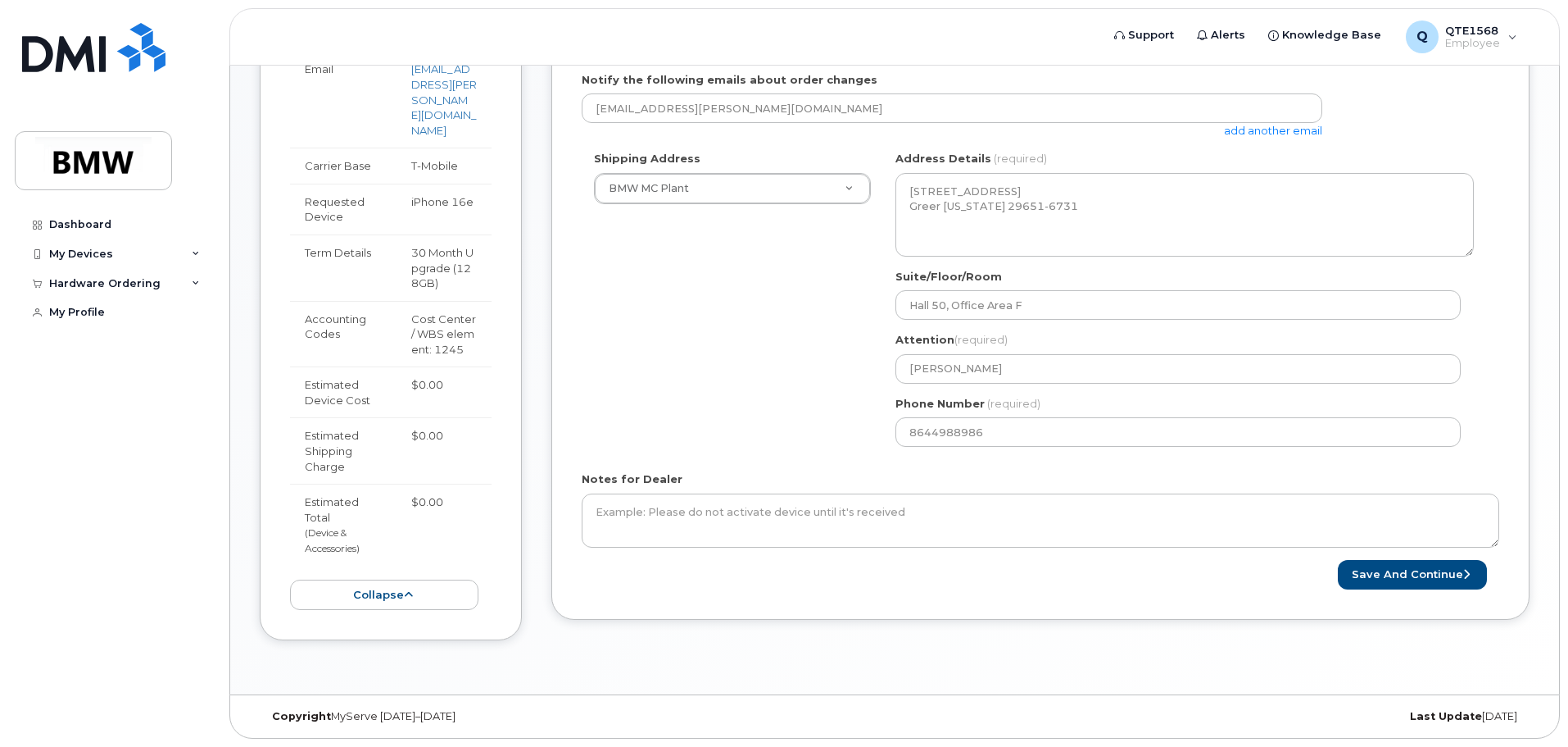
click at [446, 356] on div "Cost Center / WBS element: 1245" at bounding box center [444, 334] width 65 height 46
click at [1436, 579] on button "Save and Continue" at bounding box center [1413, 575] width 150 height 30
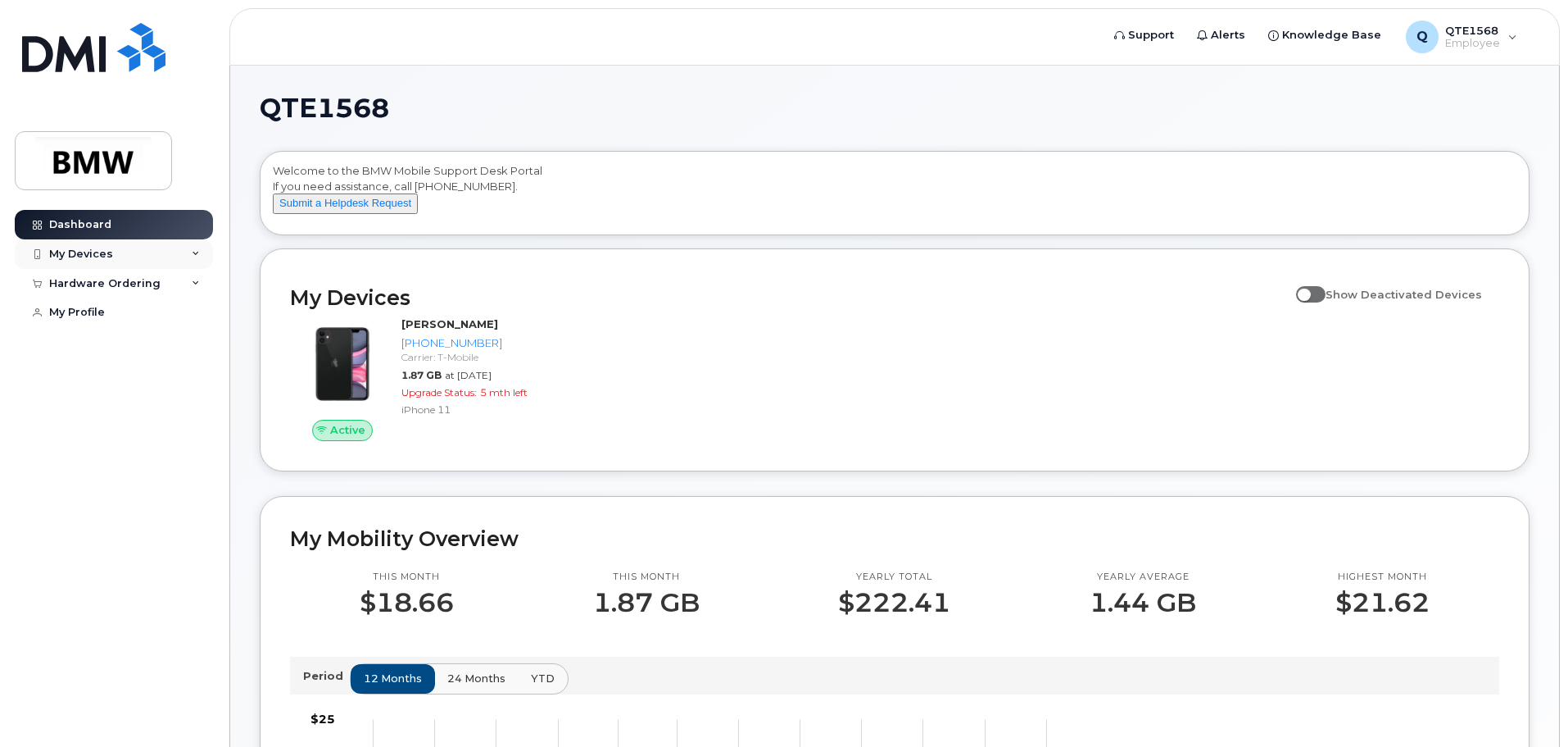
click at [151, 254] on div "My Devices" at bounding box center [113, 254] width 198 height 29
click at [146, 377] on div "Hardware Ordering" at bounding box center [113, 372] width 198 height 29
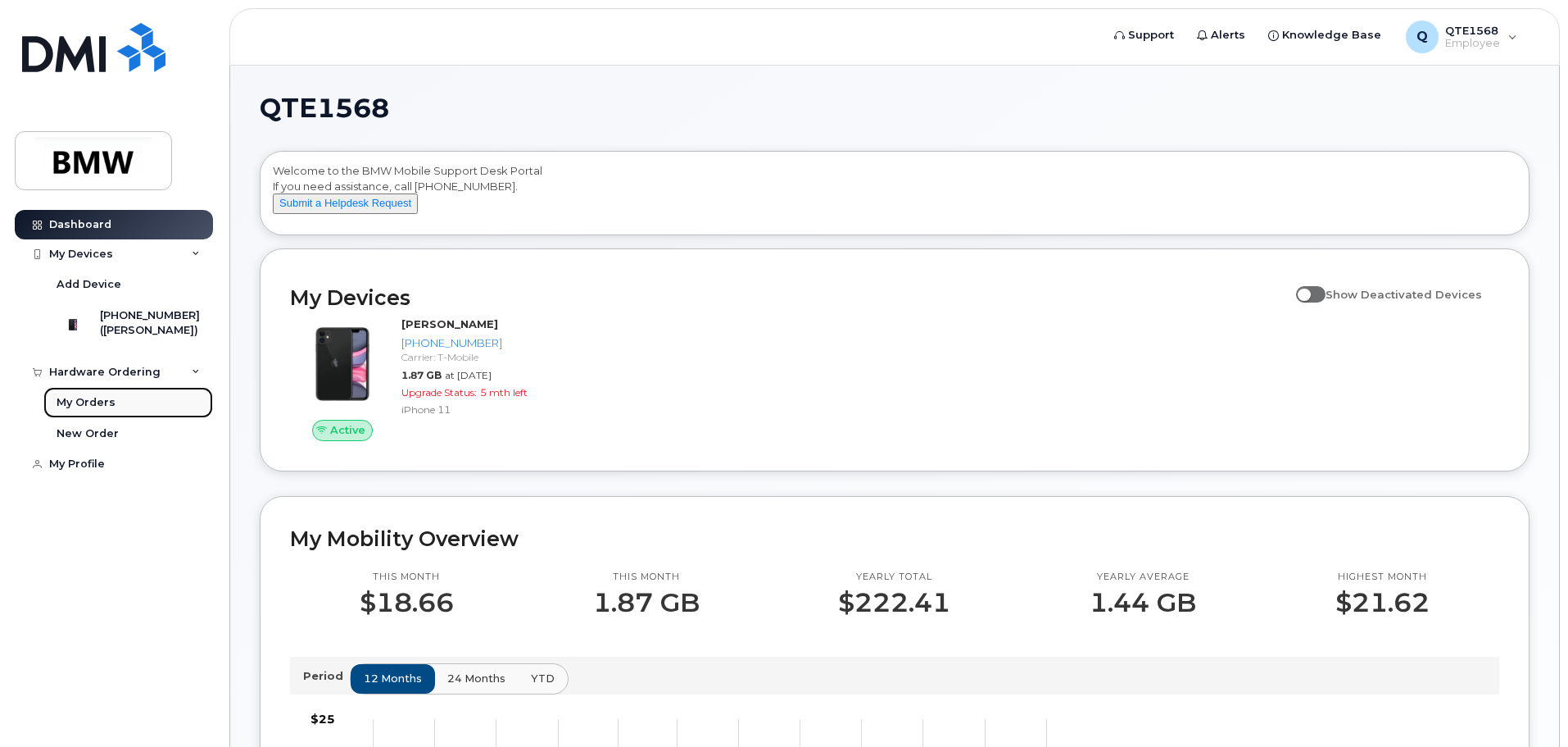
click at [145, 417] on link "My Orders" at bounding box center [128, 403] width 170 height 31
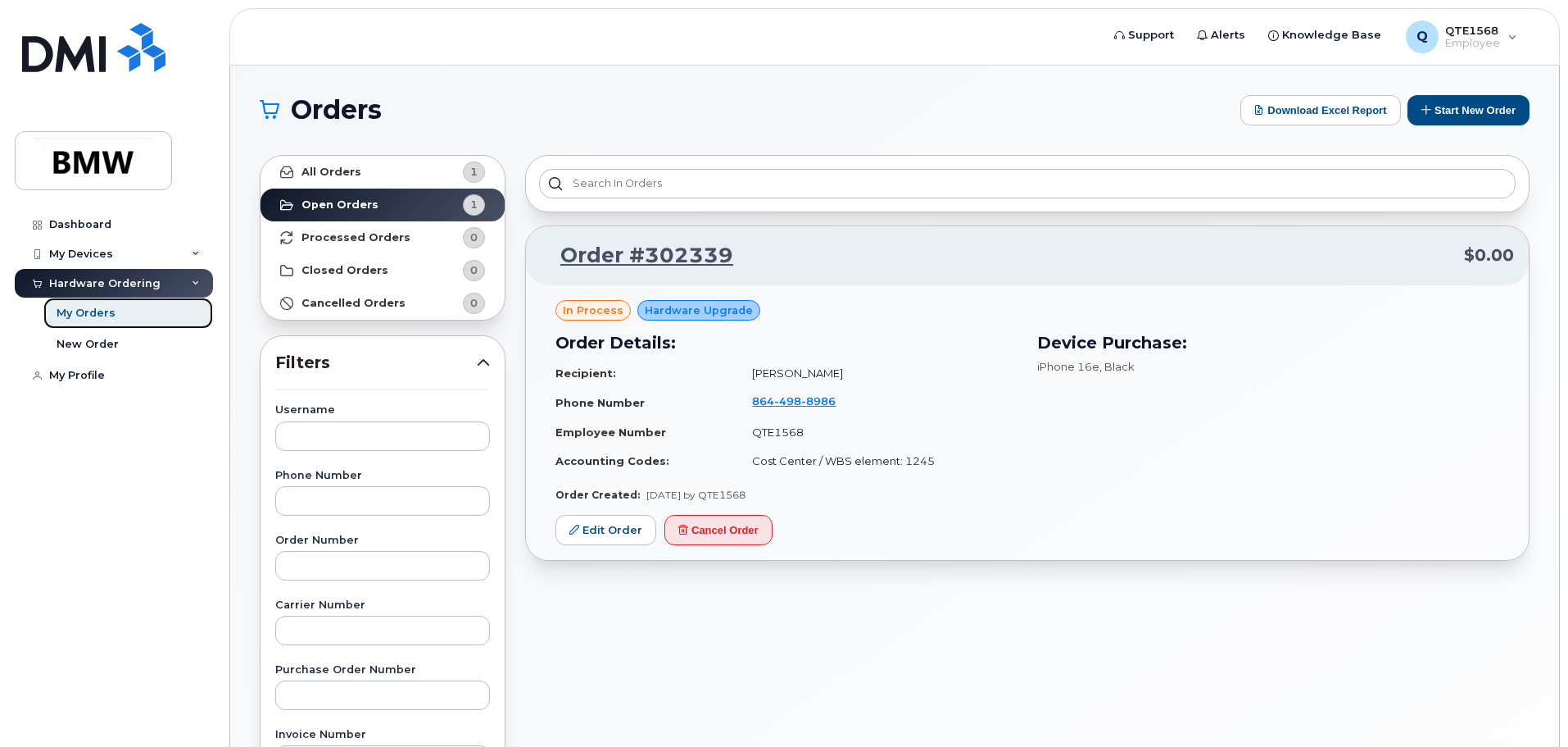
scroll to position [82, 0]
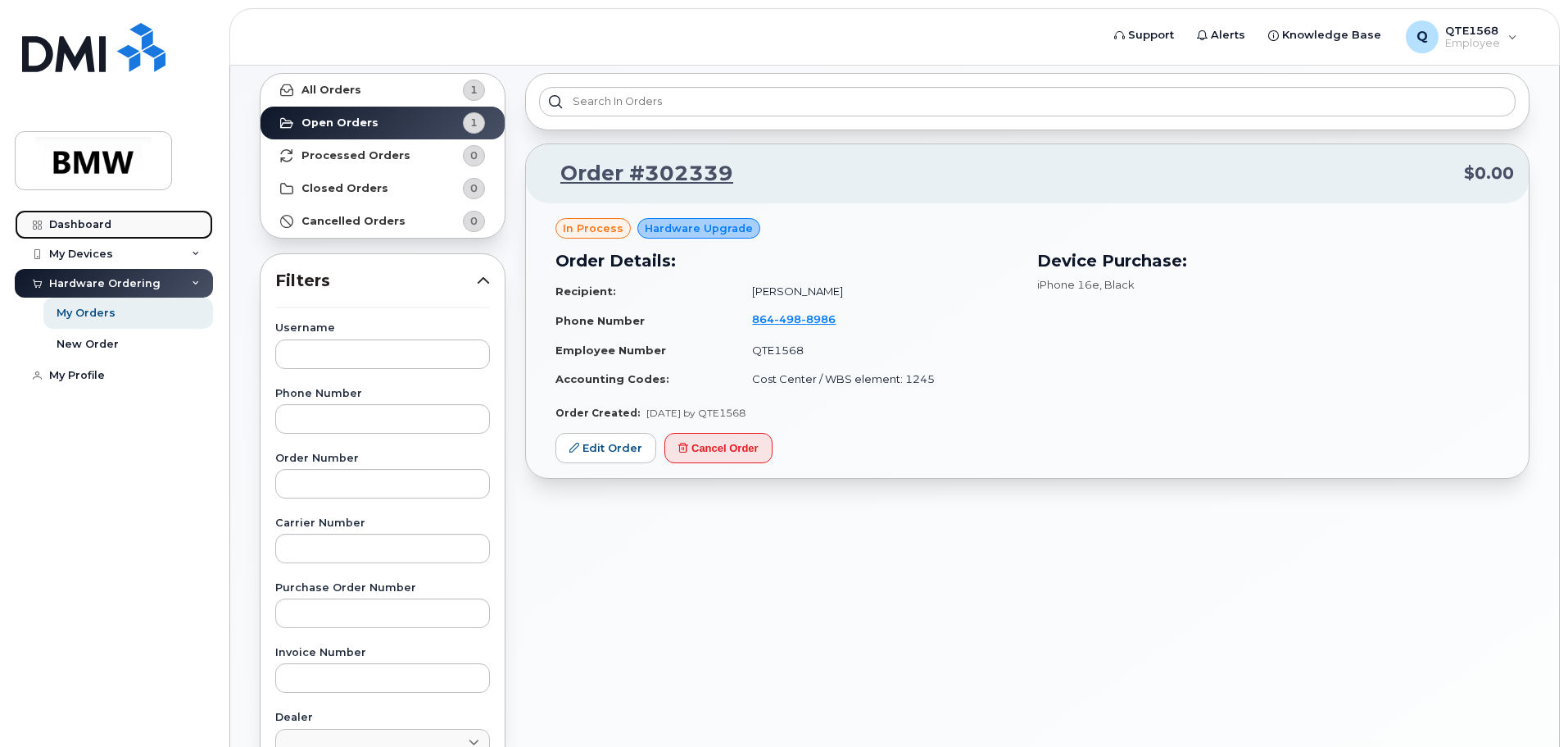
click at [109, 220] on link "Dashboard" at bounding box center [113, 225] width 198 height 29
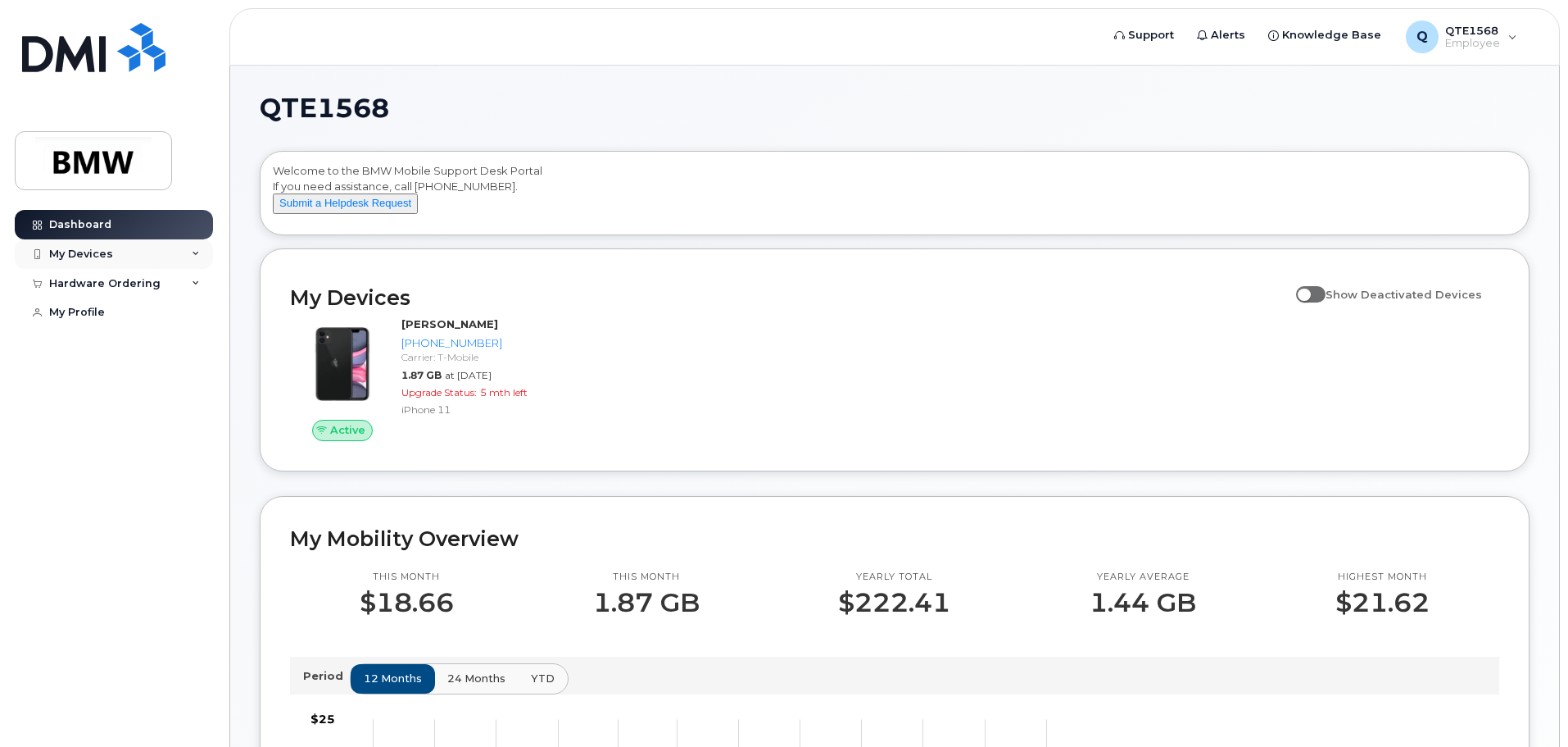
click at [190, 251] on div "My Devices" at bounding box center [113, 254] width 198 height 29
click at [186, 381] on div "Hardware Ordering" at bounding box center [113, 372] width 198 height 29
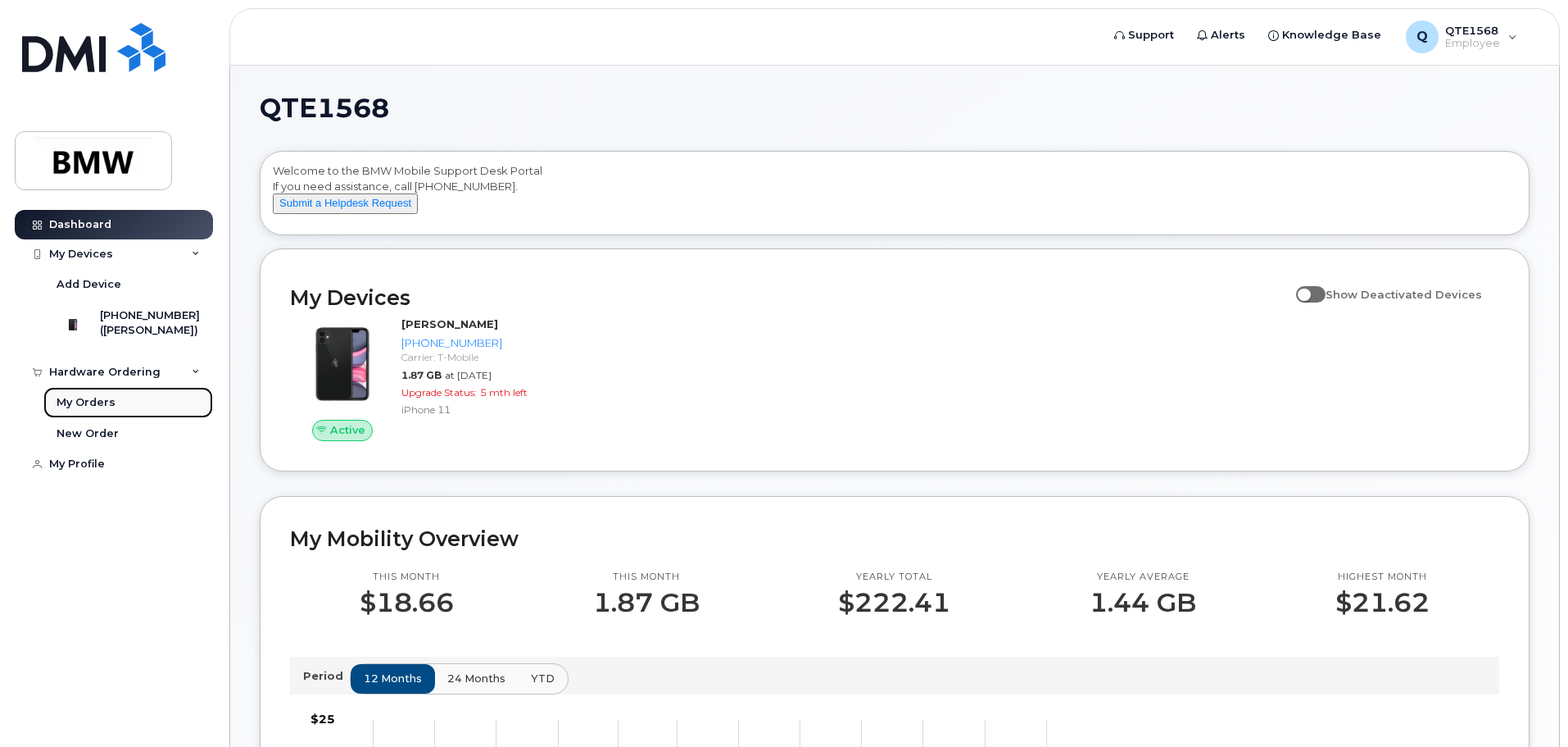
click at [146, 416] on link "My Orders" at bounding box center [128, 403] width 170 height 31
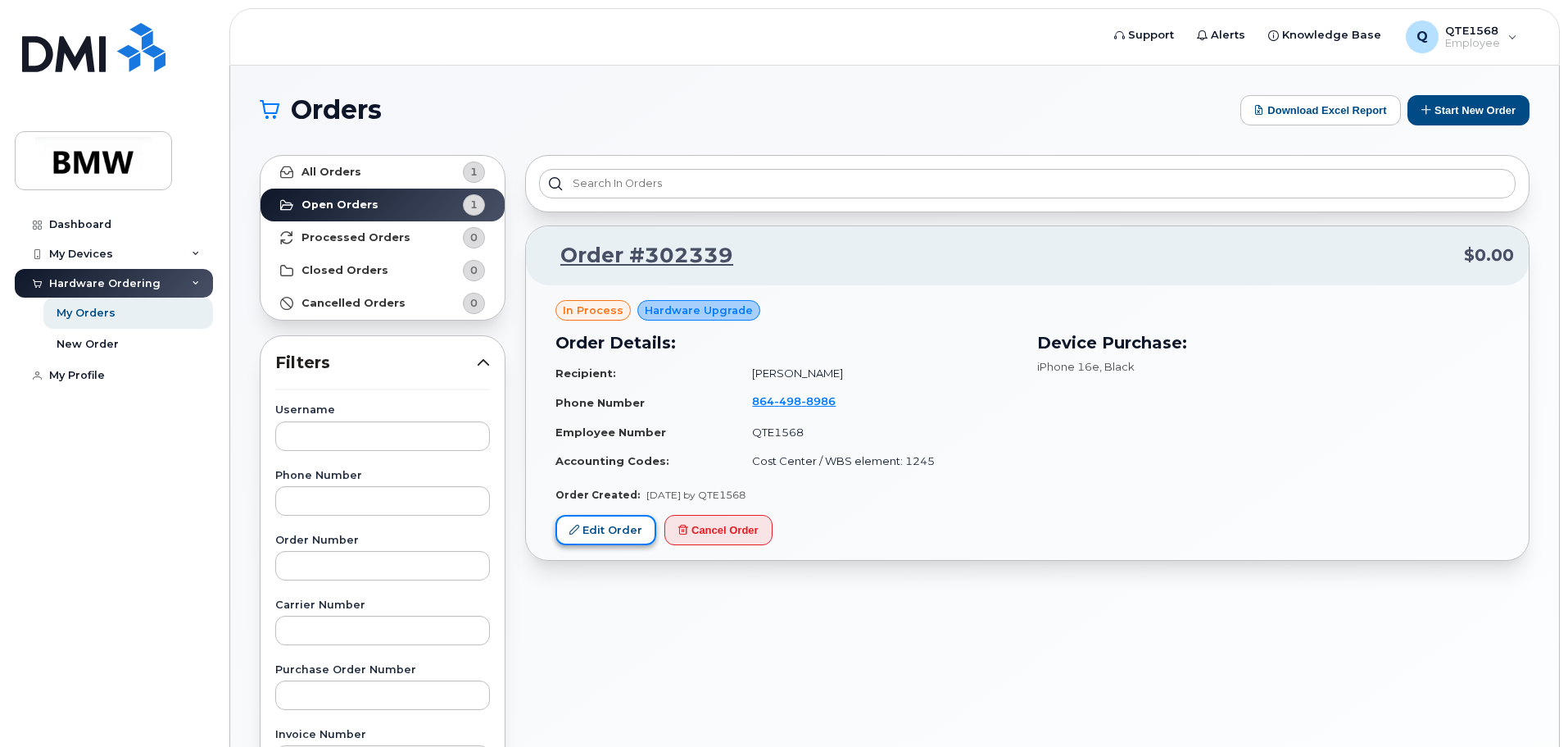
click at [610, 526] on link "Edit Order" at bounding box center [605, 529] width 101 height 30
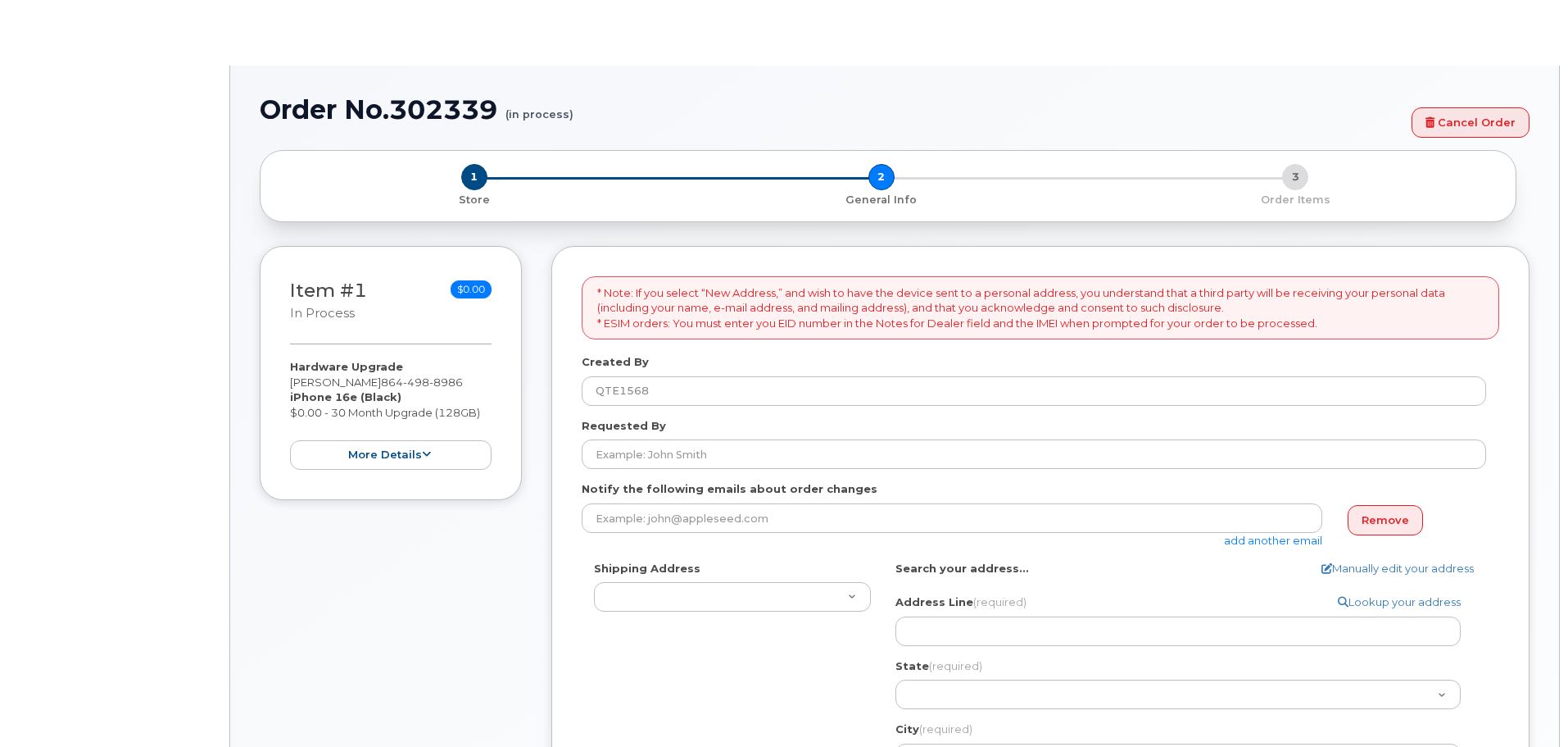
select select
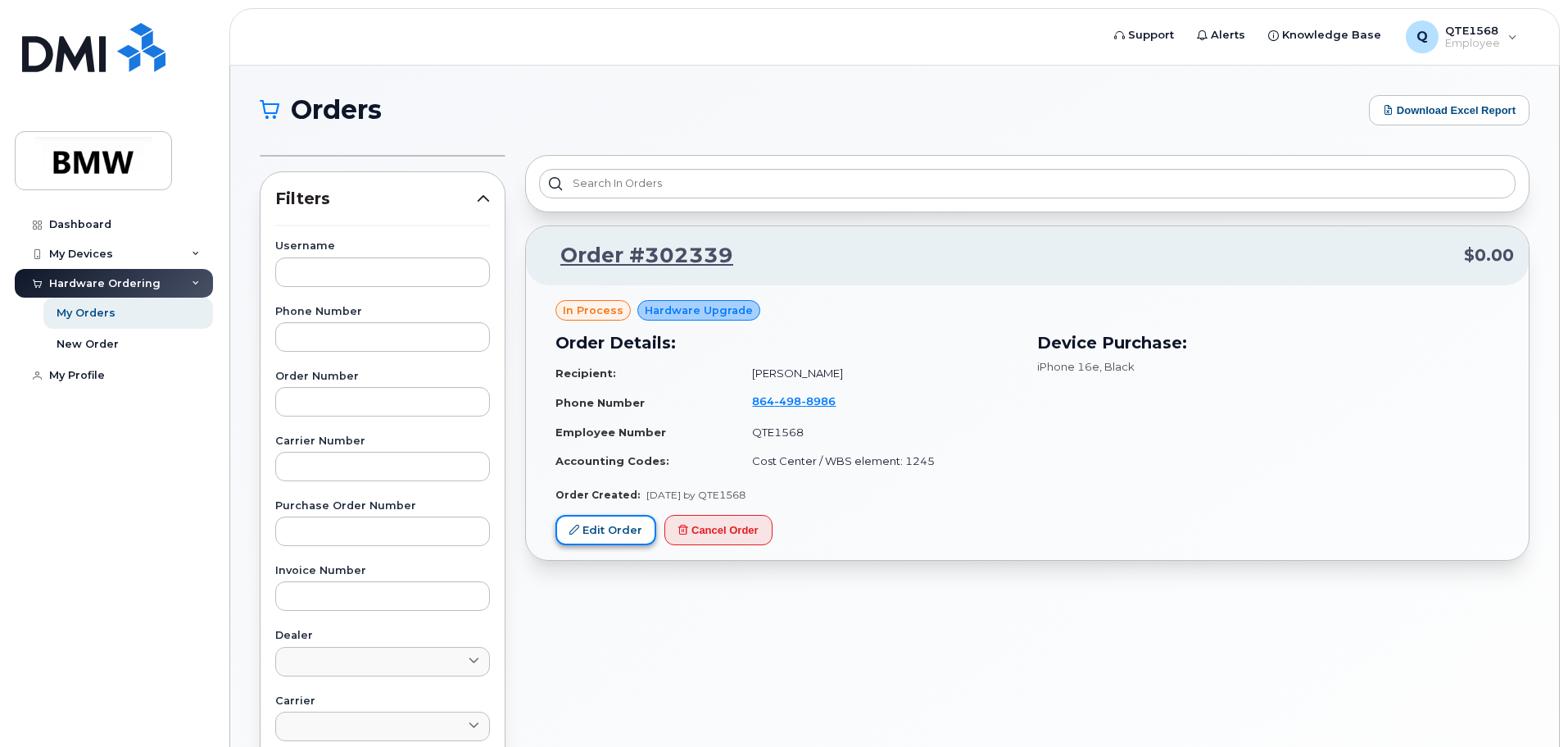
click at [600, 530] on link "Edit Order" at bounding box center [605, 529] width 101 height 30
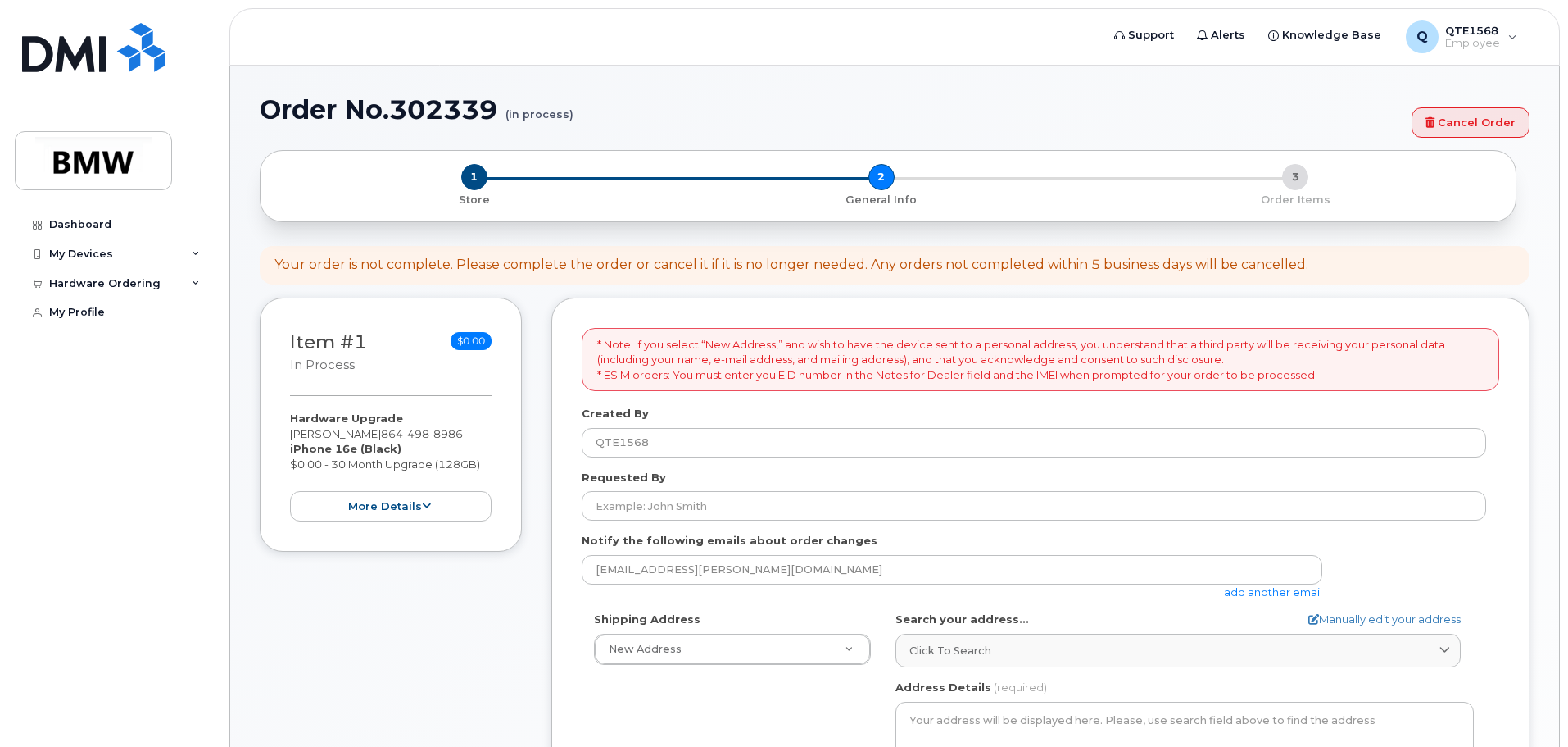
select select
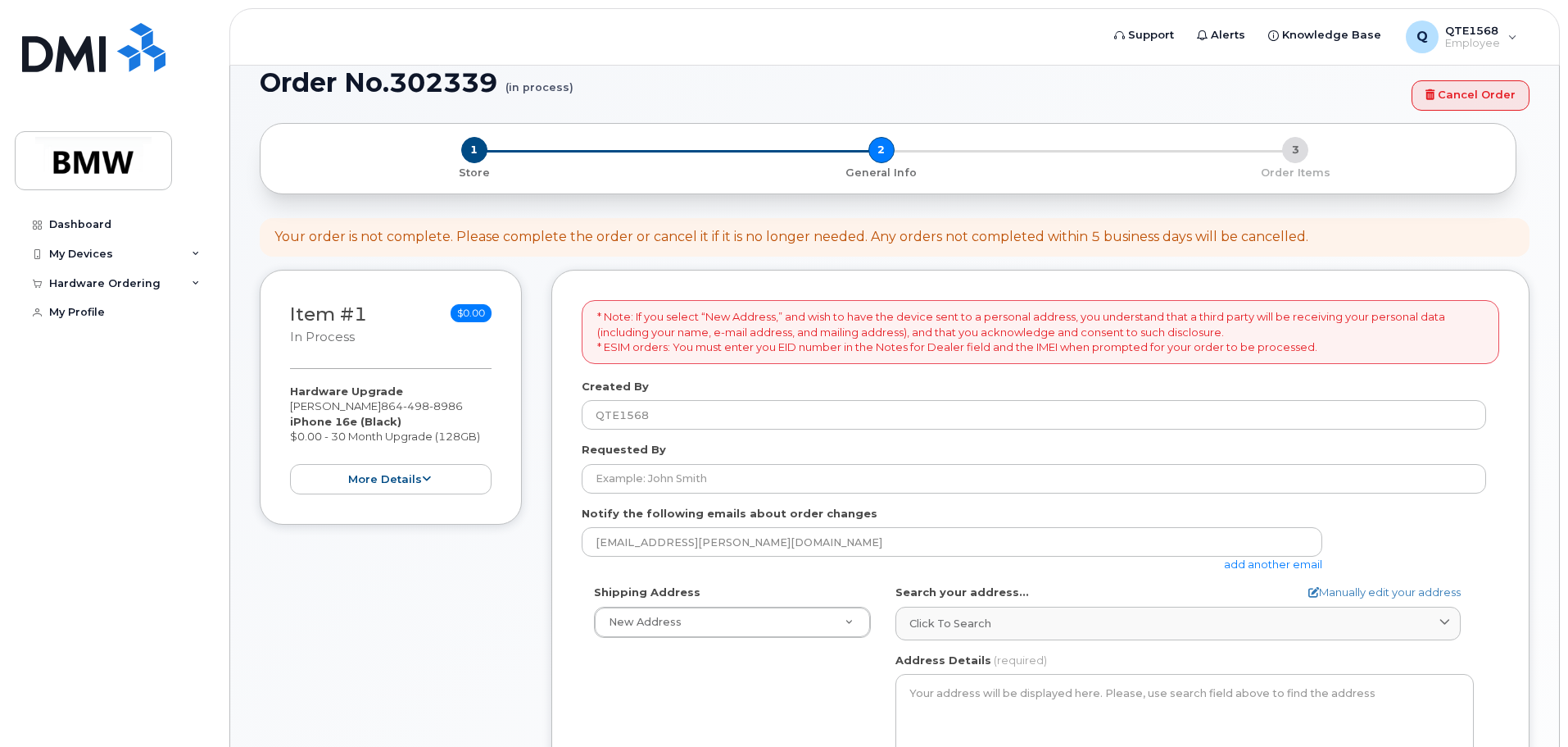
scroll to position [164, 0]
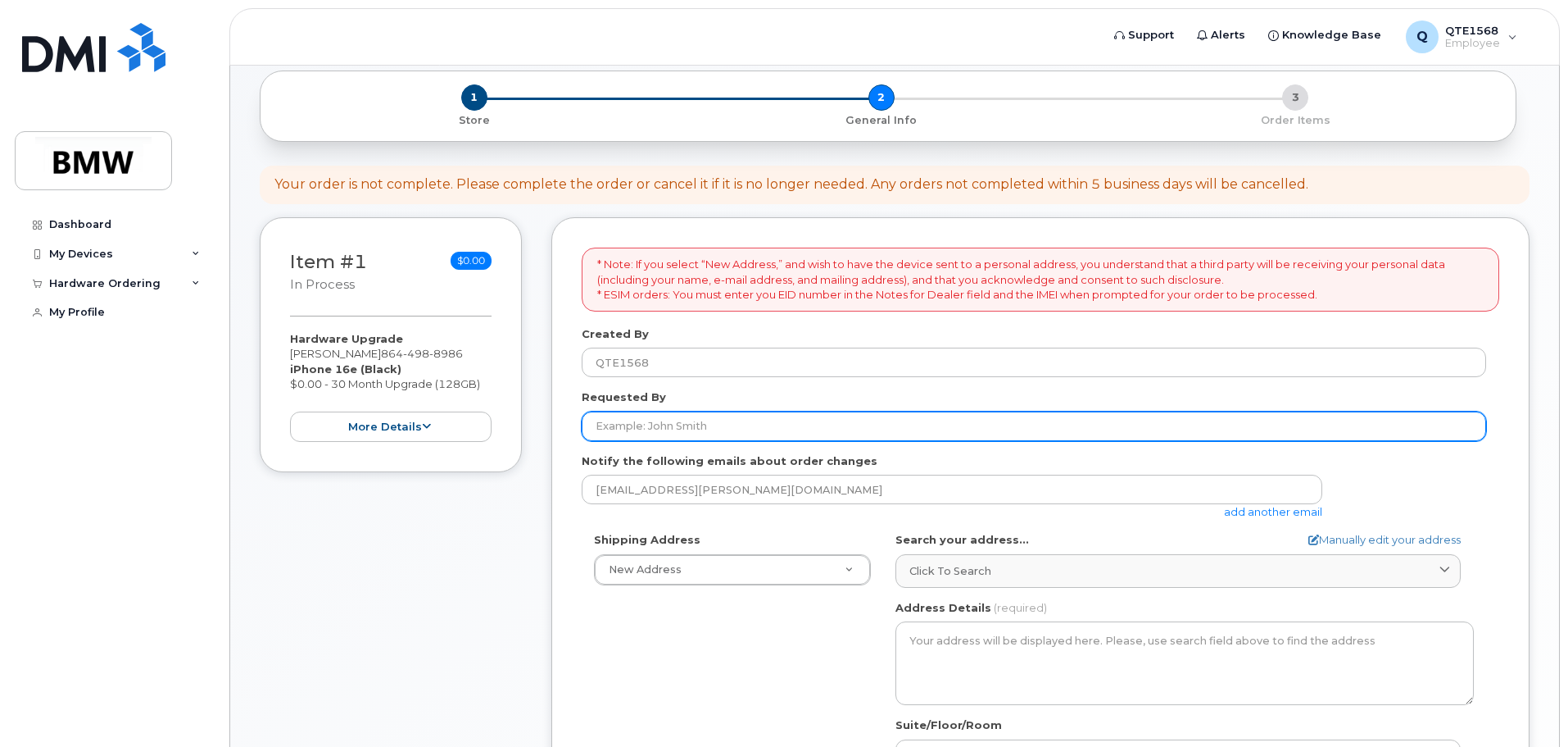
click at [656, 427] on input "Requested By" at bounding box center [1033, 426] width 904 height 29
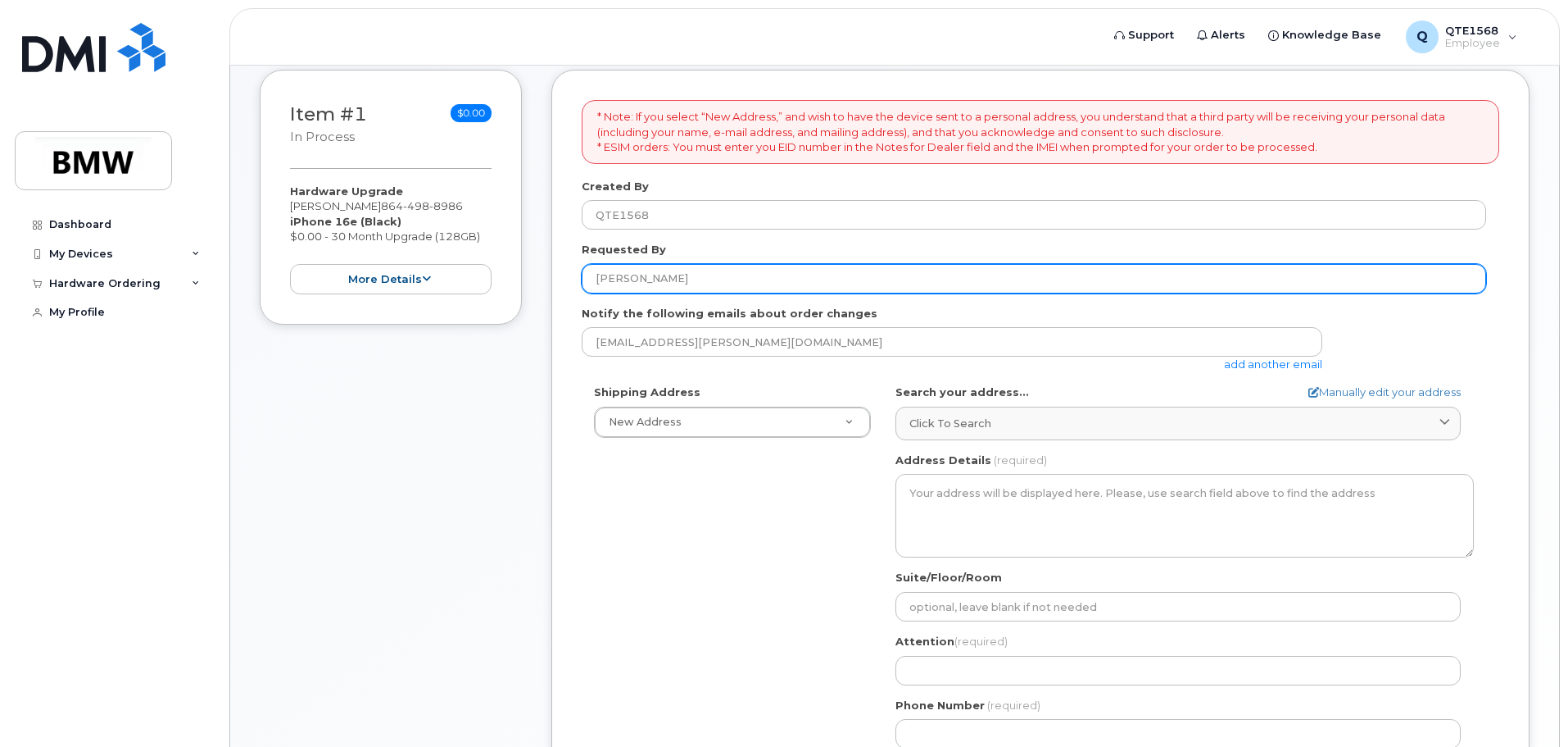
scroll to position [328, 0]
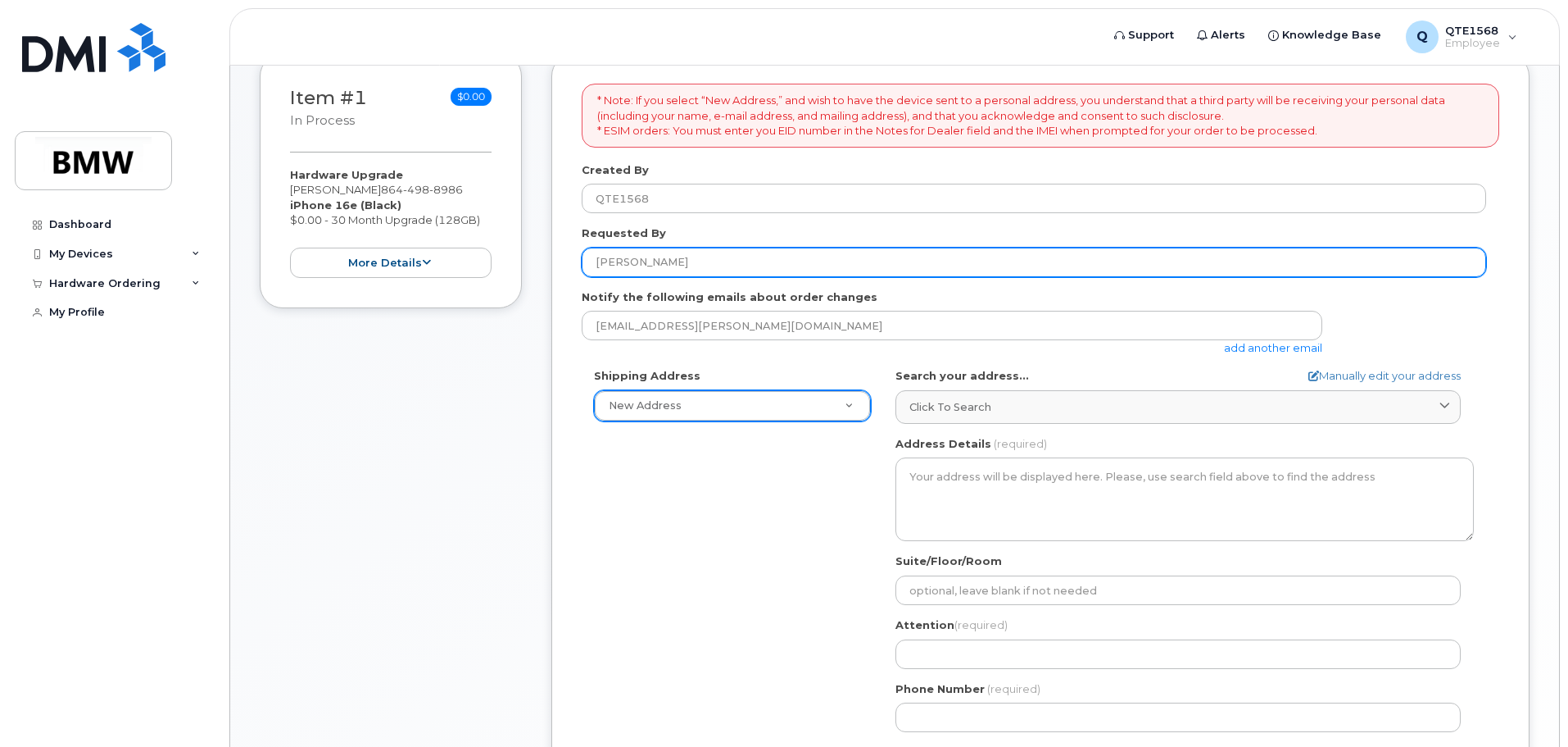
type input "[PERSON_NAME]"
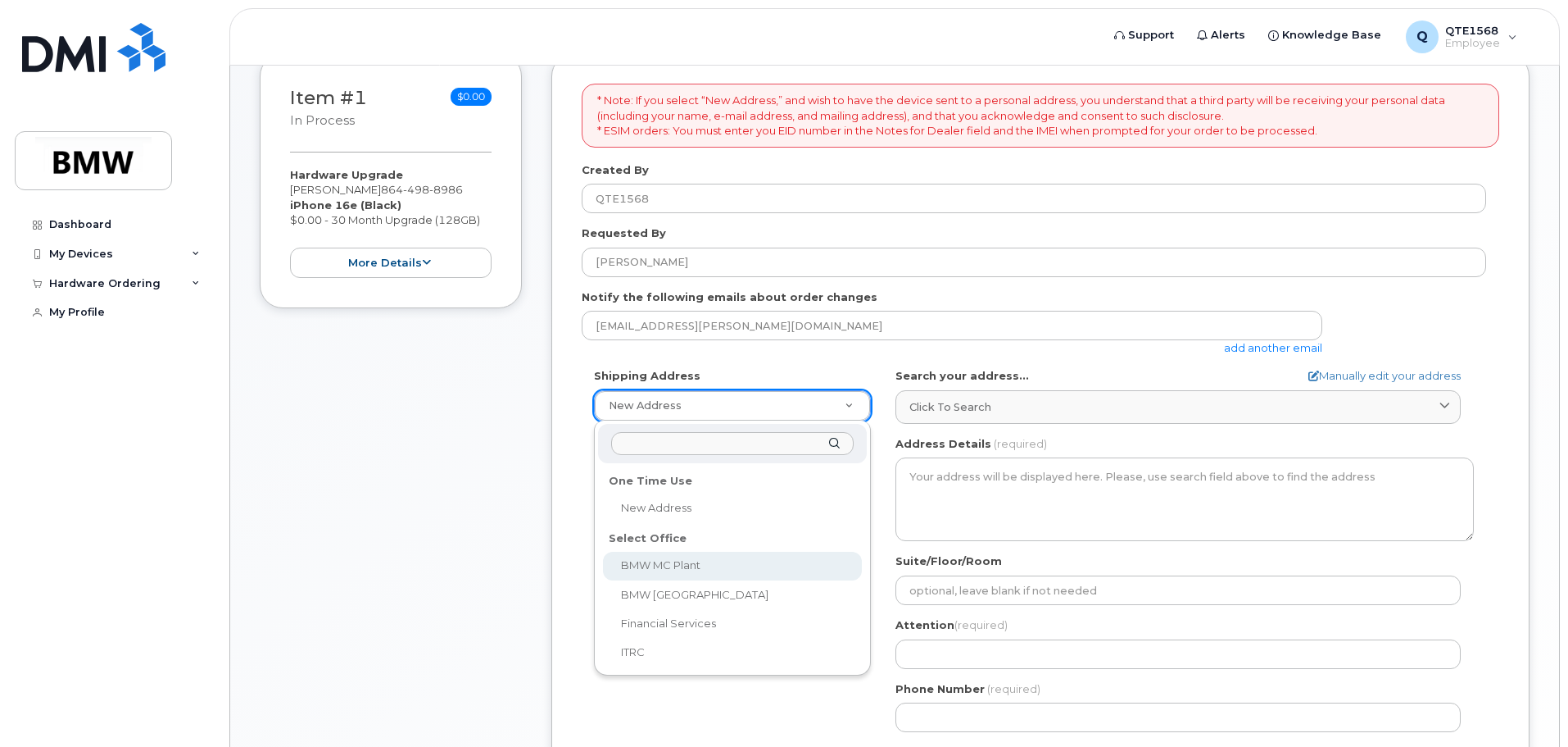
select select
type textarea "1400 Highway 101 S GREER SC 29651-6731 UNITED STATES Greer South Carolina 29651…"
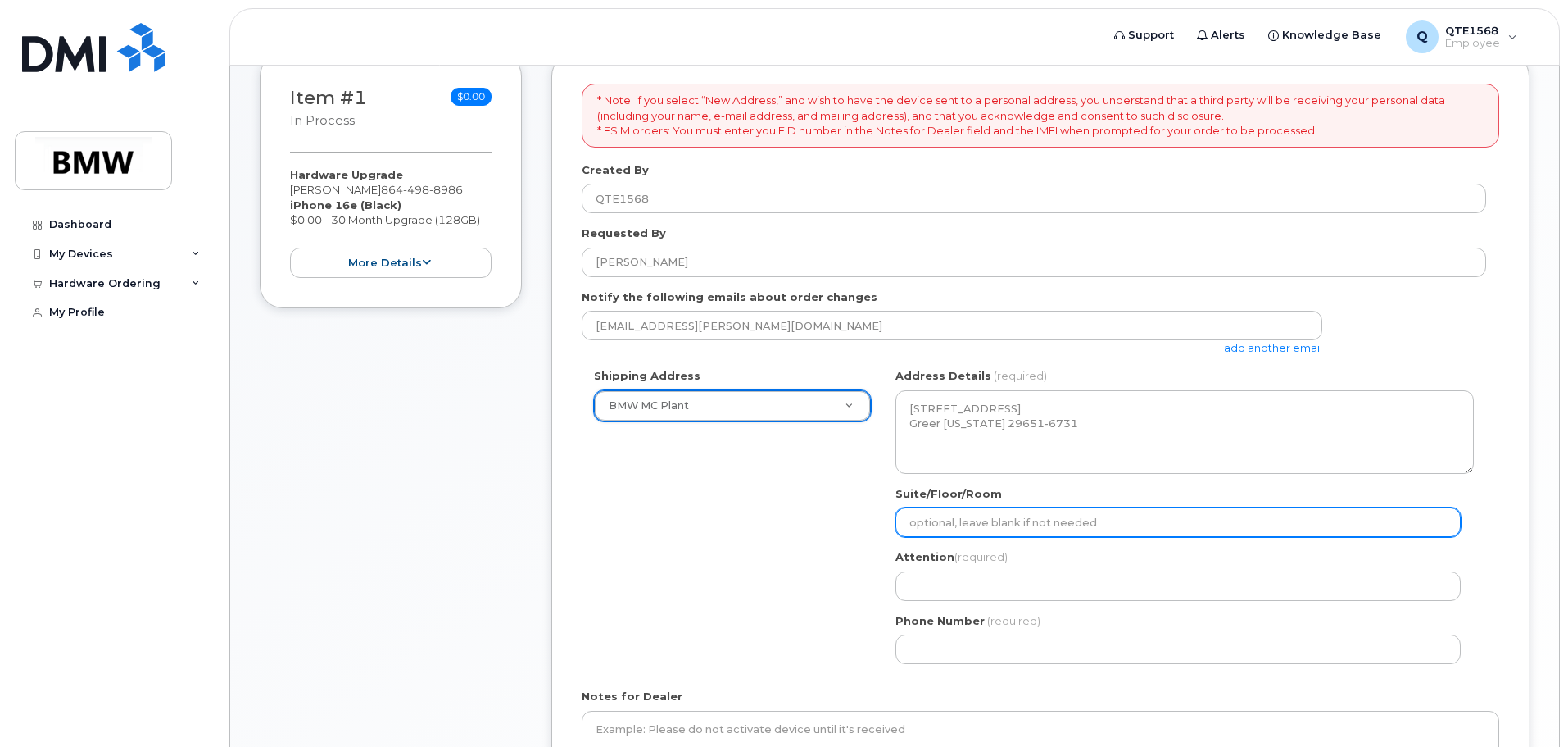
click at [946, 529] on input "Suite/Floor/Room" at bounding box center [1178, 522] width 565 height 29
select select
type input "H"
select select
type input "Ha"
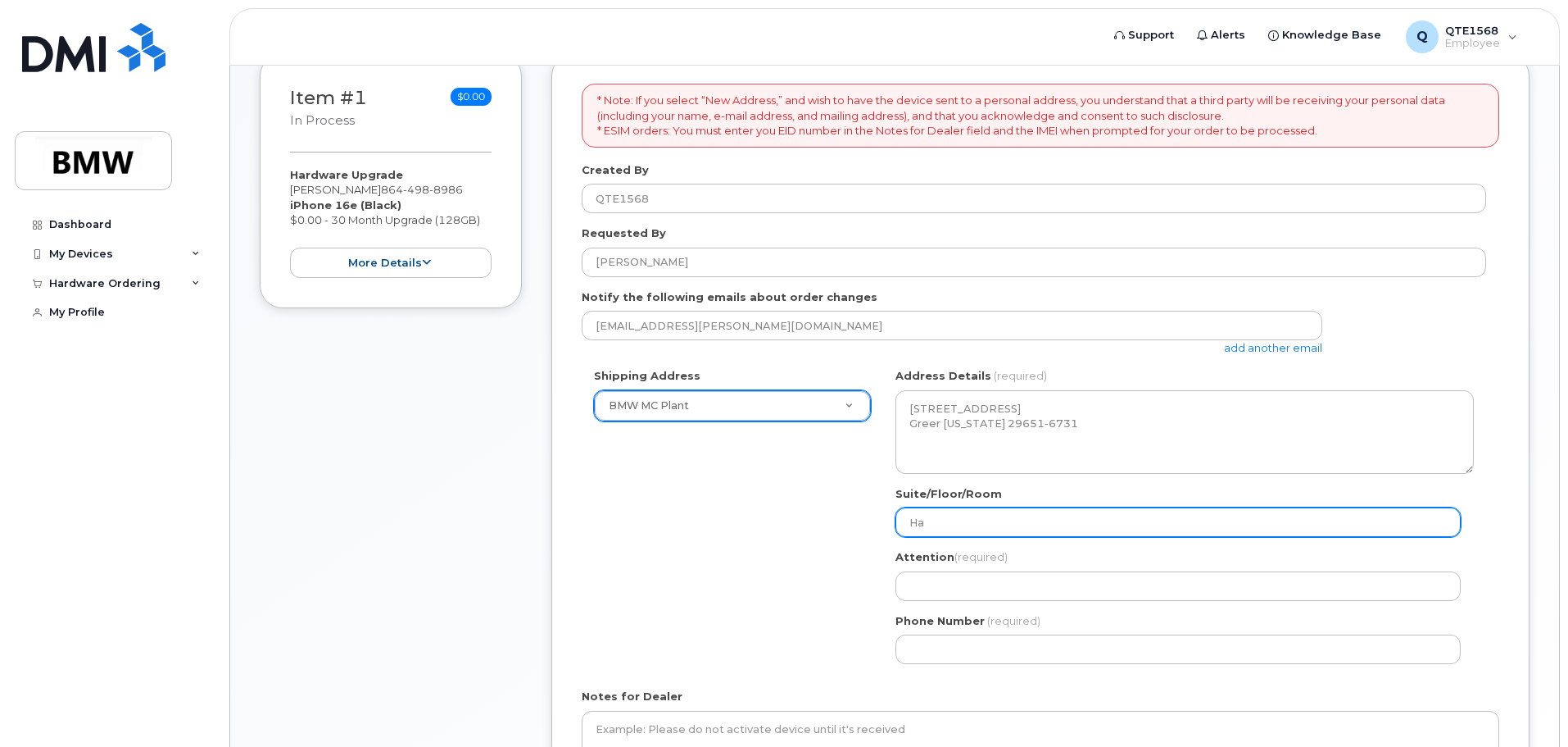
select select
type input "Hal"
select select
type input "Hall 50, Office Area F"
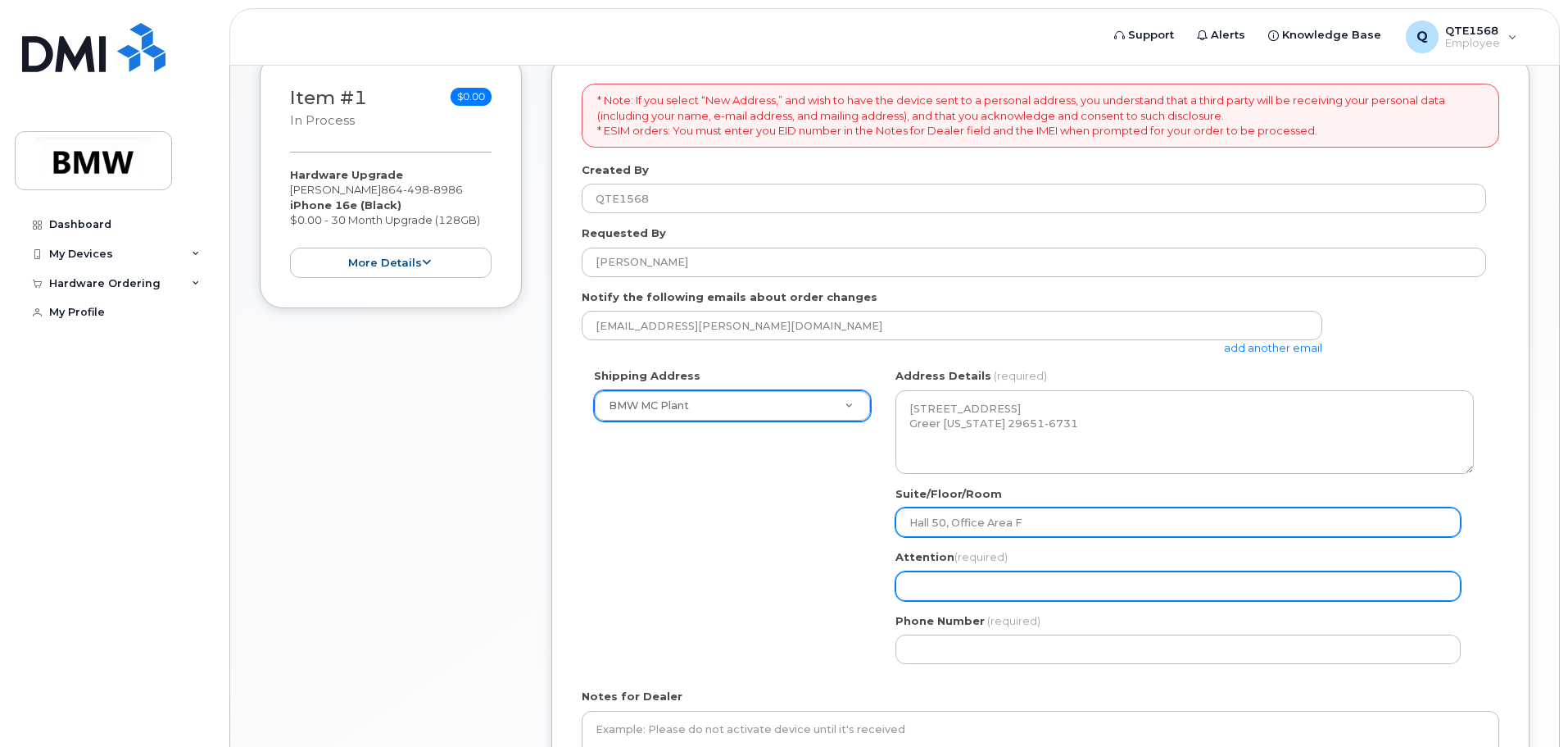
select select
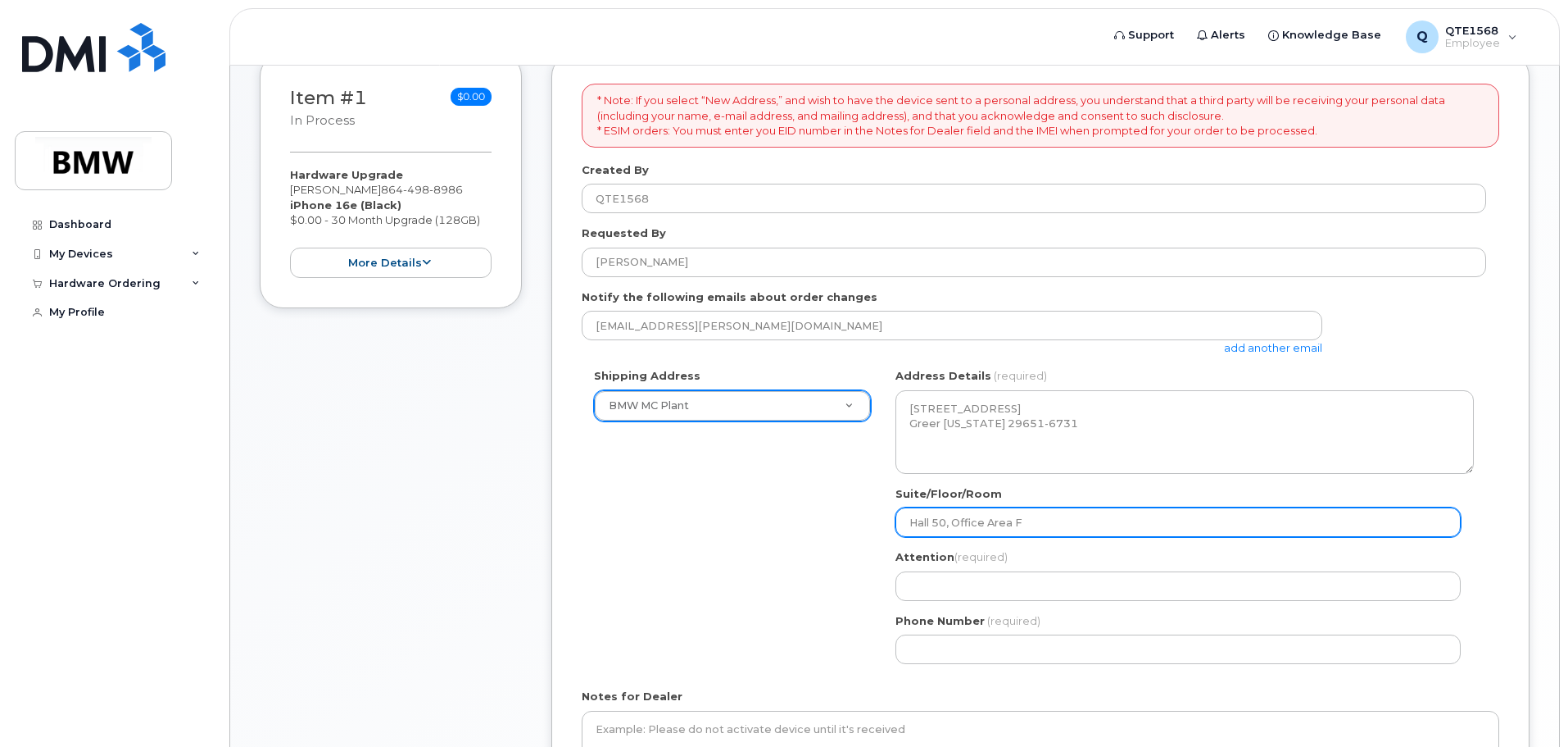
click at [1038, 514] on input "Hall 50, Office Area F" at bounding box center [1178, 522] width 565 height 29
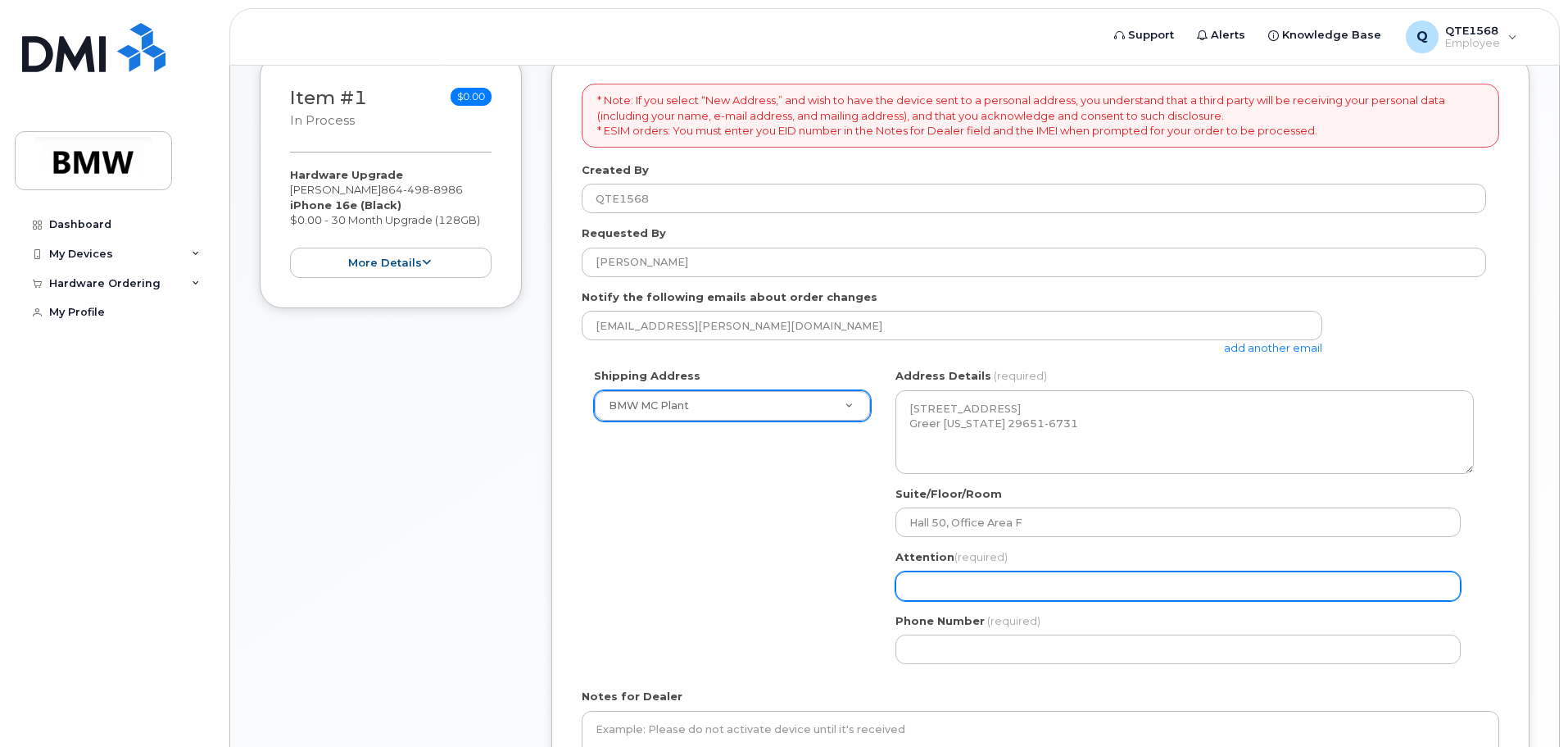
click at [966, 582] on input "Attention (required)" at bounding box center [1178, 586] width 565 height 29
type input "[PERSON_NAME]"
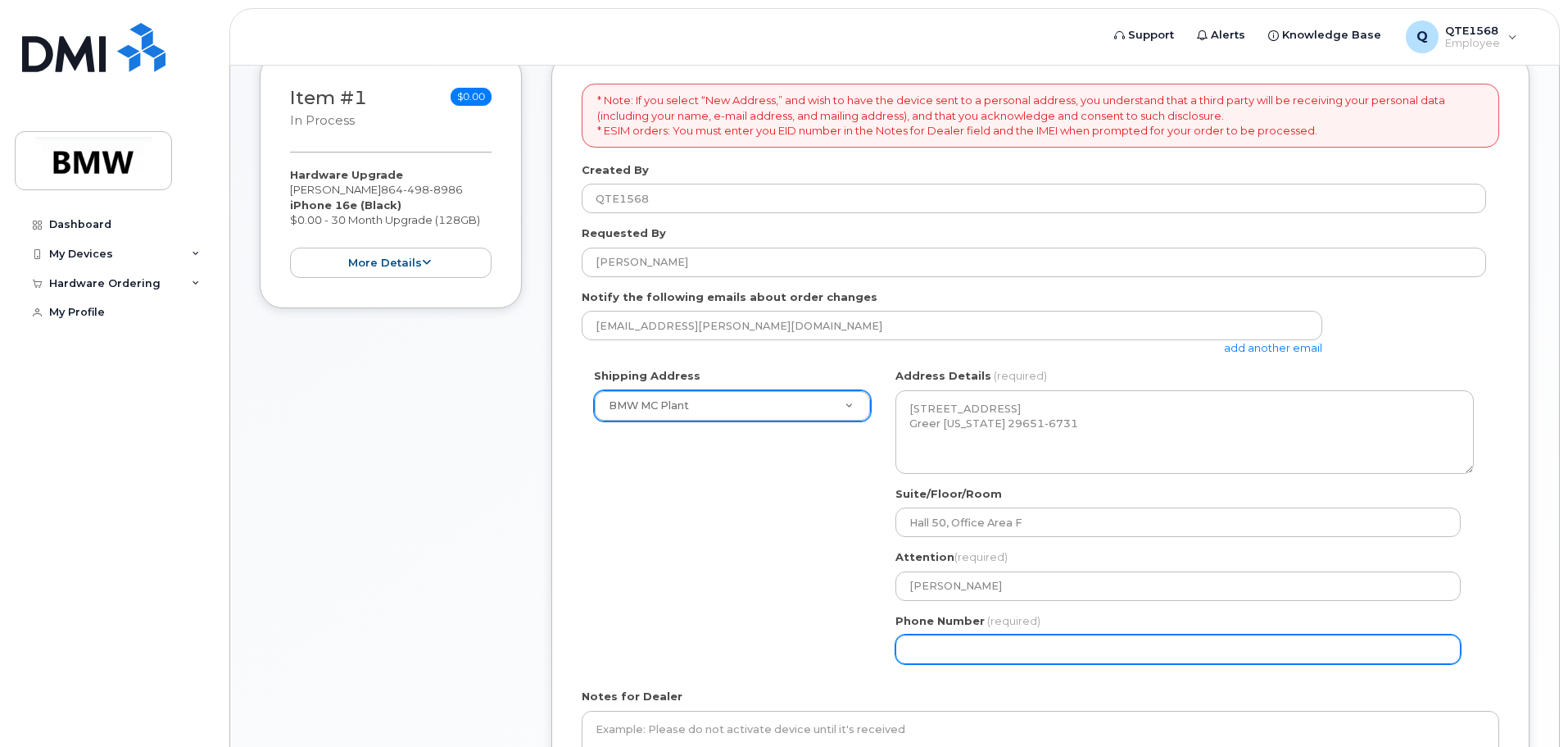
click at [950, 647] on input "Phone Number" at bounding box center [1178, 649] width 565 height 29
select select
type input "864498898"
select select
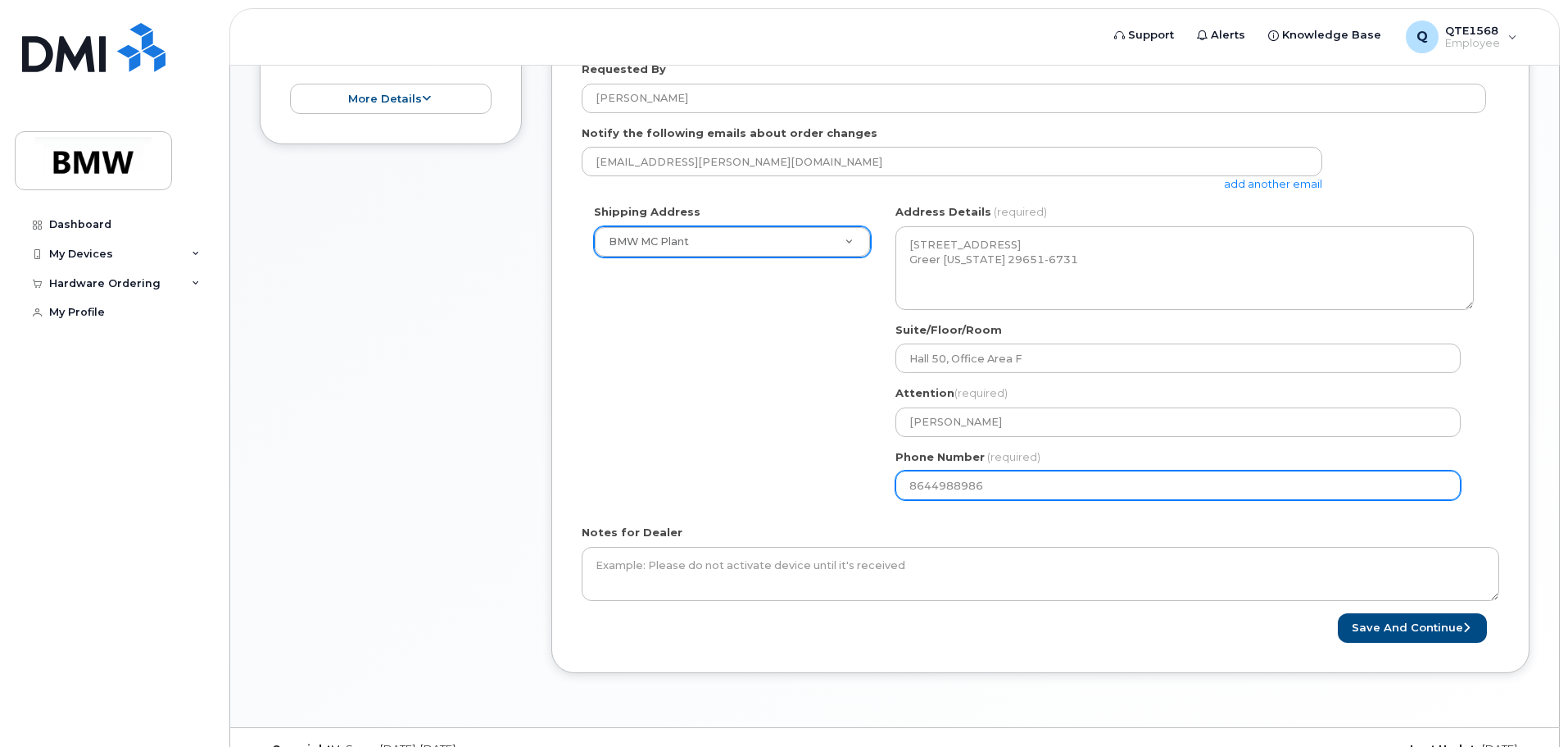
scroll to position [524, 0]
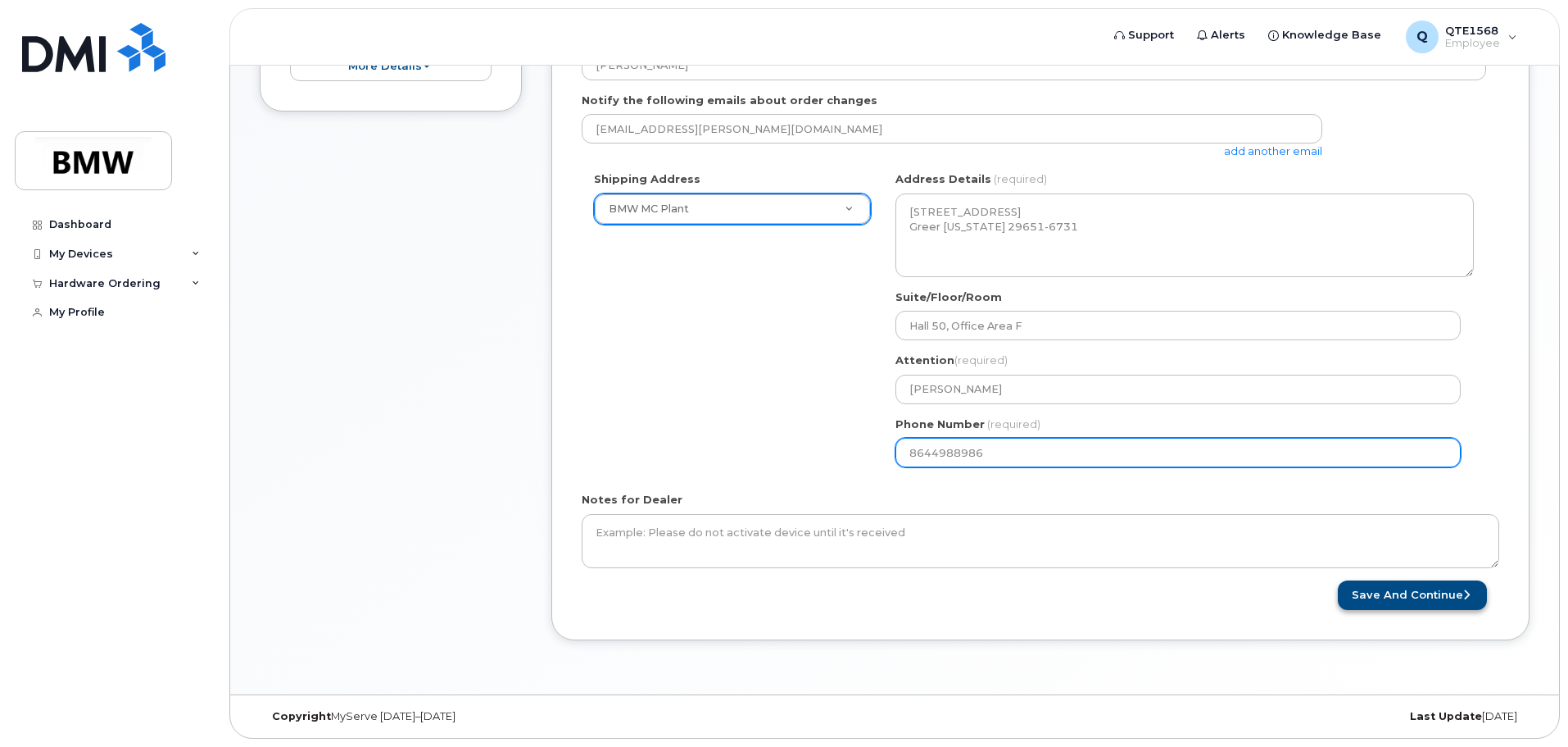
type input "8644988986"
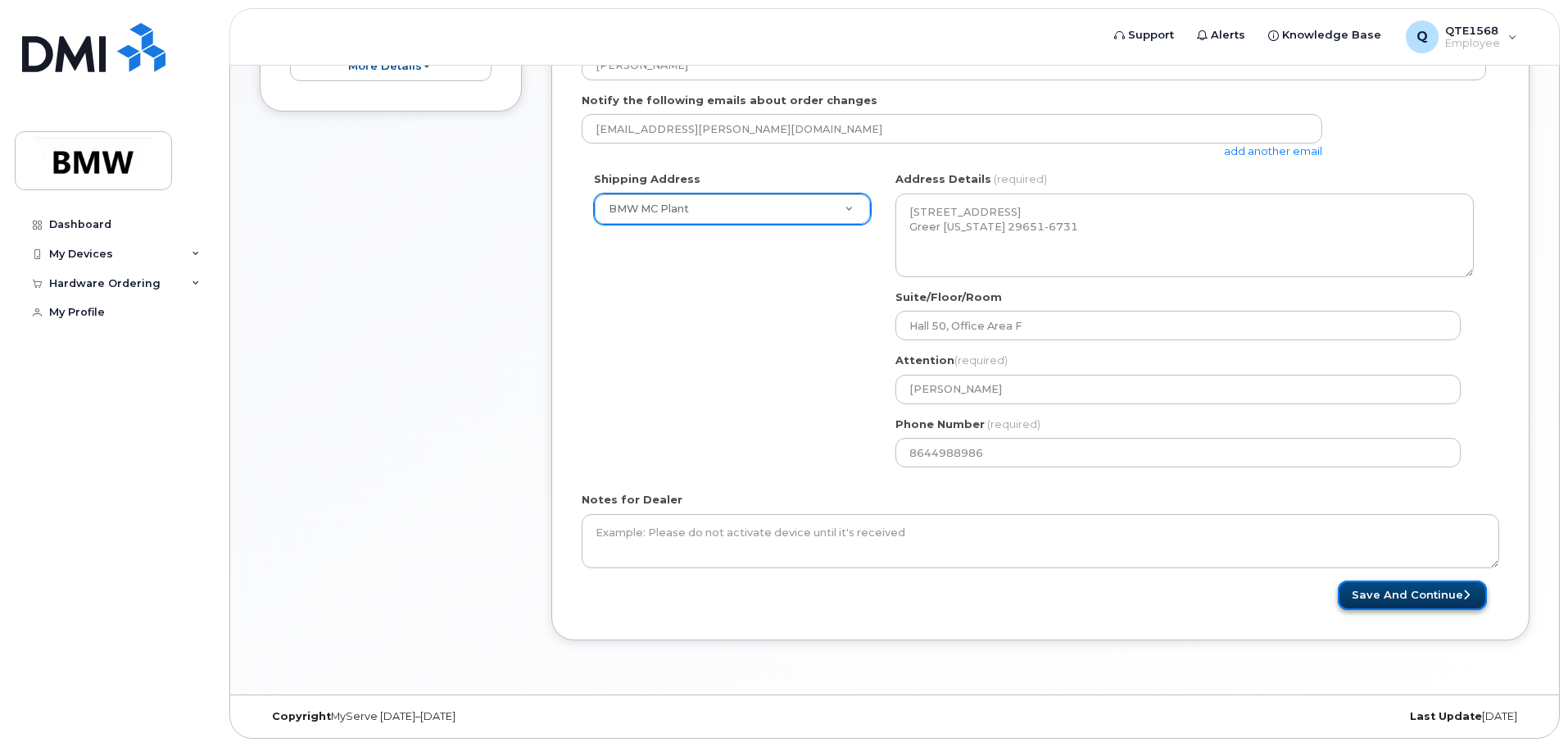
click at [1390, 600] on button "Save and Continue" at bounding box center [1413, 594] width 150 height 30
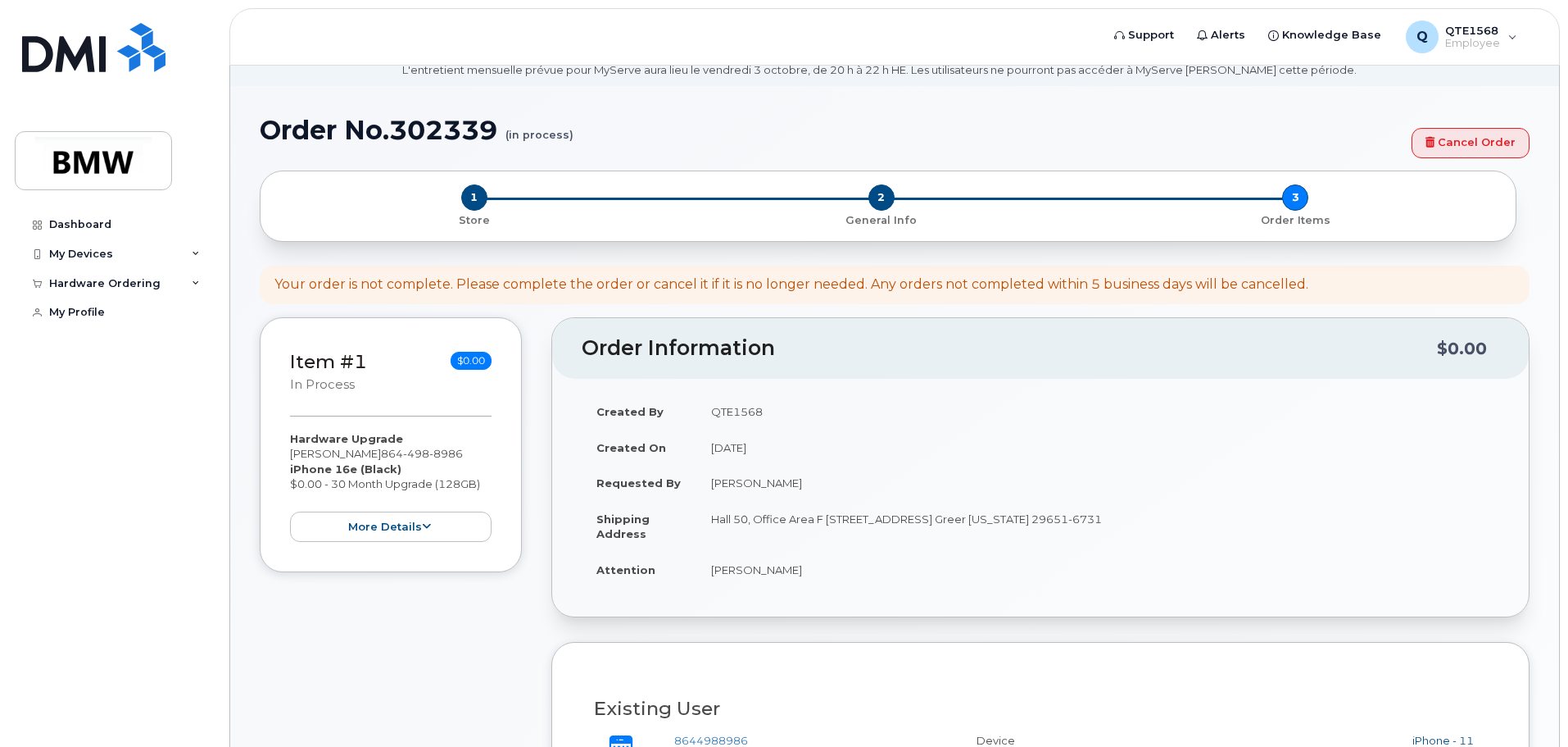
scroll to position [245, 0]
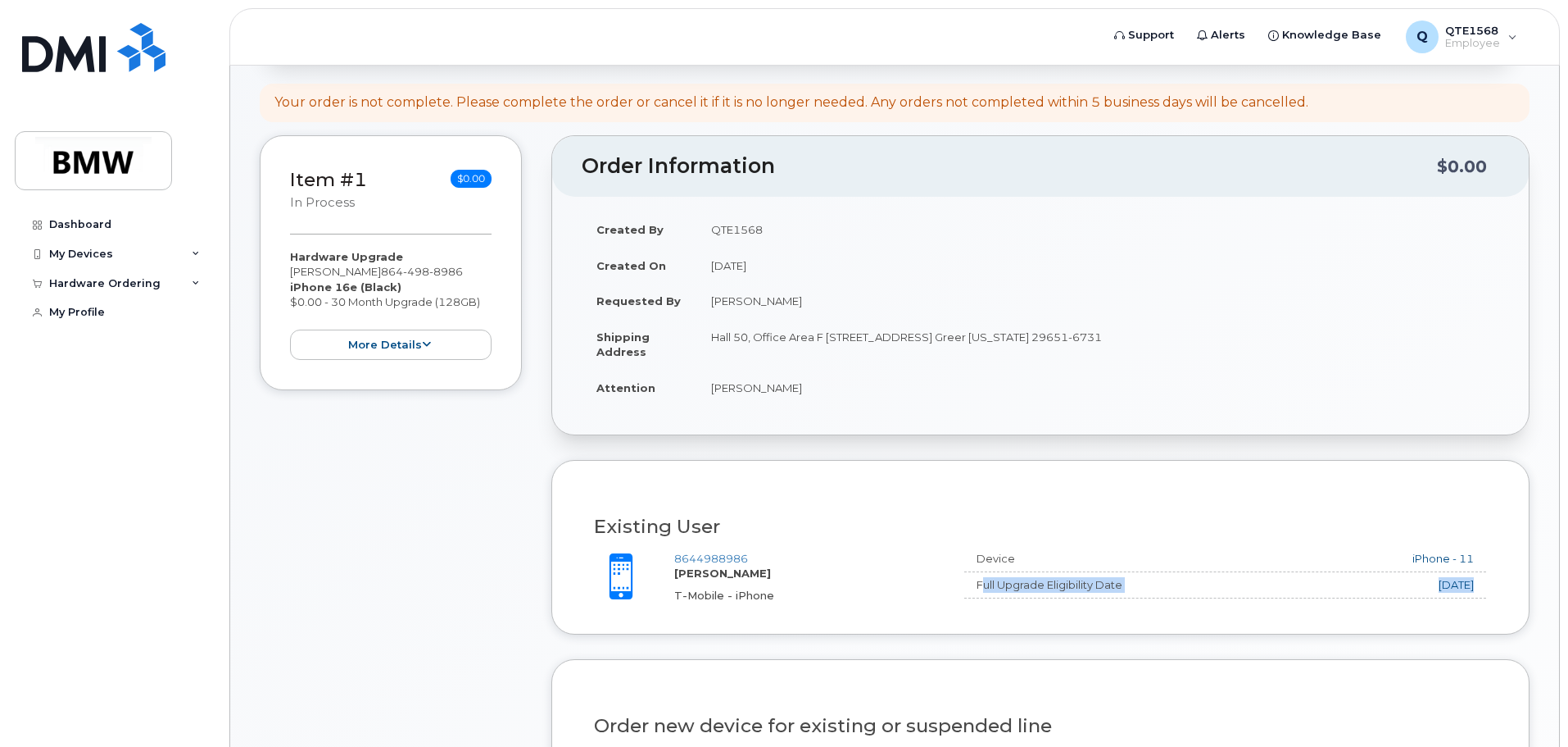
drag, startPoint x: 968, startPoint y: 584, endPoint x: 1477, endPoint y: 593, distance: 509.1
click at [1477, 593] on div "Full Upgrade Eligibility Date [DATE]" at bounding box center [1226, 588] width 522 height 22
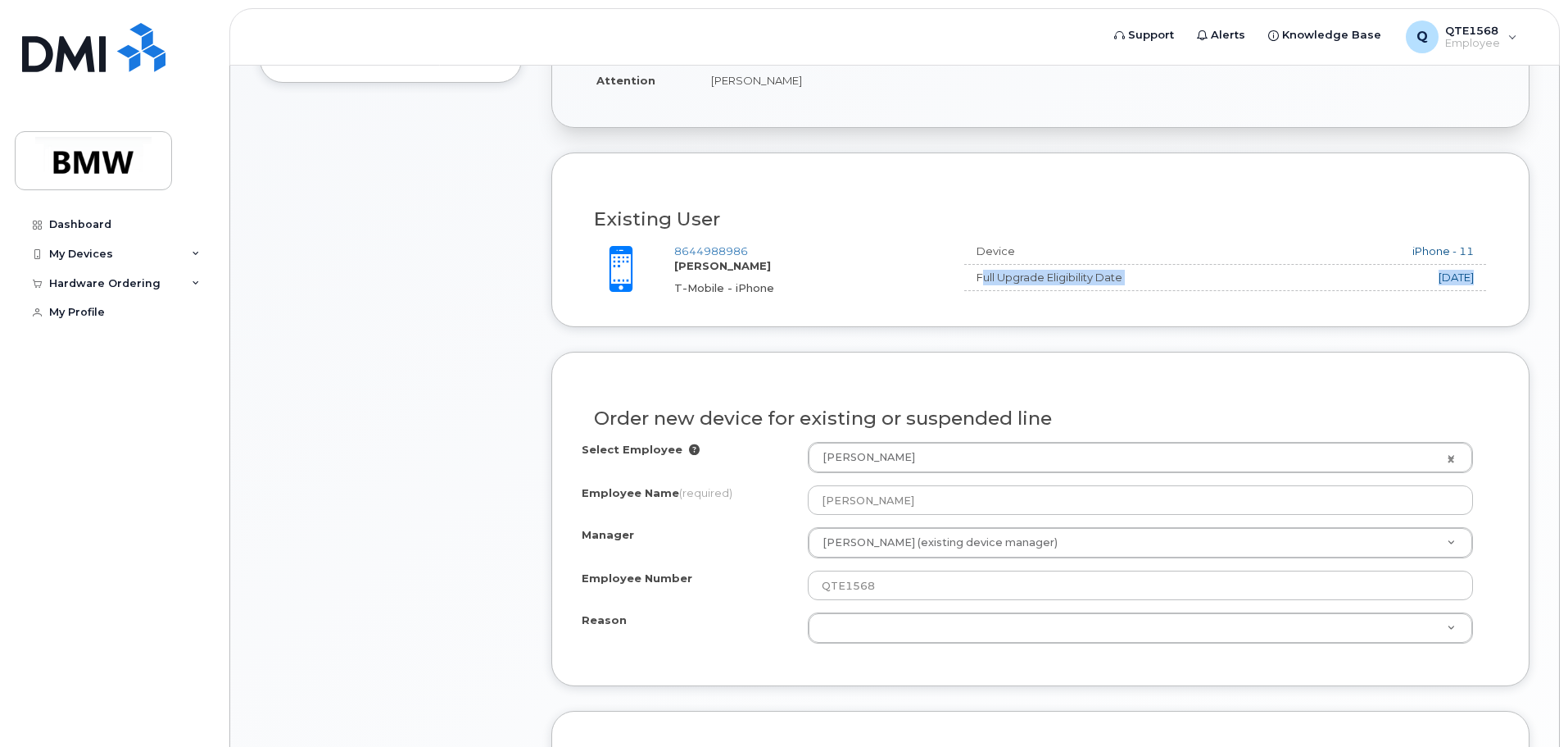
scroll to position [574, 0]
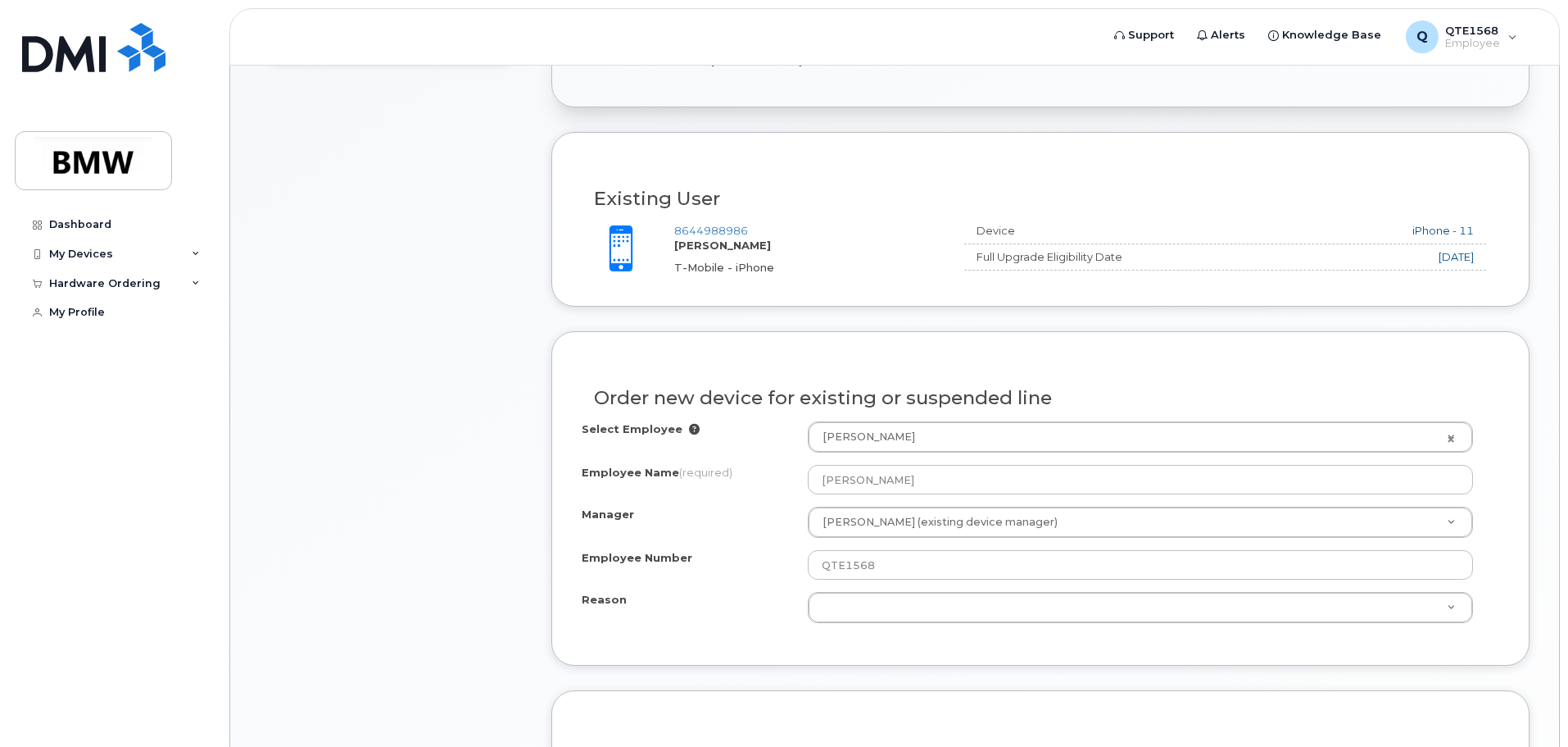
click at [1130, 310] on form "Existing User Additional cost to upgrading the device Selected device is Eligib…" at bounding box center [1040, 710] width 979 height 1156
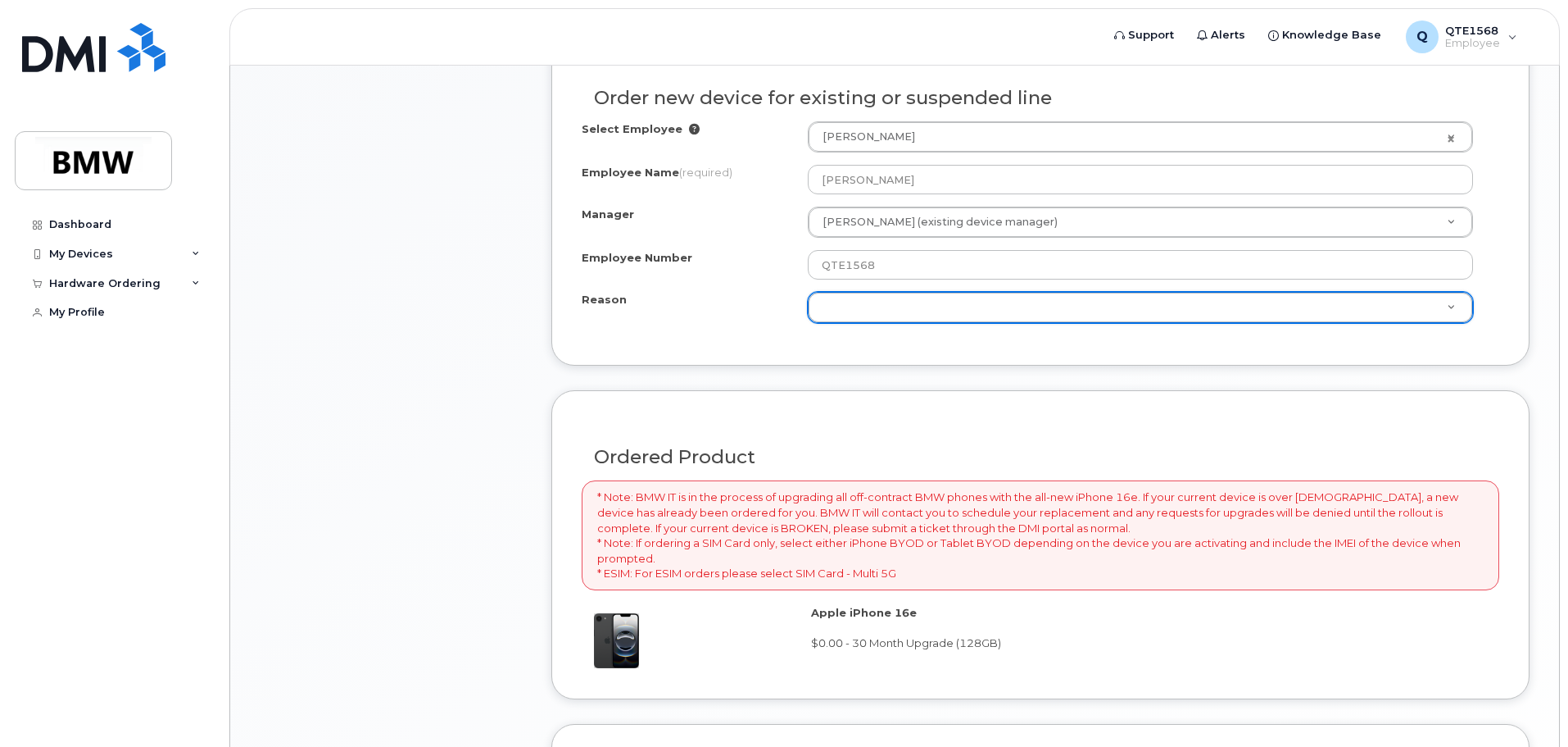
scroll to position [901, 0]
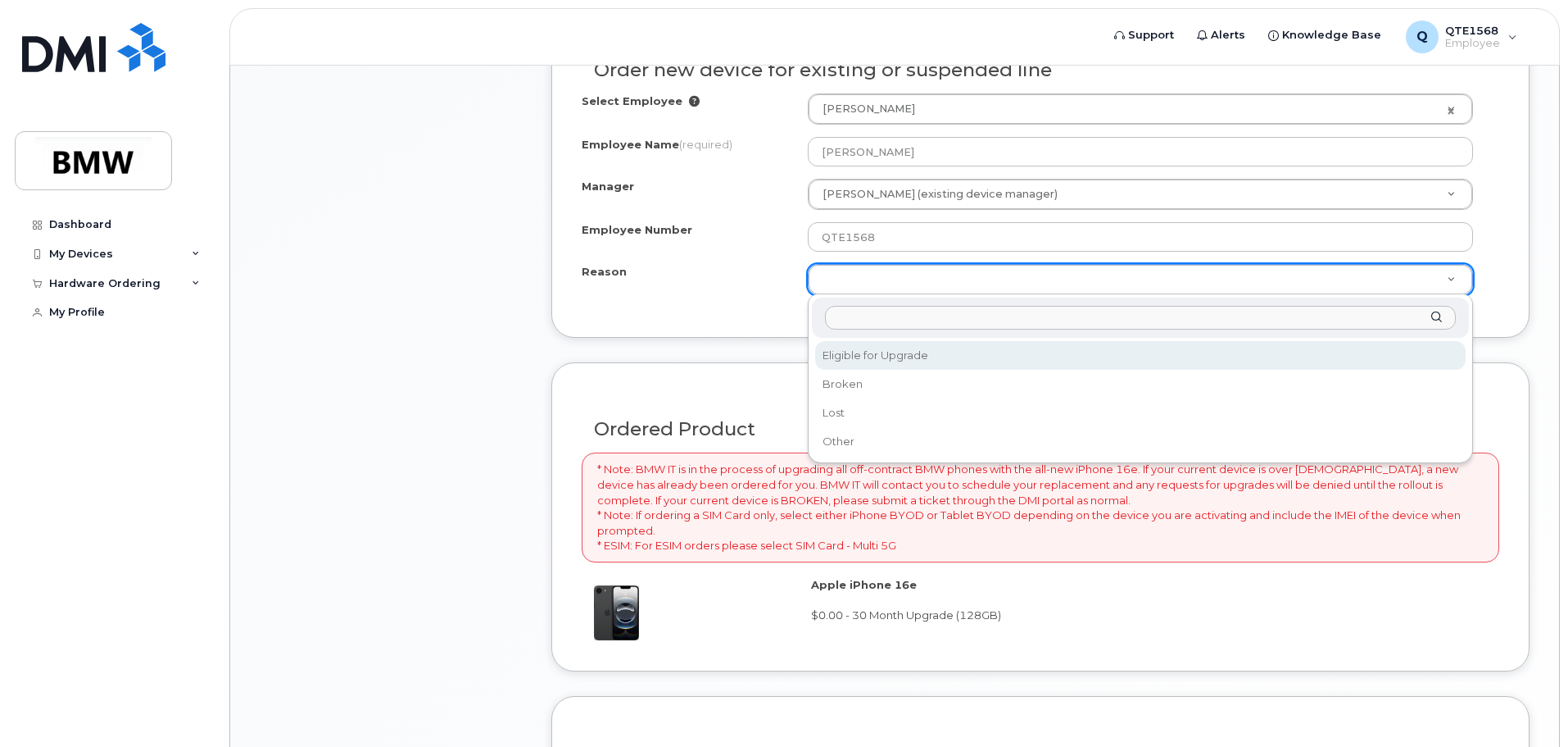
select select "eligible_for_upgrade"
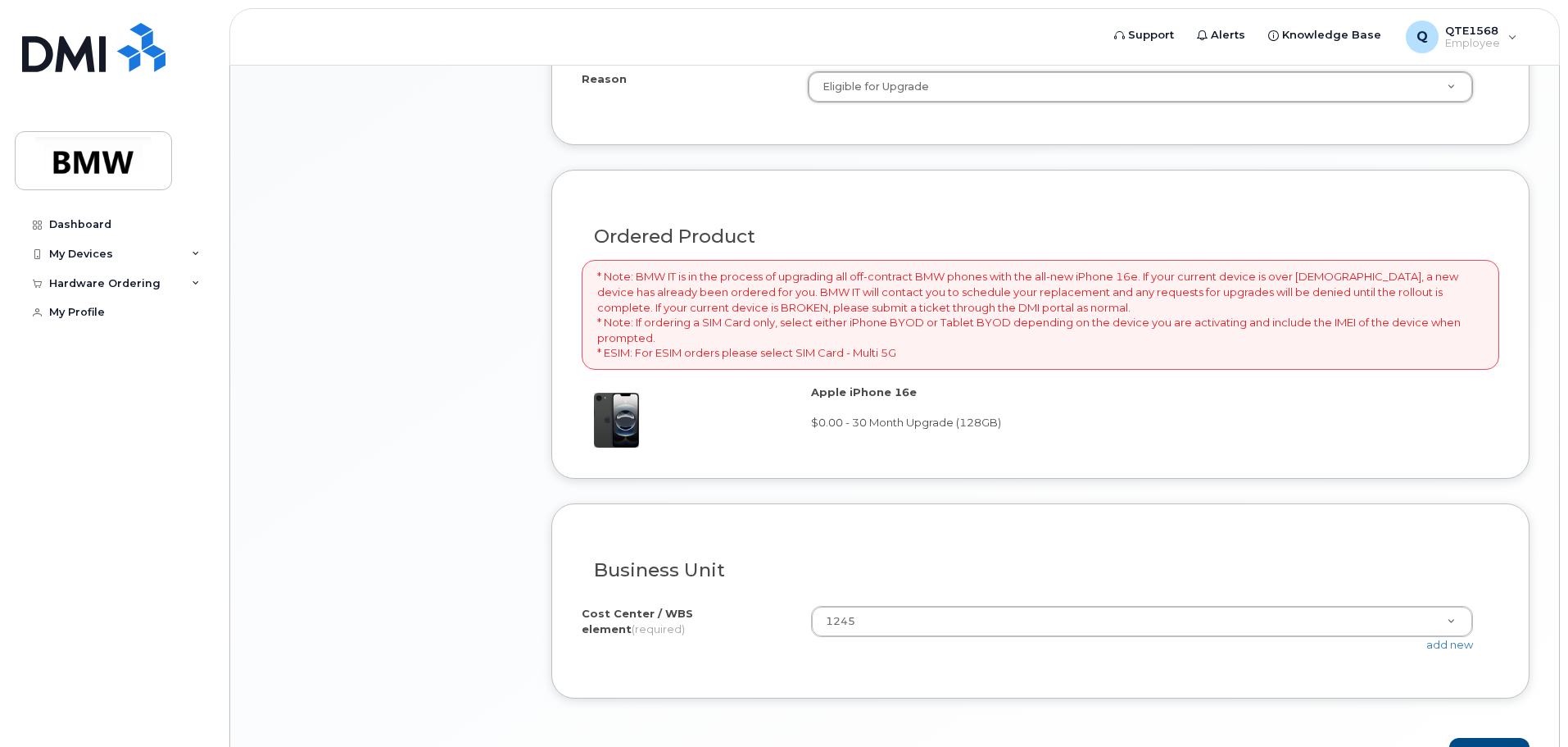
scroll to position [1198, 0]
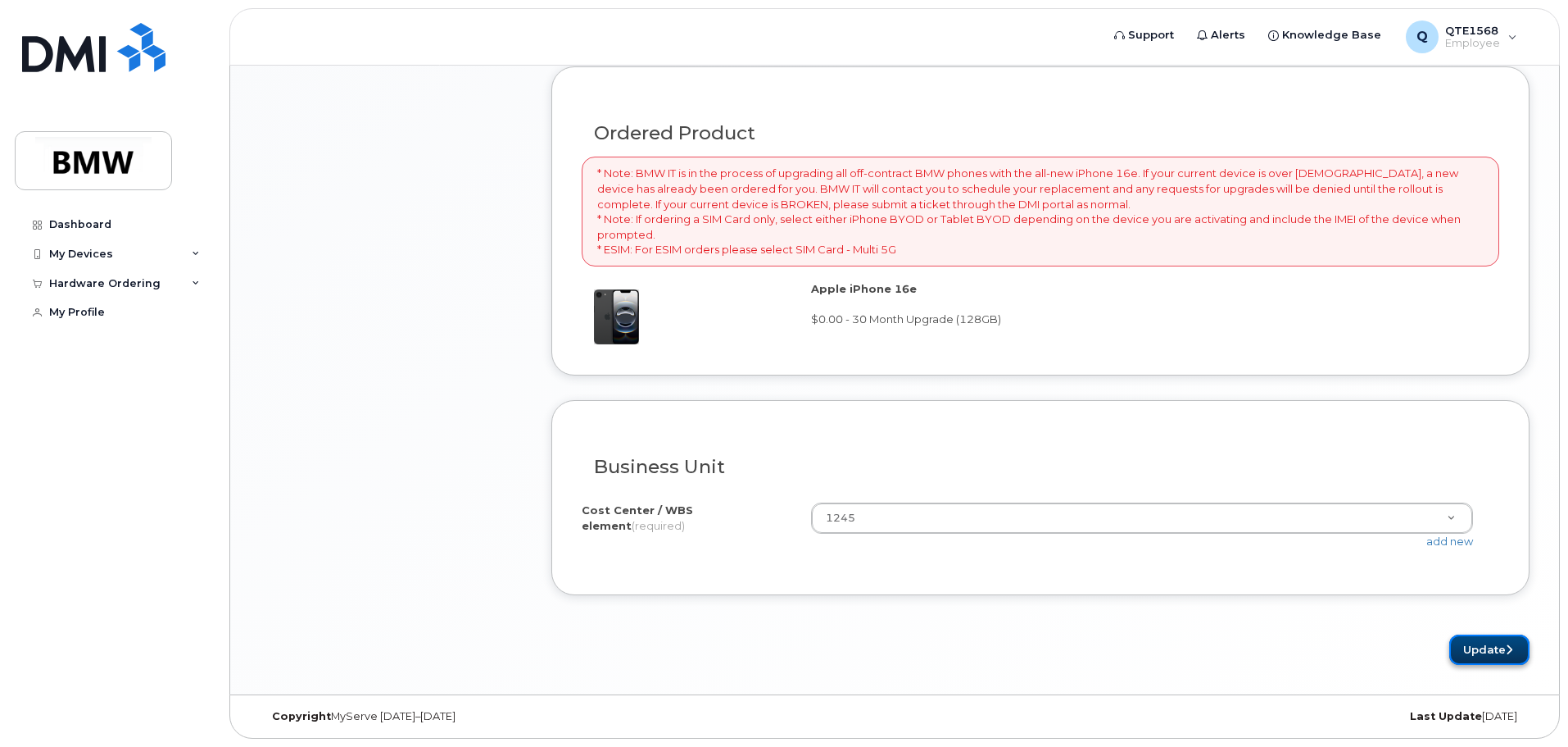
click at [1495, 645] on button "Update" at bounding box center [1490, 649] width 80 height 30
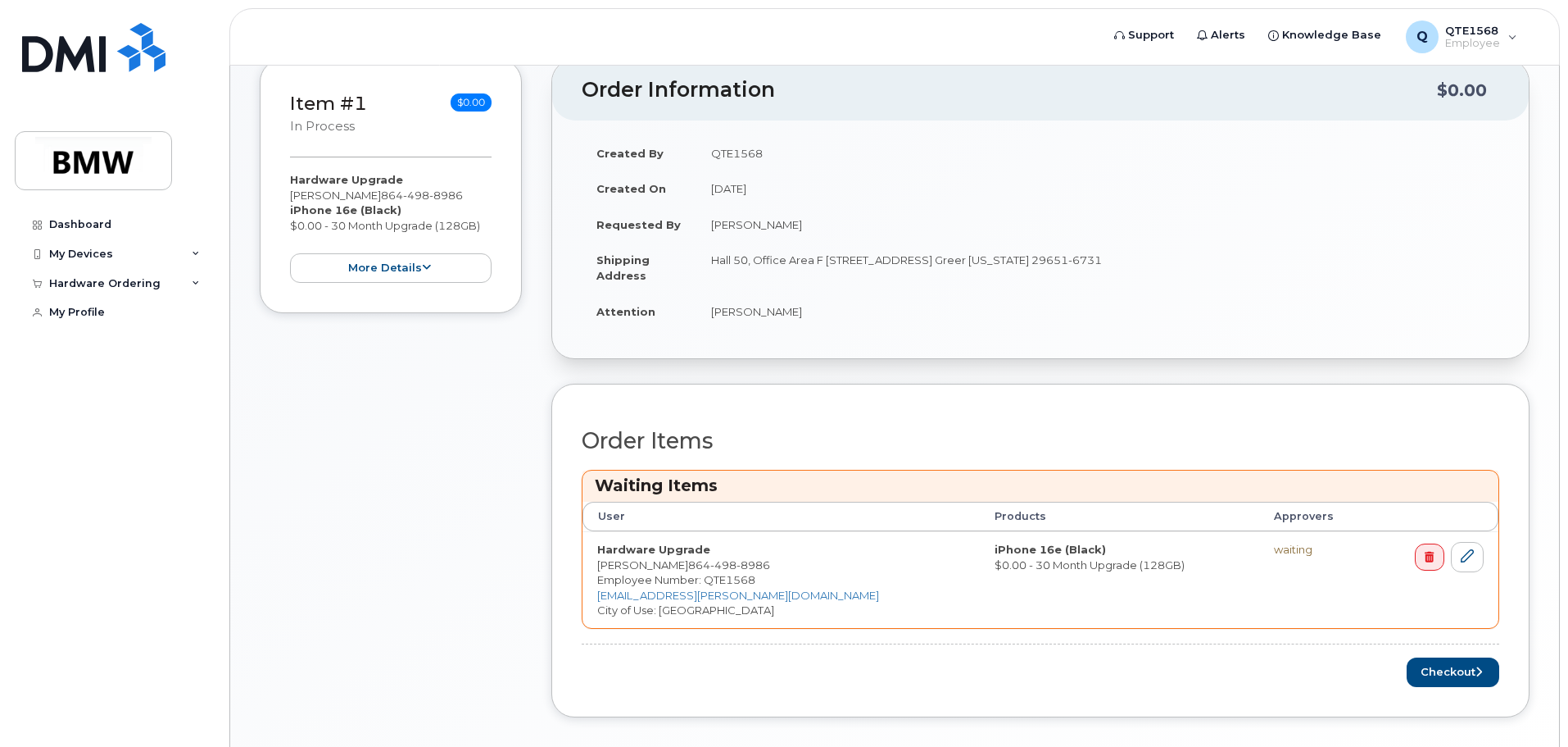
scroll to position [469, 0]
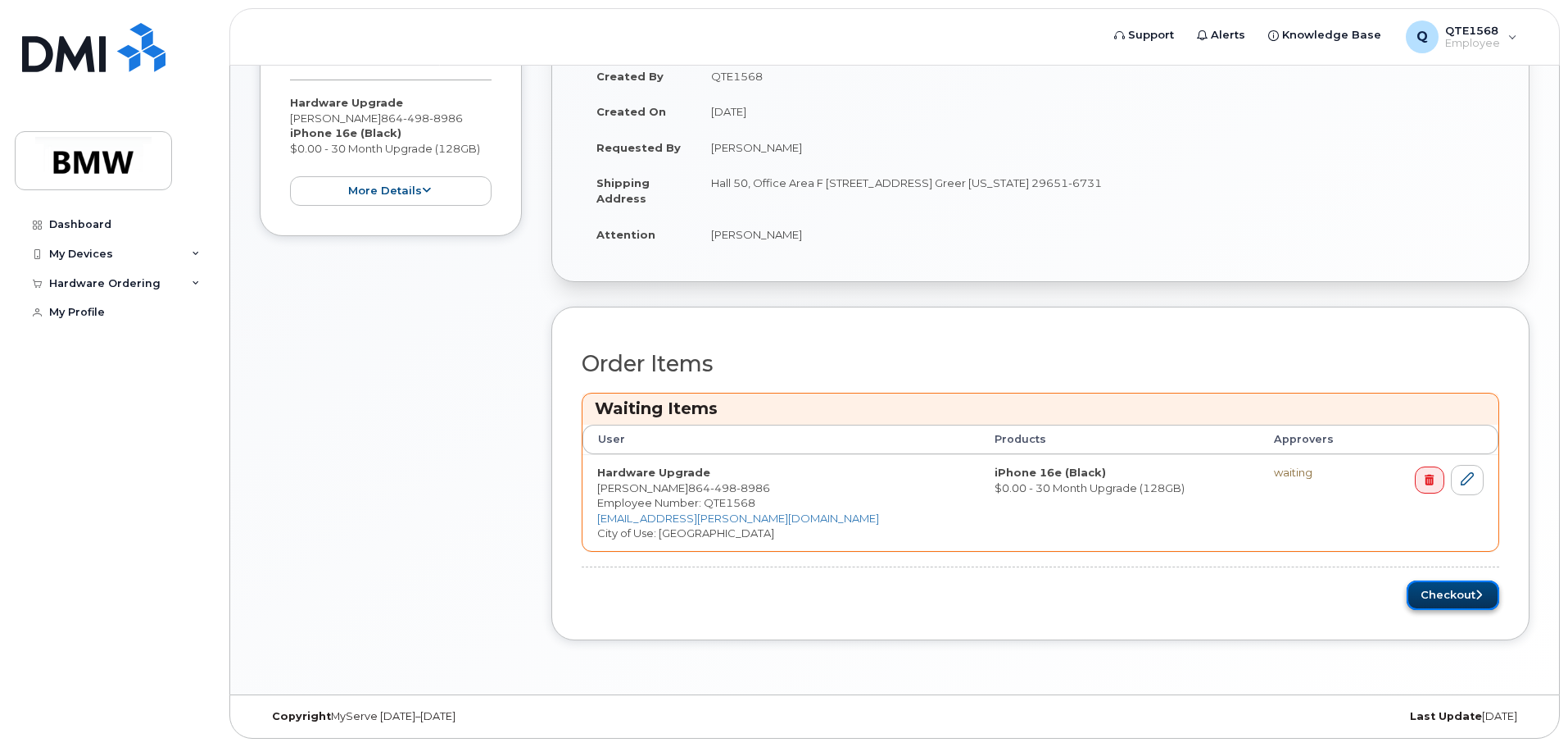
click at [1446, 598] on button "Checkout" at bounding box center [1453, 594] width 93 height 30
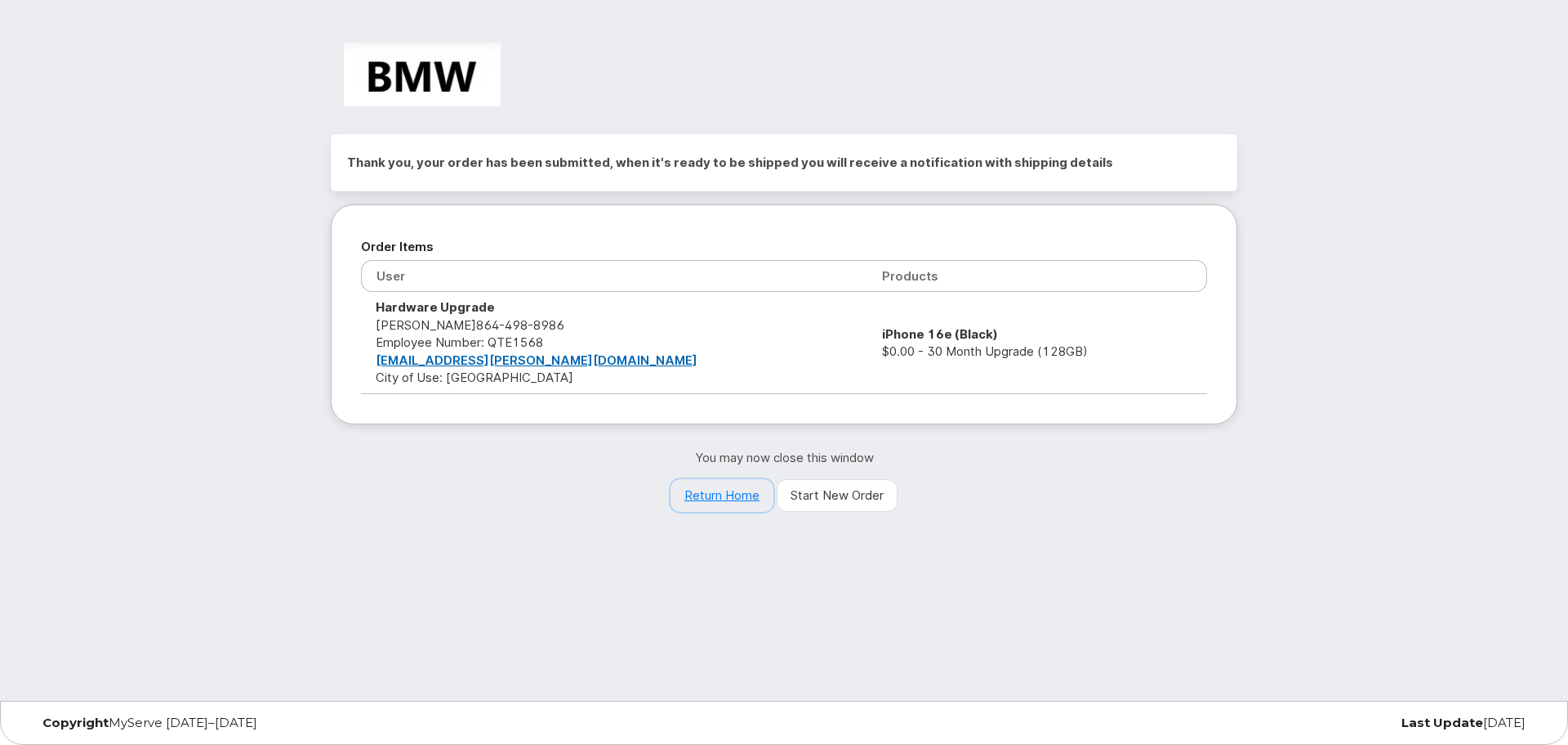
click at [735, 493] on link "Return Home" at bounding box center [722, 495] width 103 height 33
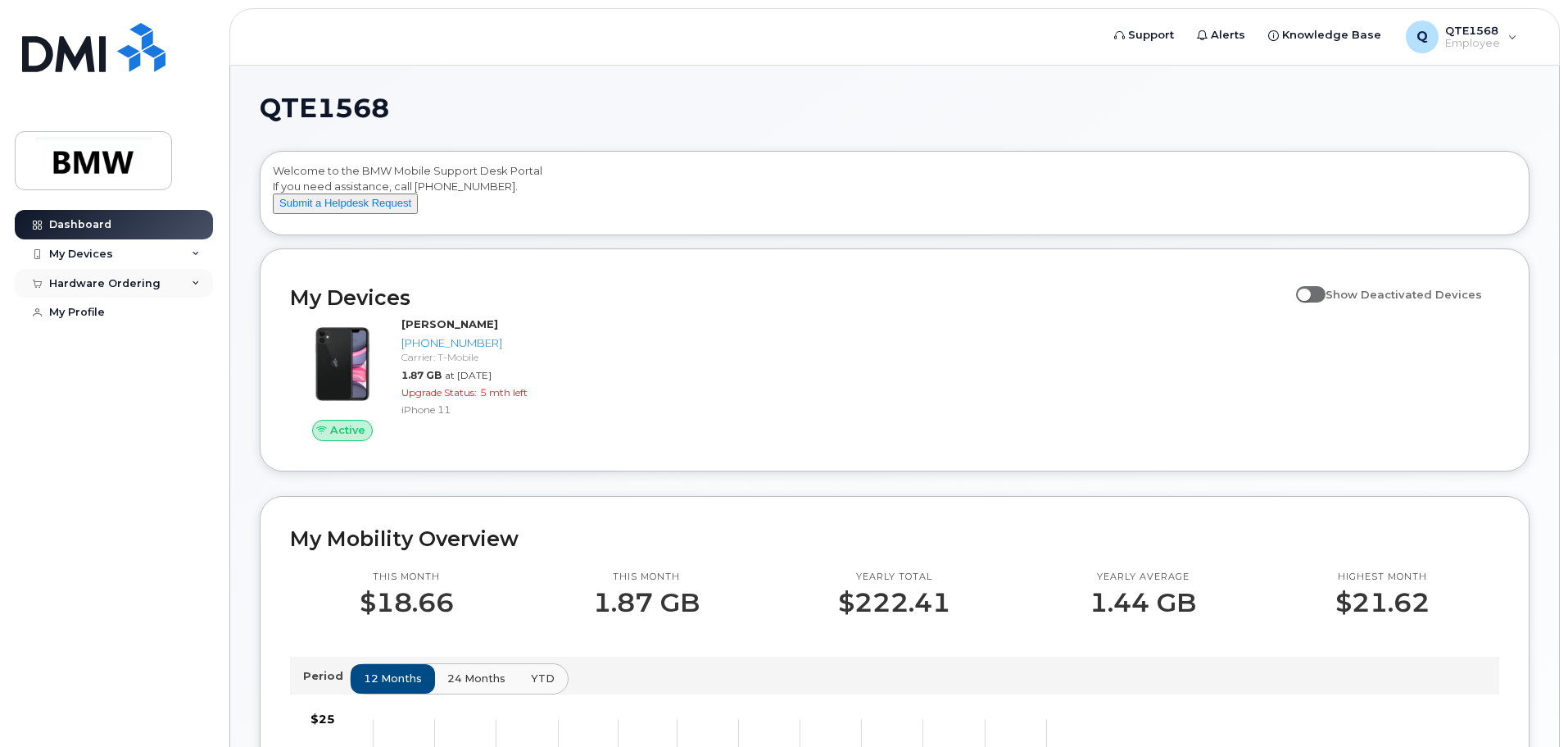
click at [200, 282] on div "Hardware Ordering" at bounding box center [113, 284] width 198 height 29
click at [115, 307] on link "My Orders" at bounding box center [128, 313] width 170 height 31
